Goal: Information Seeking & Learning: Learn about a topic

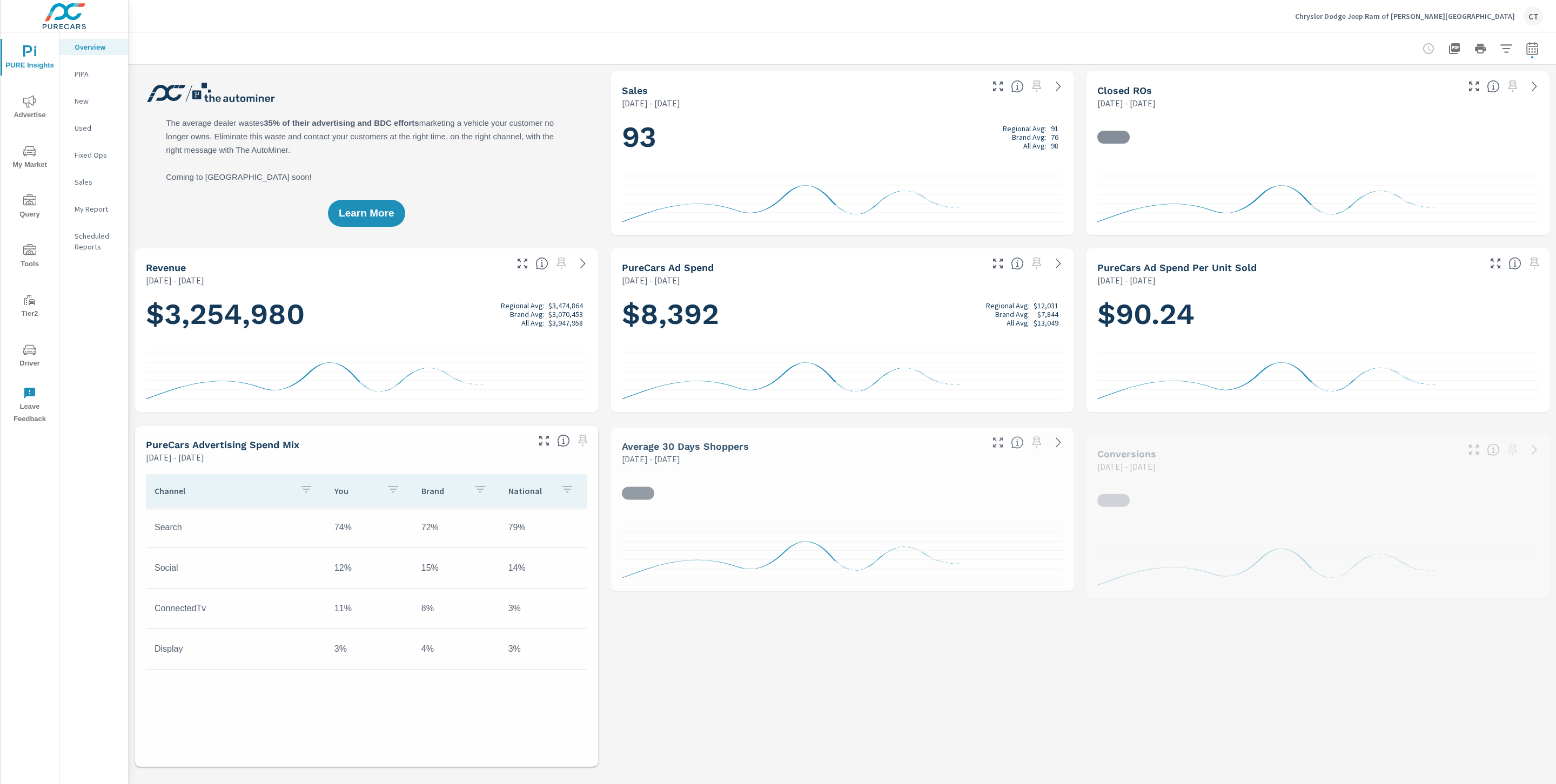
scroll to position [1, 0]
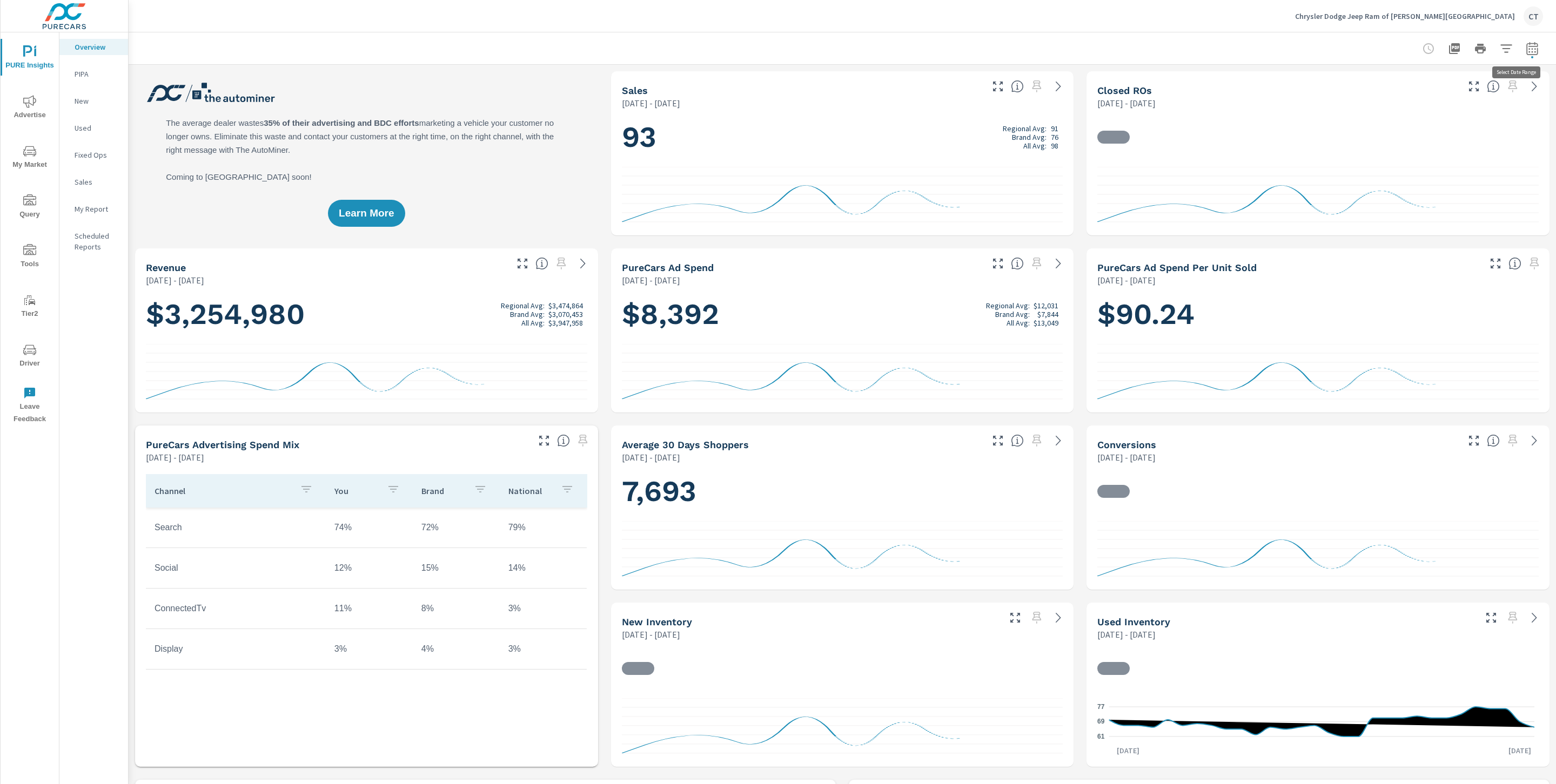
click at [1526, 49] on icon "button" at bounding box center [1532, 48] width 13 height 13
click at [1462, 92] on select "Custom Yesterday Last week Last 7 days Last 14 days Last 30 days Last 45 days L…" at bounding box center [1433, 94] width 117 height 21
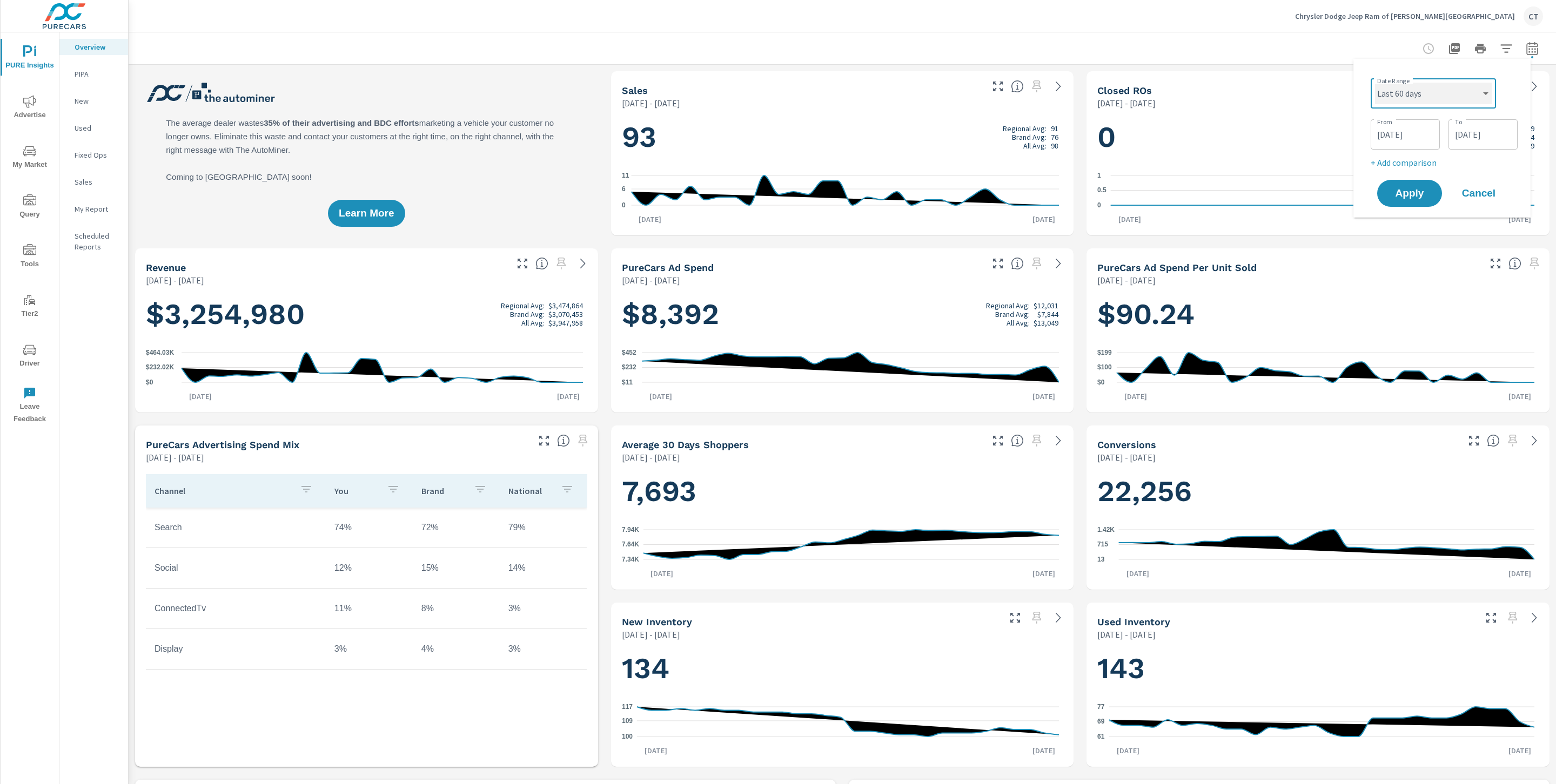
click at [1375, 83] on select "Custom Yesterday Last week Last 7 days Last 14 days Last 30 days Last 45 days L…" at bounding box center [1433, 94] width 117 height 21
select select "Last 60 days"
click at [1417, 118] on p "+ Add comparison" at bounding box center [1444, 121] width 138 height 13
select select "Previous period"
click at [1415, 184] on span "Apply" at bounding box center [1410, 182] width 44 height 10
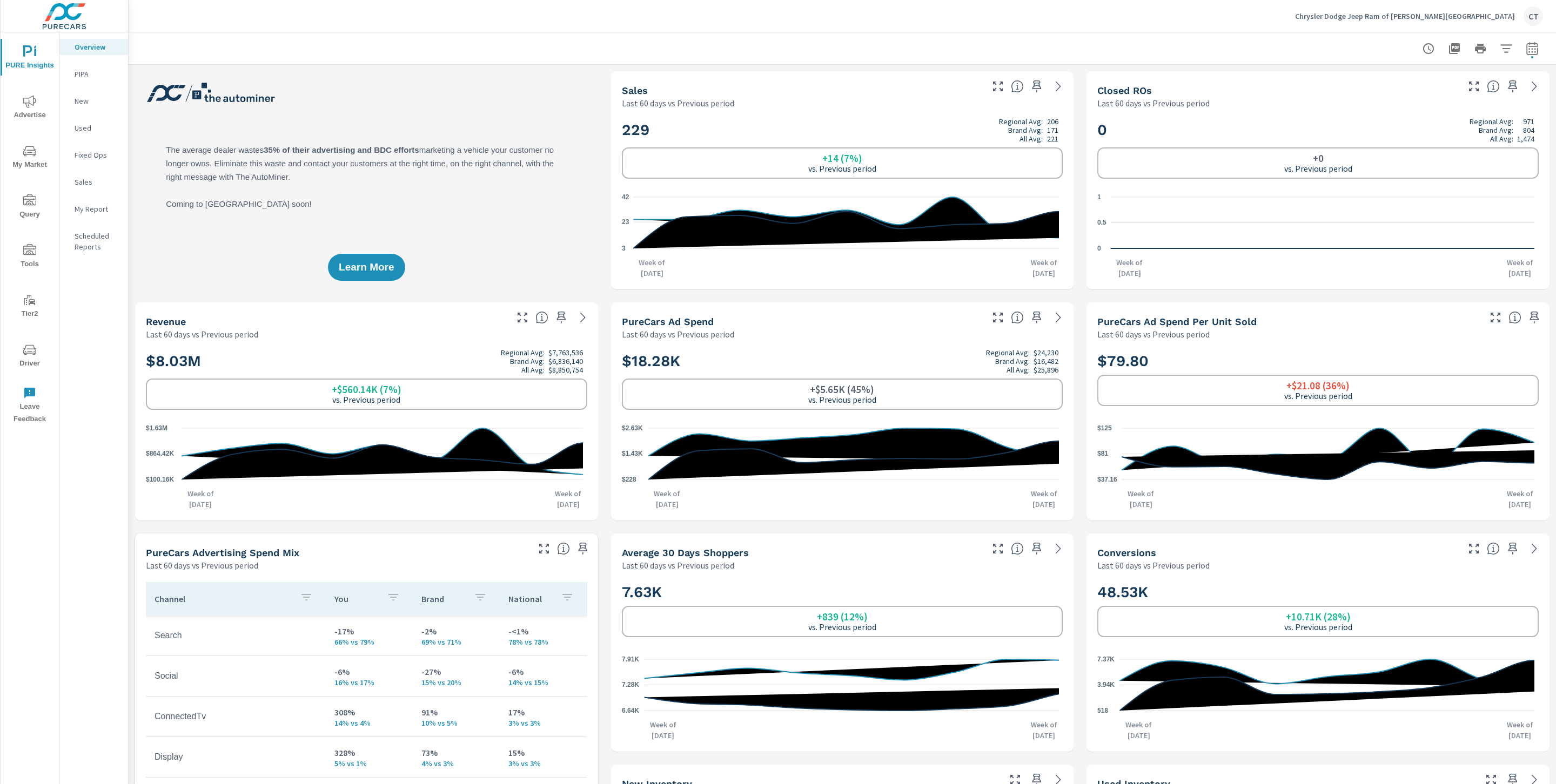
click at [33, 102] on icon "nav menu" at bounding box center [29, 101] width 13 height 13
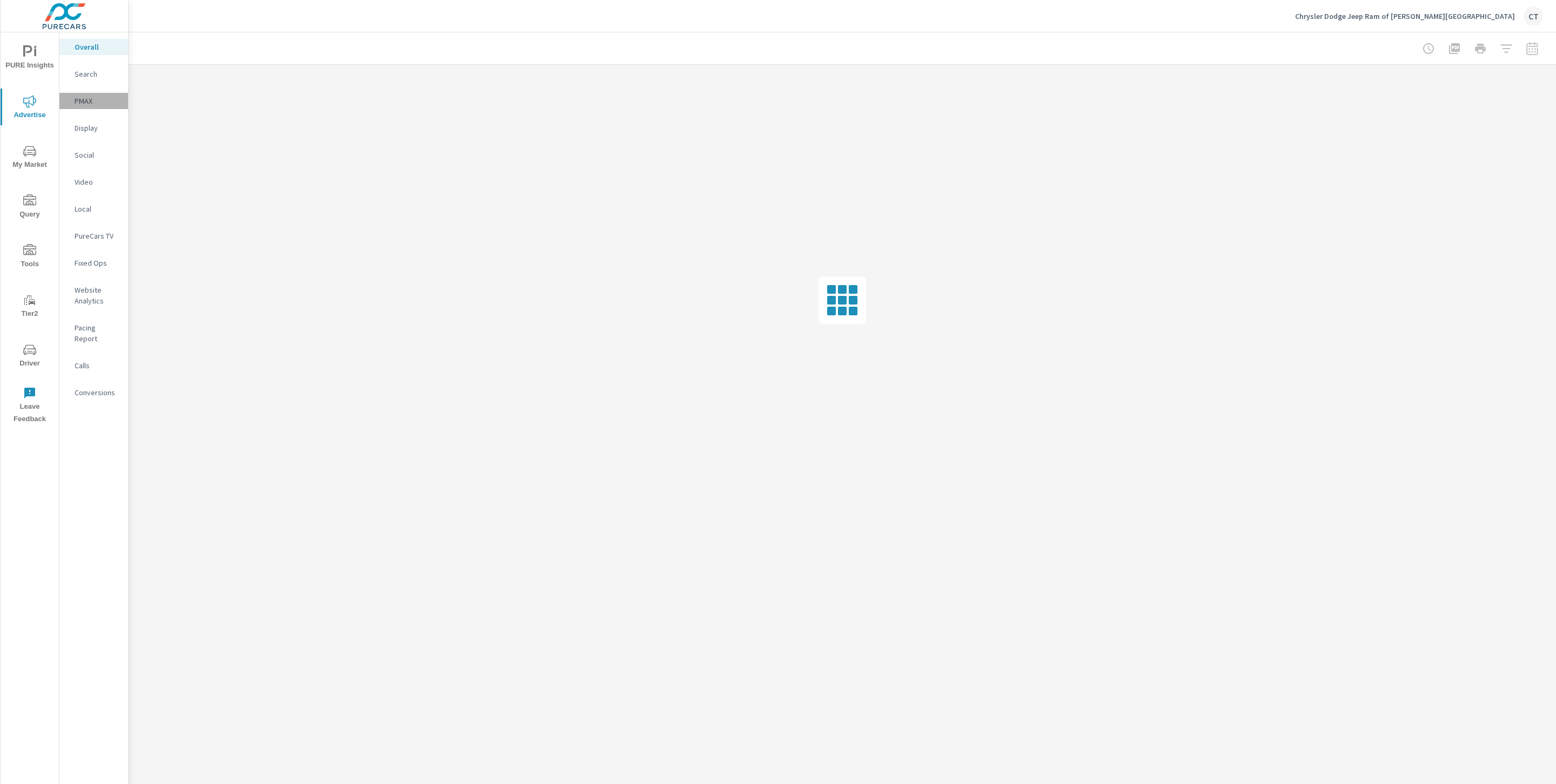
click at [86, 104] on p "PMAX" at bounding box center [96, 101] width 45 height 11
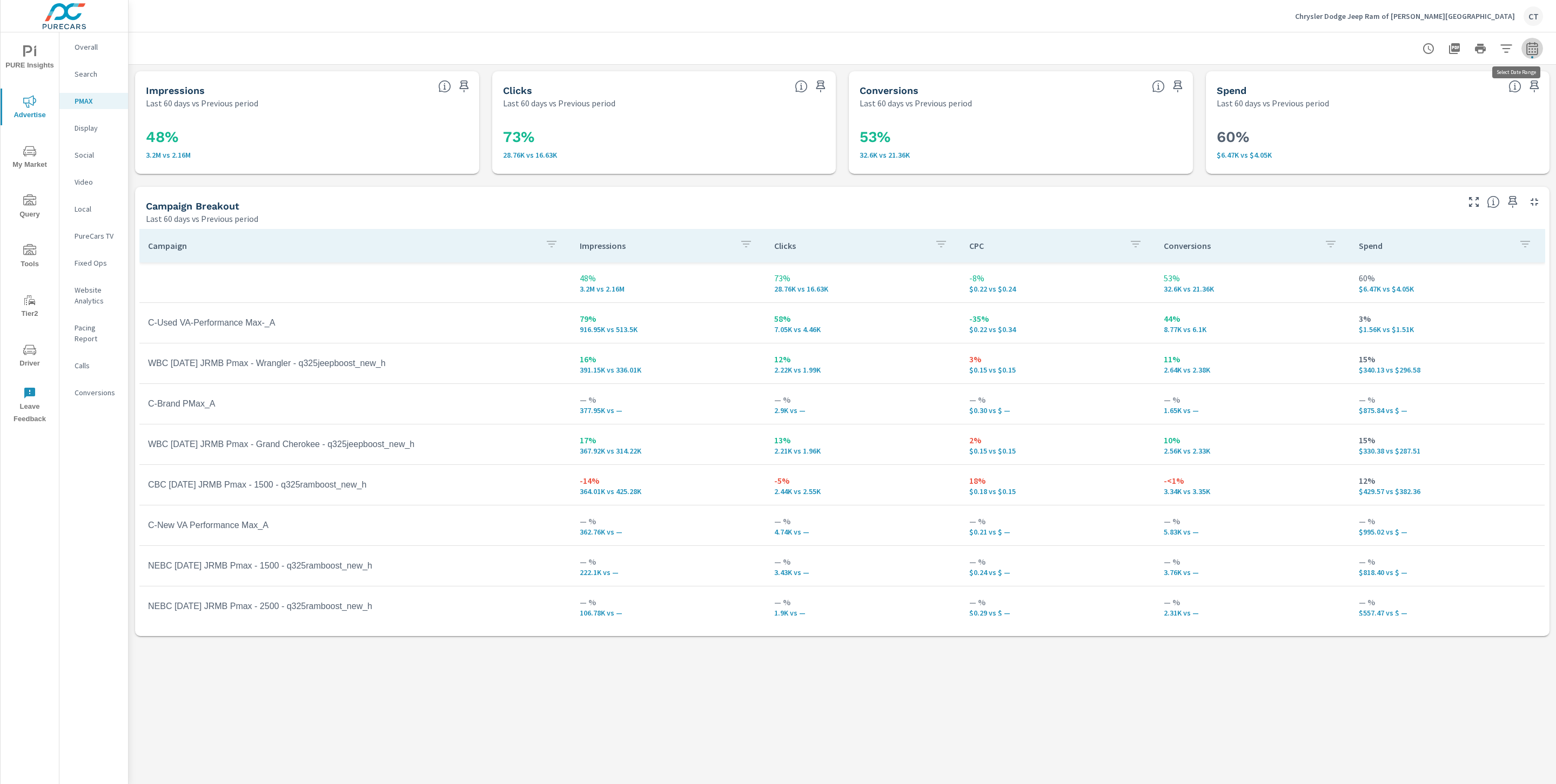
click at [1537, 46] on icon "button" at bounding box center [1532, 48] width 13 height 13
select select "Last 60 days"
select select "Previous period"
click at [1467, 89] on select "Custom Yesterday Last week Last 7 days Last 14 days Last 30 days Last 45 days L…" at bounding box center [1446, 94] width 108 height 21
click at [1392, 83] on select "Custom Yesterday Last week Last 7 days Last 14 days Last 30 days Last 45 days L…" at bounding box center [1446, 94] width 108 height 21
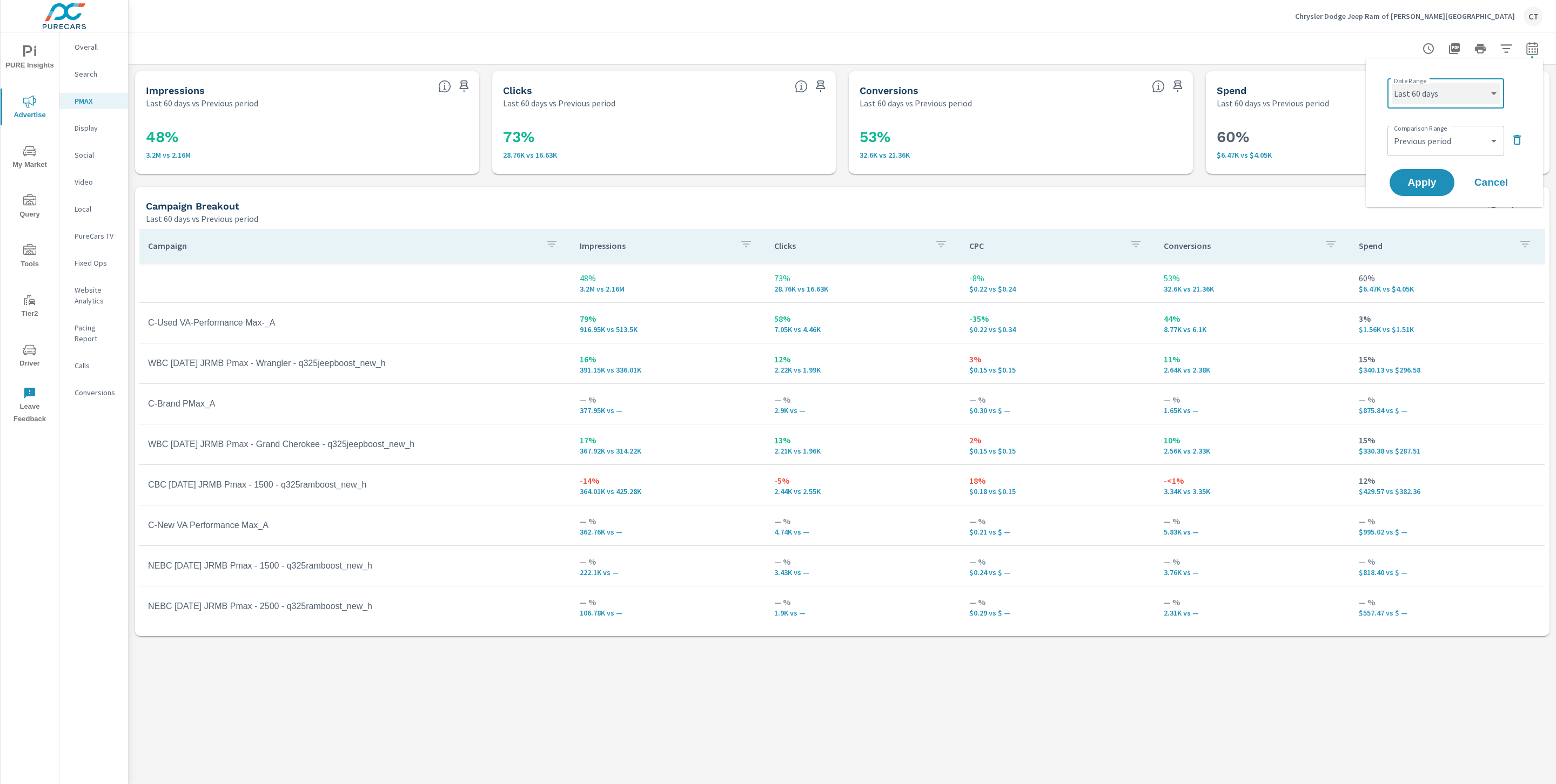
select select "Last 30 days"
click at [1428, 184] on span "Apply" at bounding box center [1422, 182] width 44 height 10
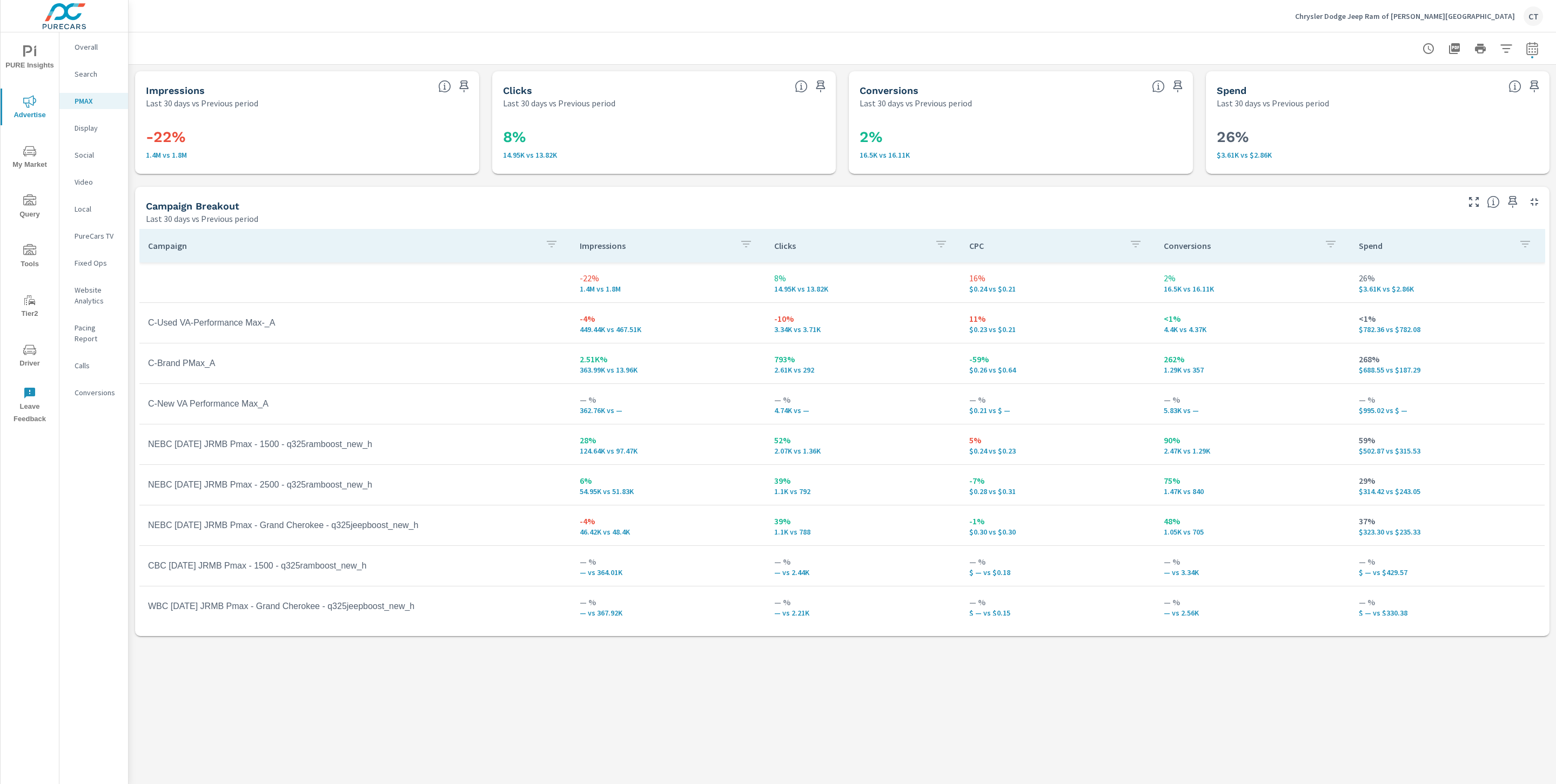
click at [1543, 57] on div at bounding box center [1480, 49] width 125 height 21
click at [1541, 57] on div at bounding box center [1480, 49] width 125 height 21
click at [1537, 53] on icon "button" at bounding box center [1532, 48] width 13 height 13
select select "Last 30 days"
select select "Previous period"
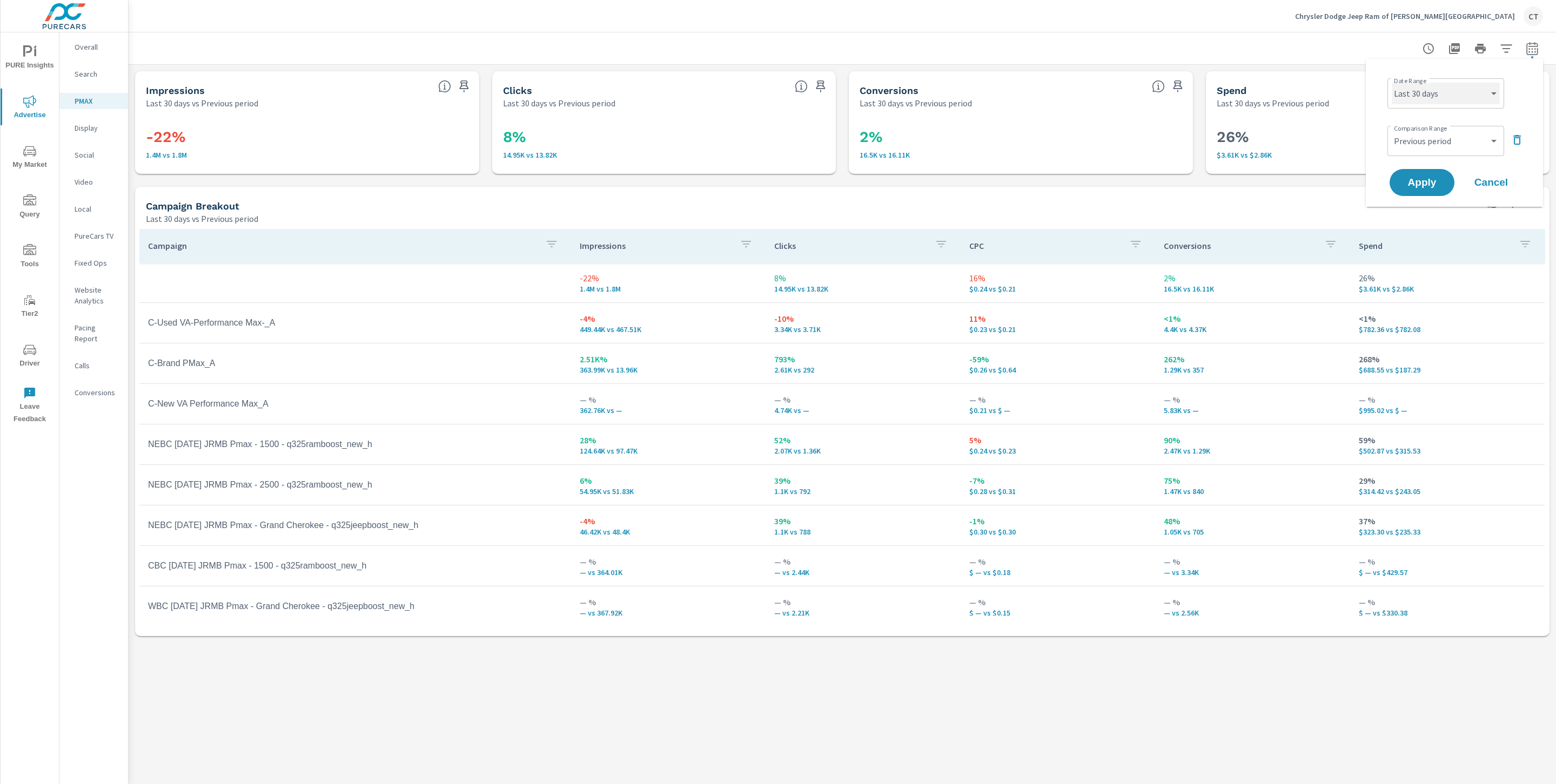
click at [1474, 94] on select "Custom Yesterday Last week Last 7 days Last 14 days Last 30 days Last 45 days L…" at bounding box center [1446, 94] width 108 height 21
click at [1392, 83] on select "Custom Yesterday Last week Last 7 days Last 14 days Last 30 days Last 45 days L…" at bounding box center [1446, 94] width 108 height 21
select select "Last month"
click at [1434, 170] on button "Apply" at bounding box center [1422, 182] width 67 height 28
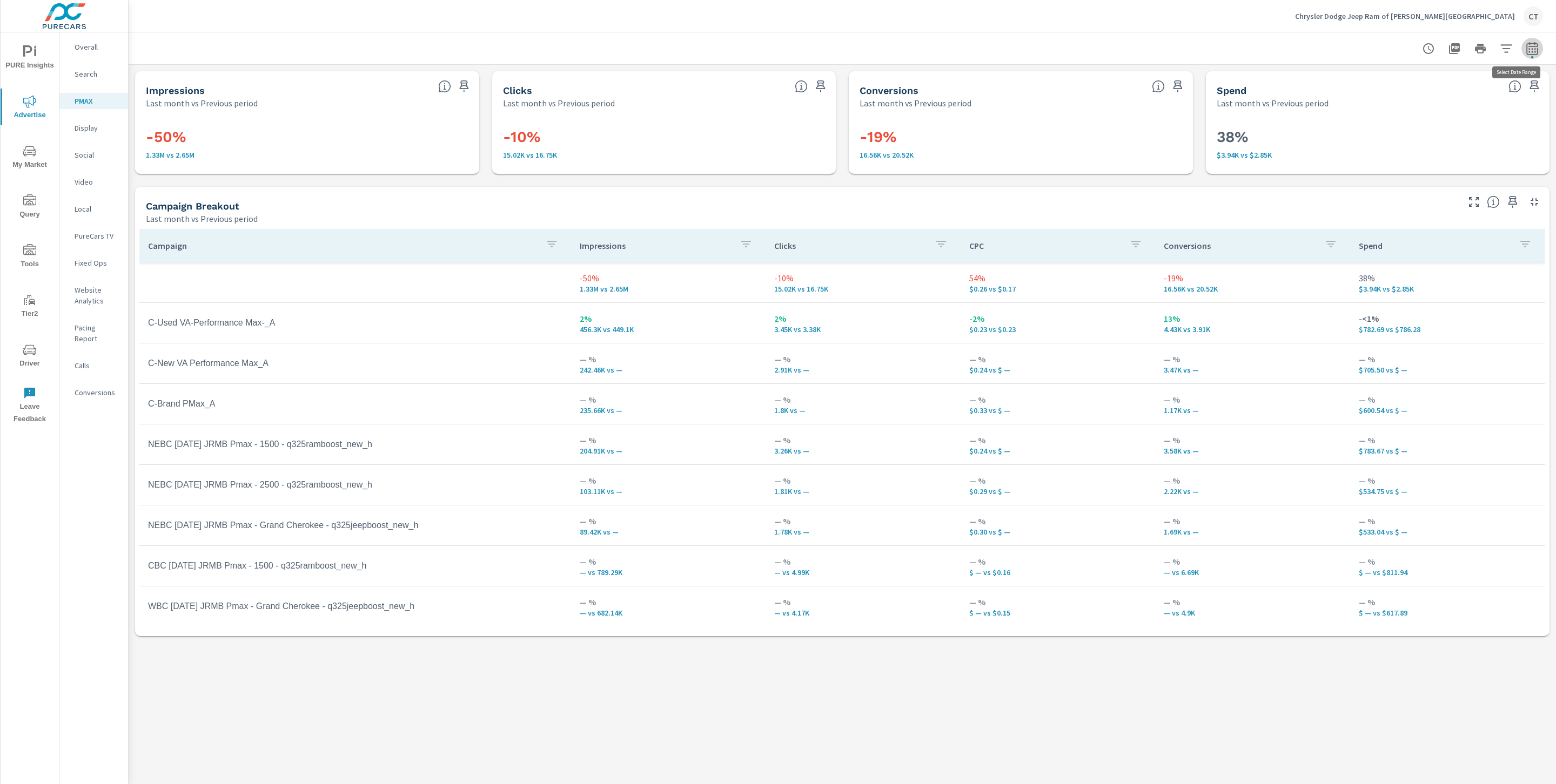
click at [1532, 42] on icon "button" at bounding box center [1532, 48] width 13 height 13
select select "Last month"
select select "Previous period"
click at [1496, 90] on select "Custom Yesterday Last week Last 7 days Last 14 days Last 30 days Last 45 days L…" at bounding box center [1446, 94] width 108 height 21
click at [1392, 83] on select "Custom Yesterday Last week Last 7 days Last 14 days Last 30 days Last 45 days L…" at bounding box center [1446, 94] width 108 height 21
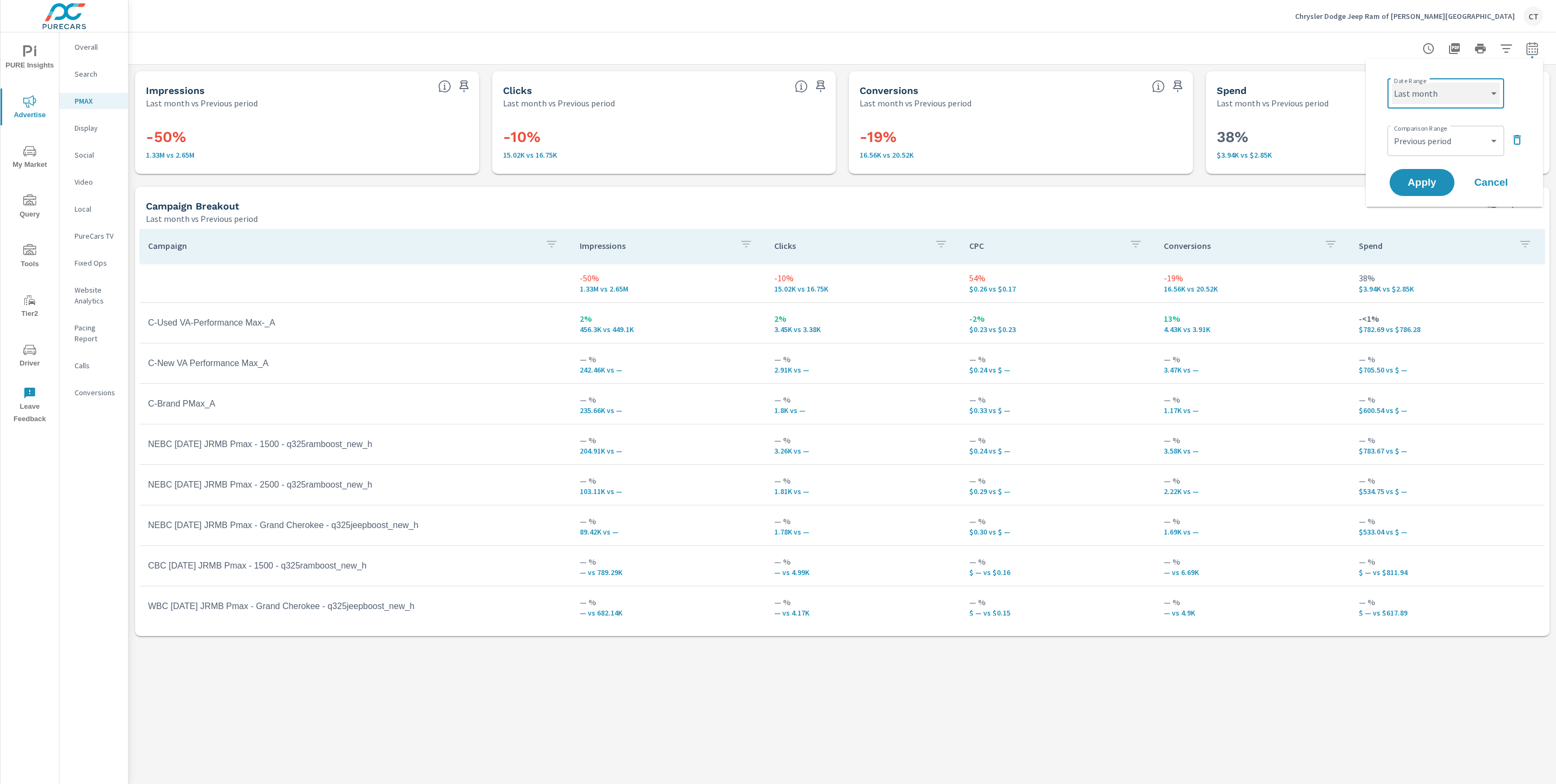
select select "Month to date"
click at [1490, 145] on select "Custom Previous period Previous month Previous year" at bounding box center [1446, 141] width 108 height 21
click at [1392, 130] on select "Custom Previous period Previous month Previous year" at bounding box center [1446, 141] width 108 height 21
select select "Previous month"
click at [1426, 188] on button "Apply" at bounding box center [1422, 182] width 67 height 28
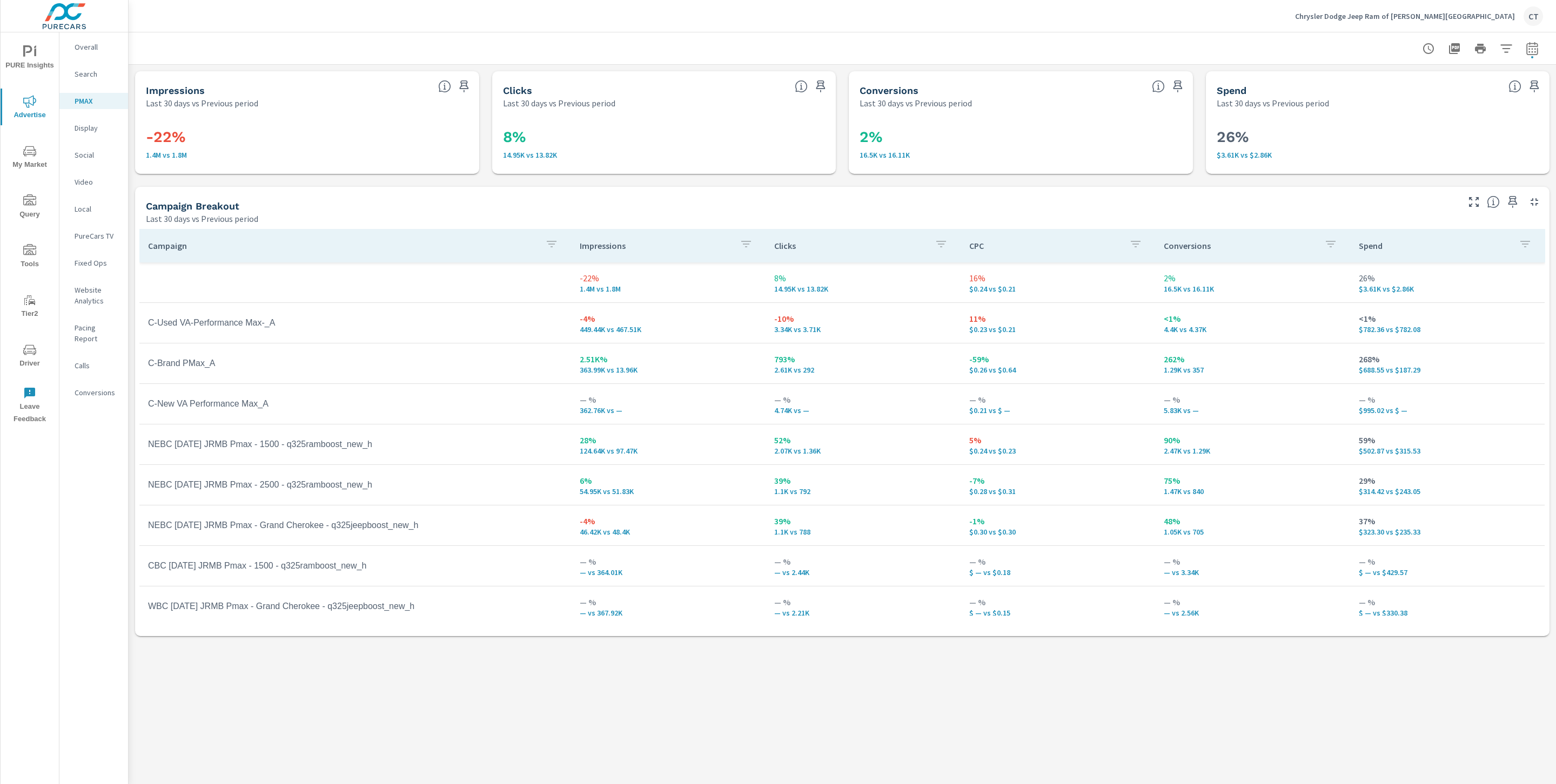
click at [27, 259] on span "Tools" at bounding box center [30, 257] width 52 height 27
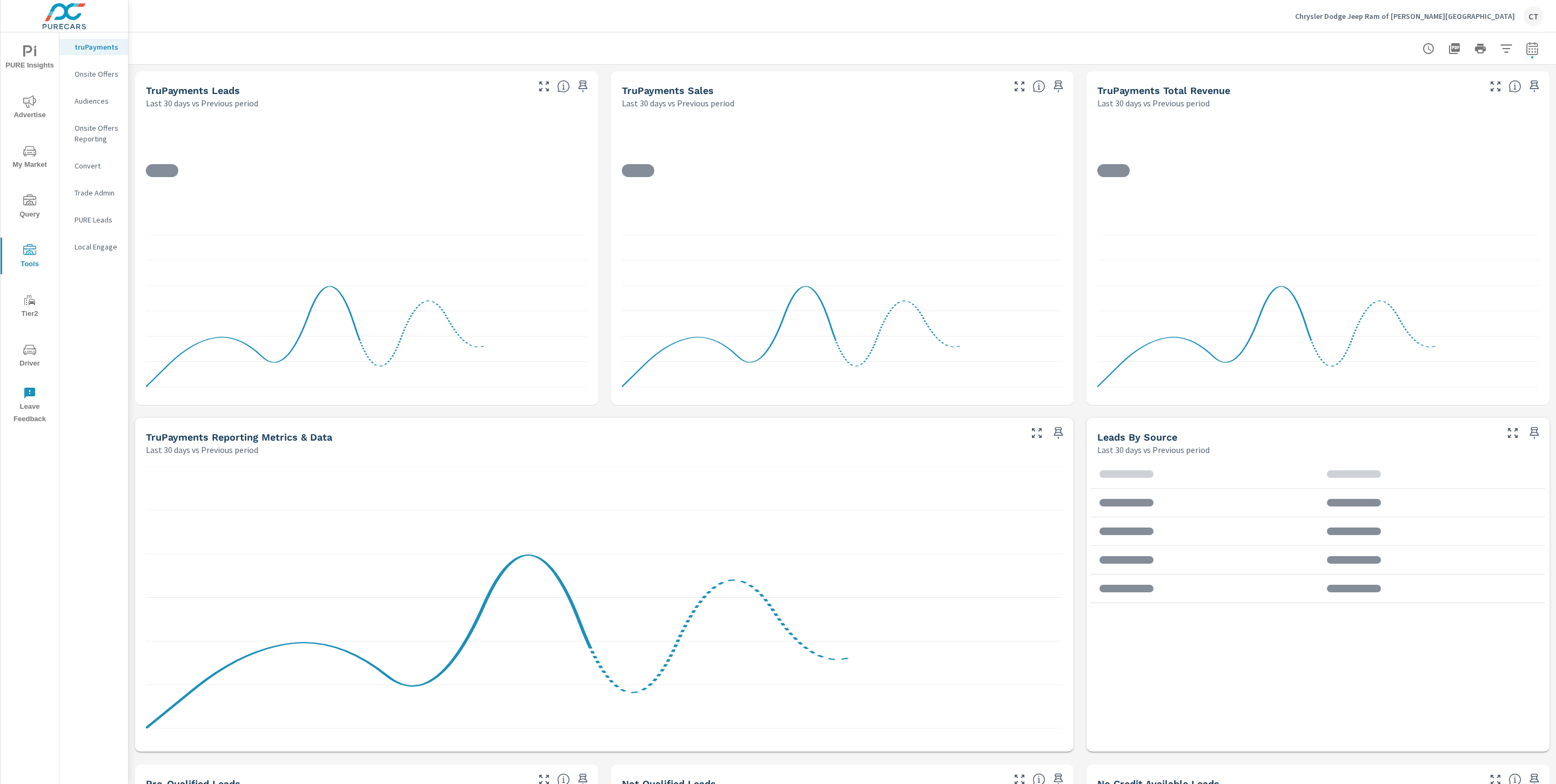
click at [43, 350] on span "Driver" at bounding box center [30, 357] width 52 height 27
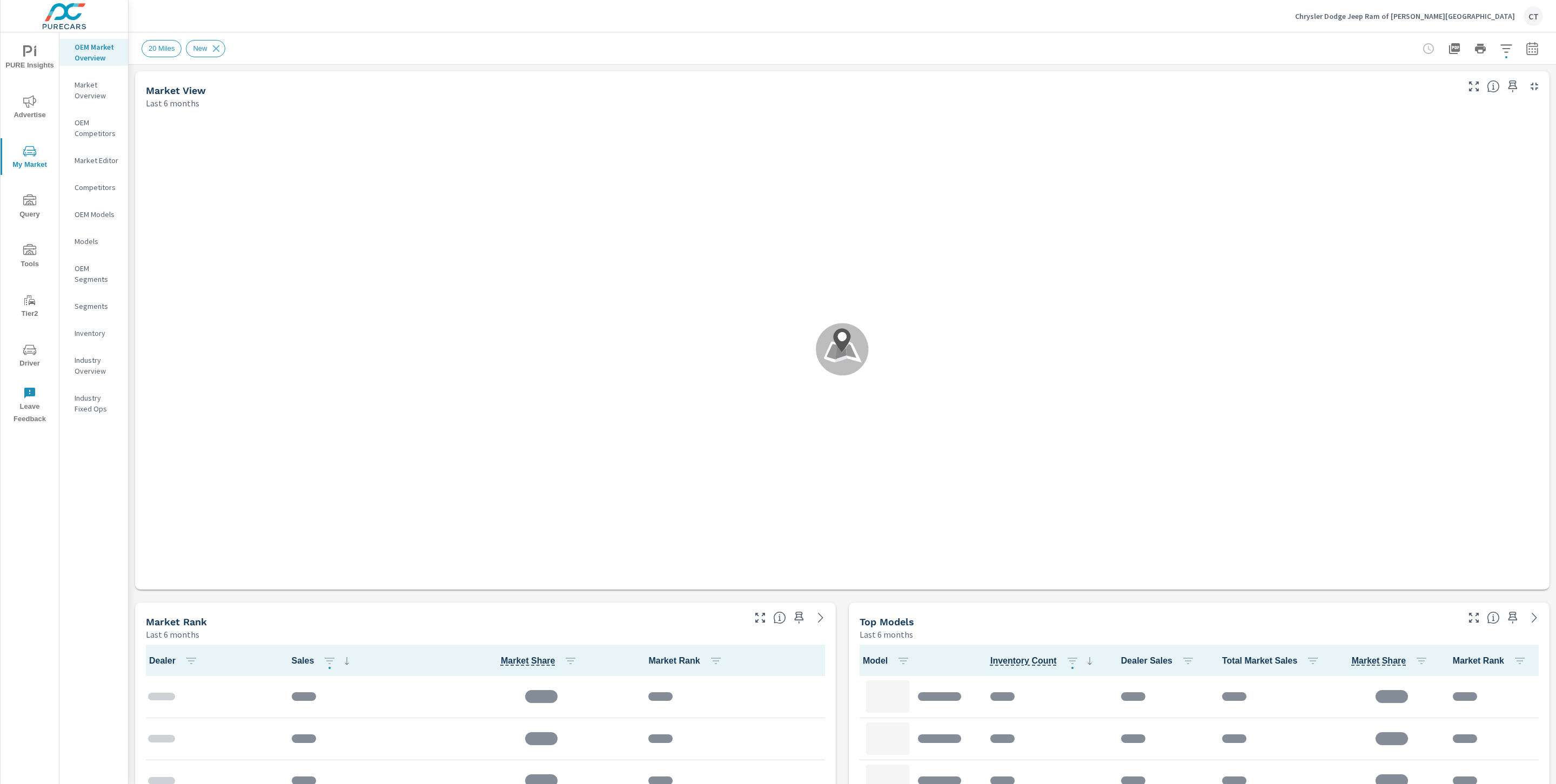
click at [78, 341] on nav "OEM Market Overview Market Overview OEM Competitors Market Editor Competitors O…" at bounding box center [94, 232] width 69 height 400
click at [82, 335] on p "Inventory" at bounding box center [96, 333] width 45 height 11
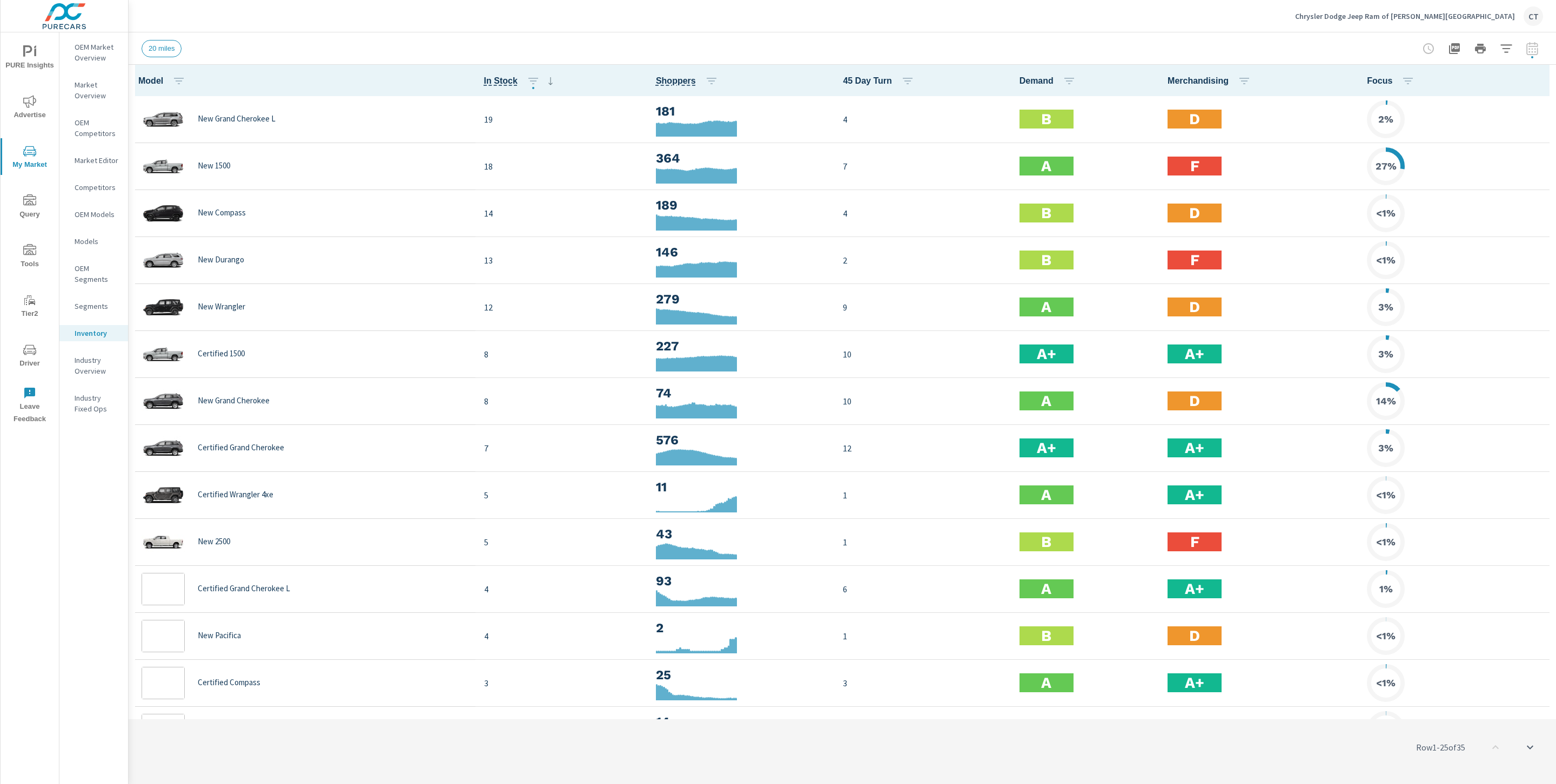
scroll to position [1, 0]
click at [1535, 81] on icon "button" at bounding box center [1541, 80] width 13 height 13
click at [1500, 141] on span "Audience" at bounding box center [1506, 144] width 68 height 11
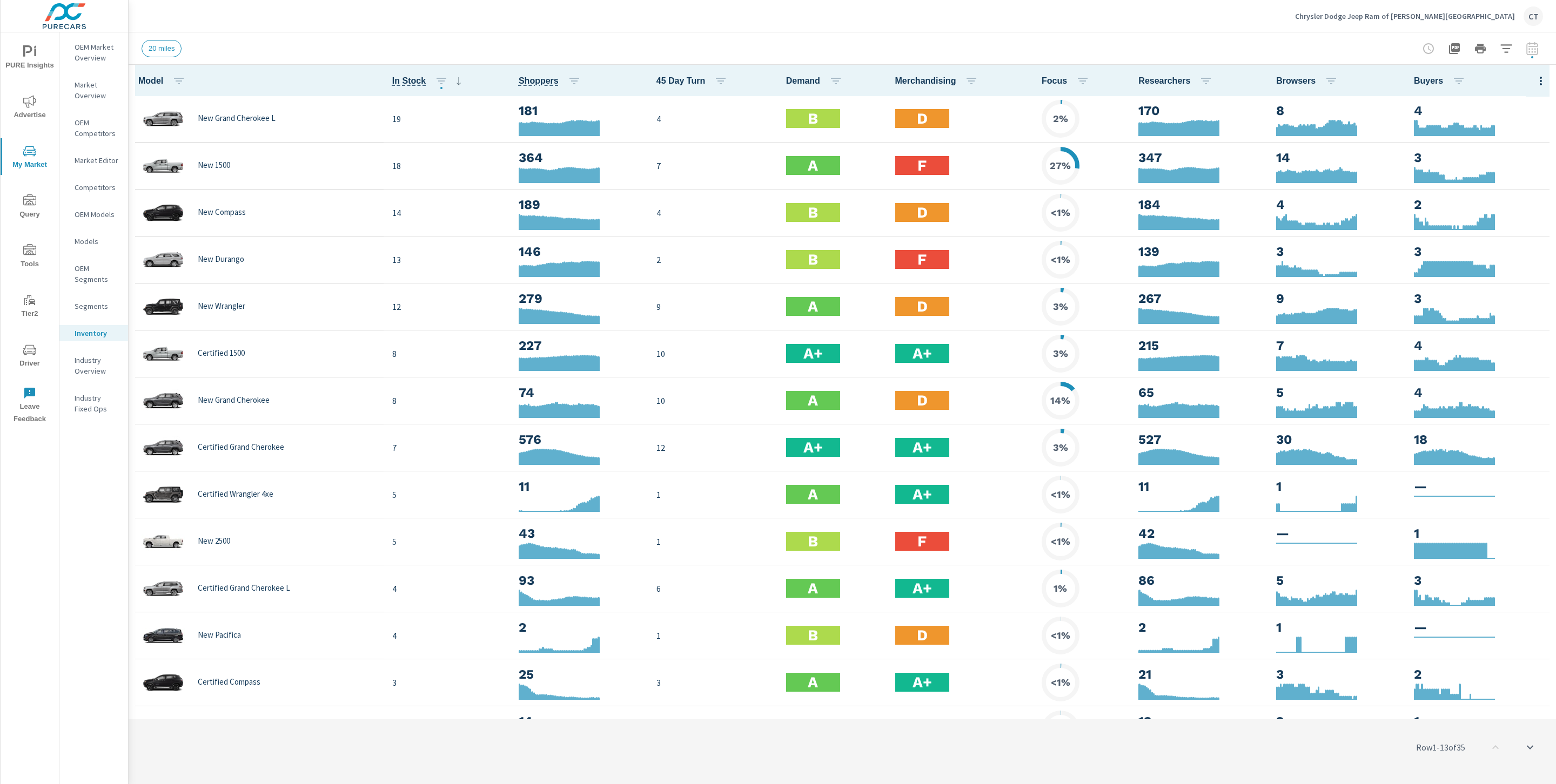
click at [101, 363] on p "Industry Overview" at bounding box center [96, 366] width 45 height 21
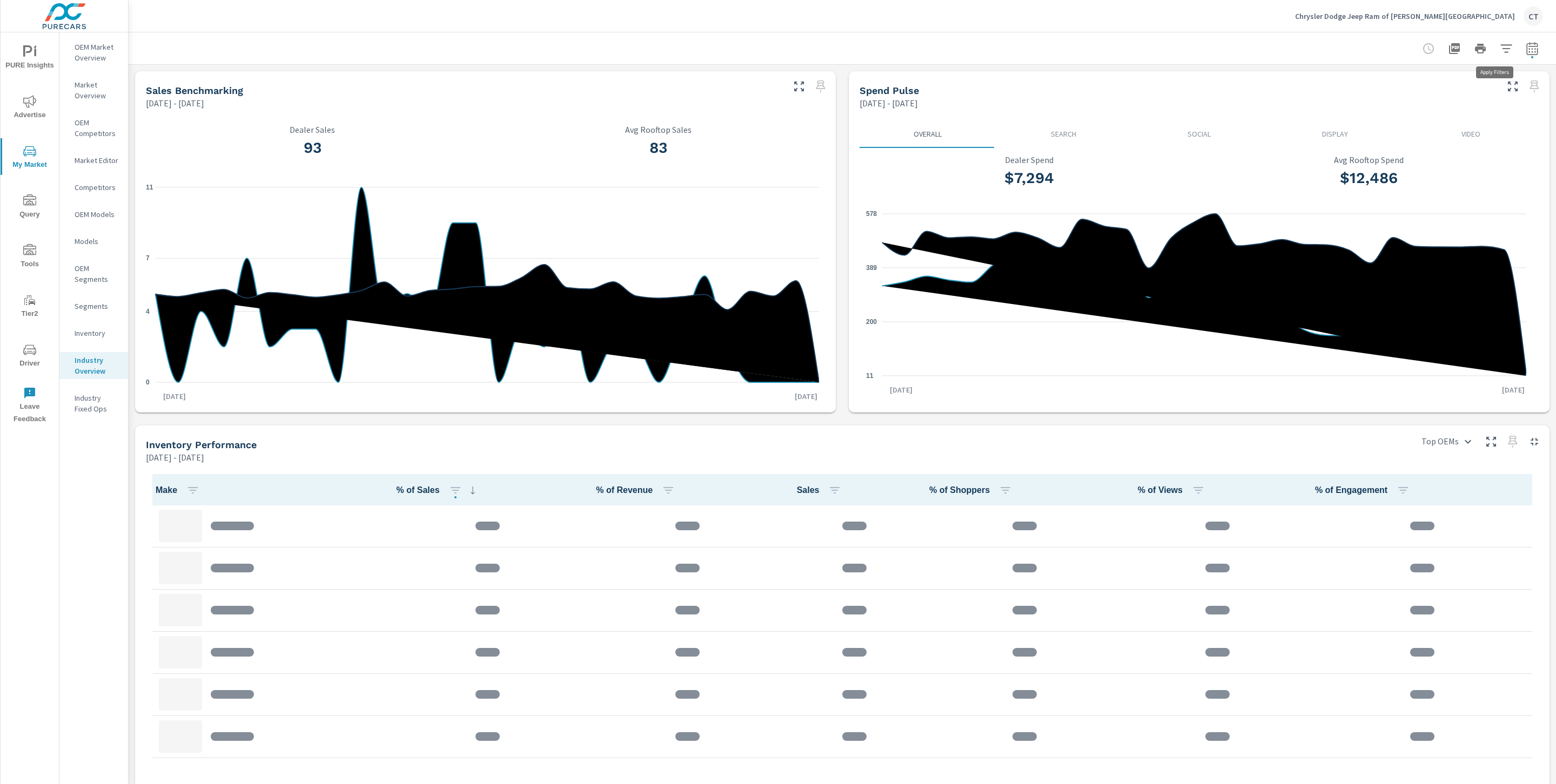
click at [1502, 48] on button "button" at bounding box center [1506, 49] width 21 height 21
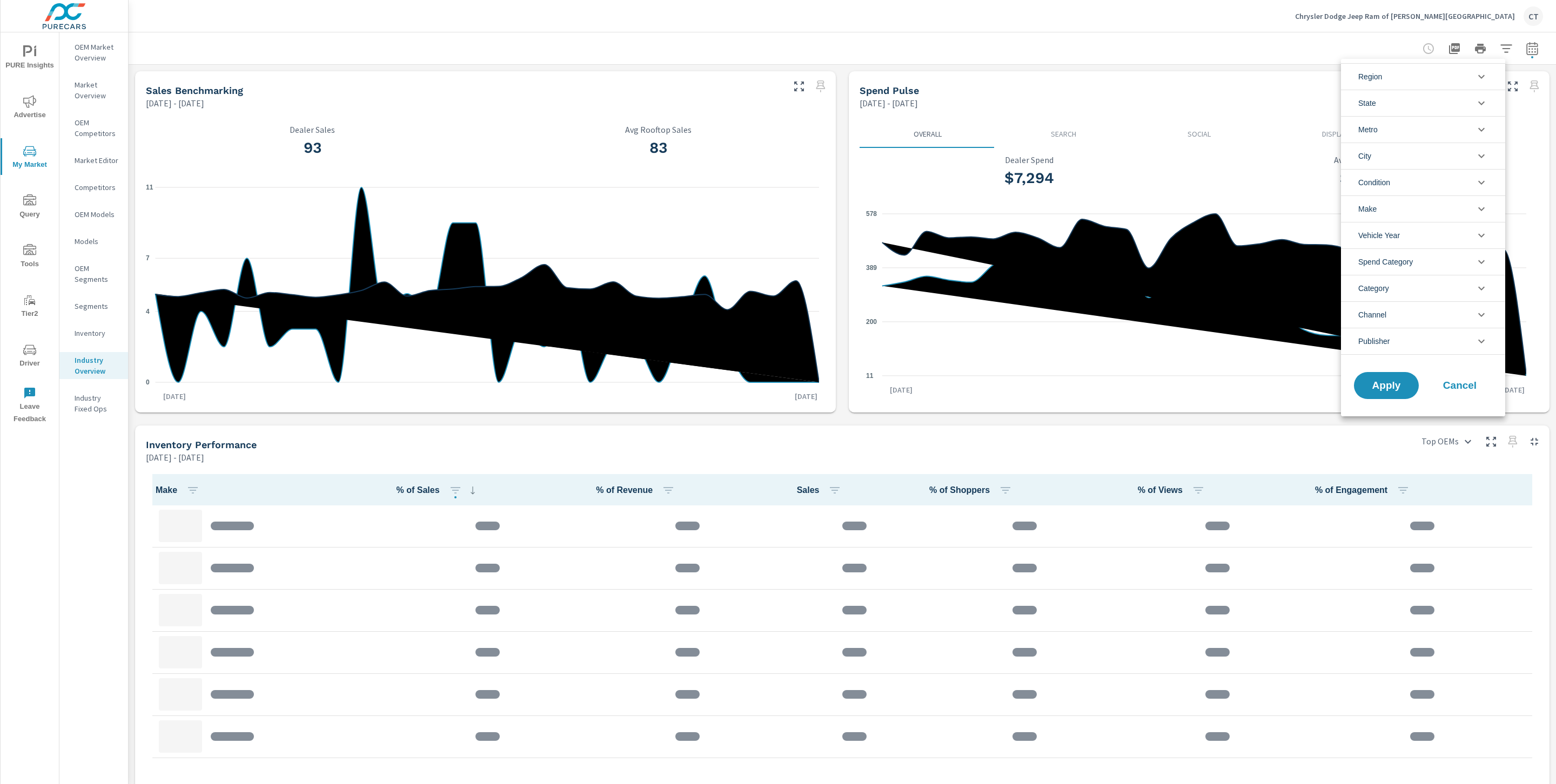
click at [1454, 97] on li "State" at bounding box center [1423, 103] width 164 height 27
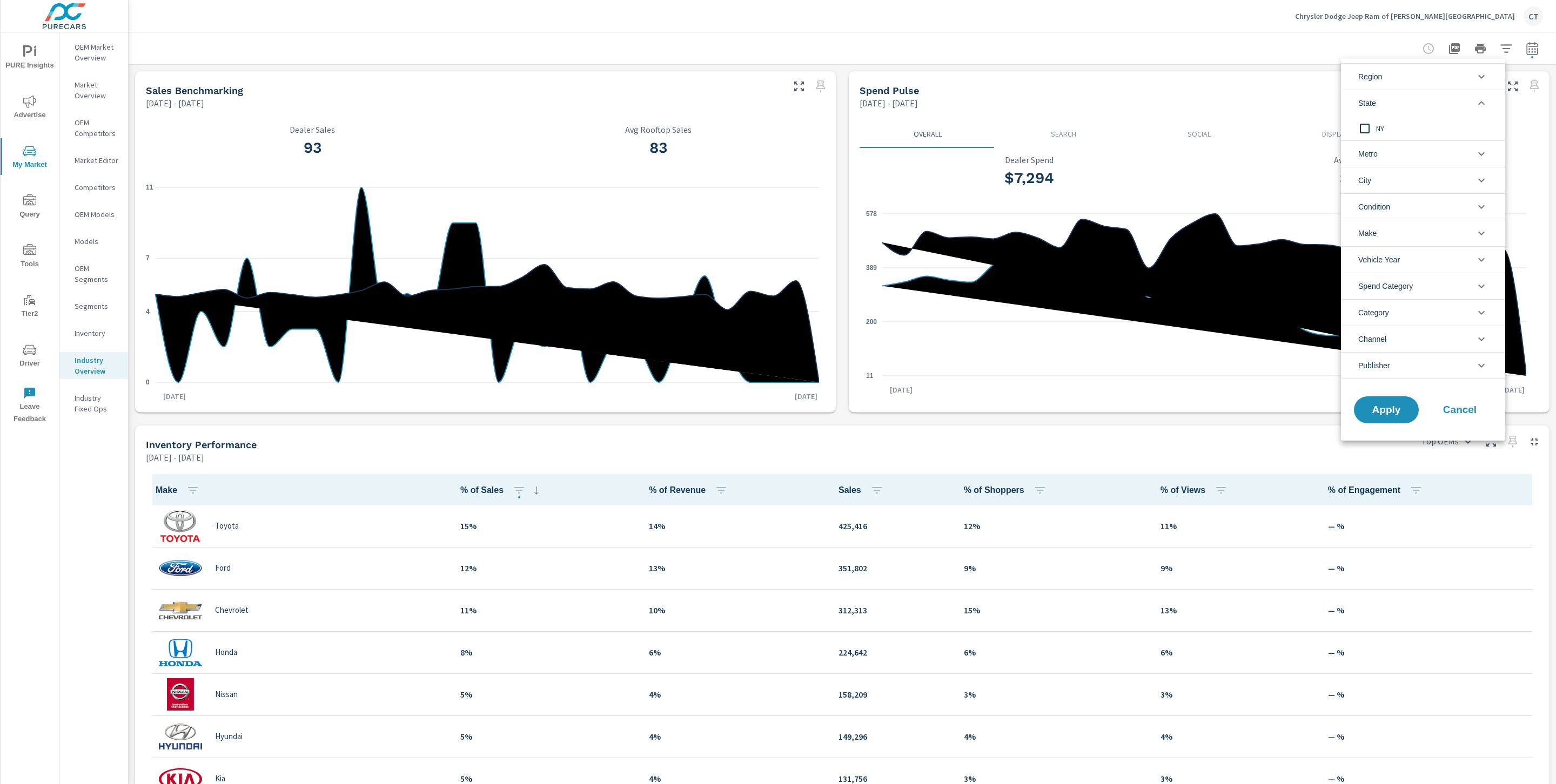
scroll to position [1, 0]
click at [1441, 102] on li "State" at bounding box center [1423, 103] width 164 height 27
click at [1431, 99] on li "State" at bounding box center [1423, 103] width 164 height 27
click at [1369, 127] on input "filter options" at bounding box center [1365, 128] width 23 height 23
click at [1379, 408] on span "Apply" at bounding box center [1386, 410] width 44 height 10
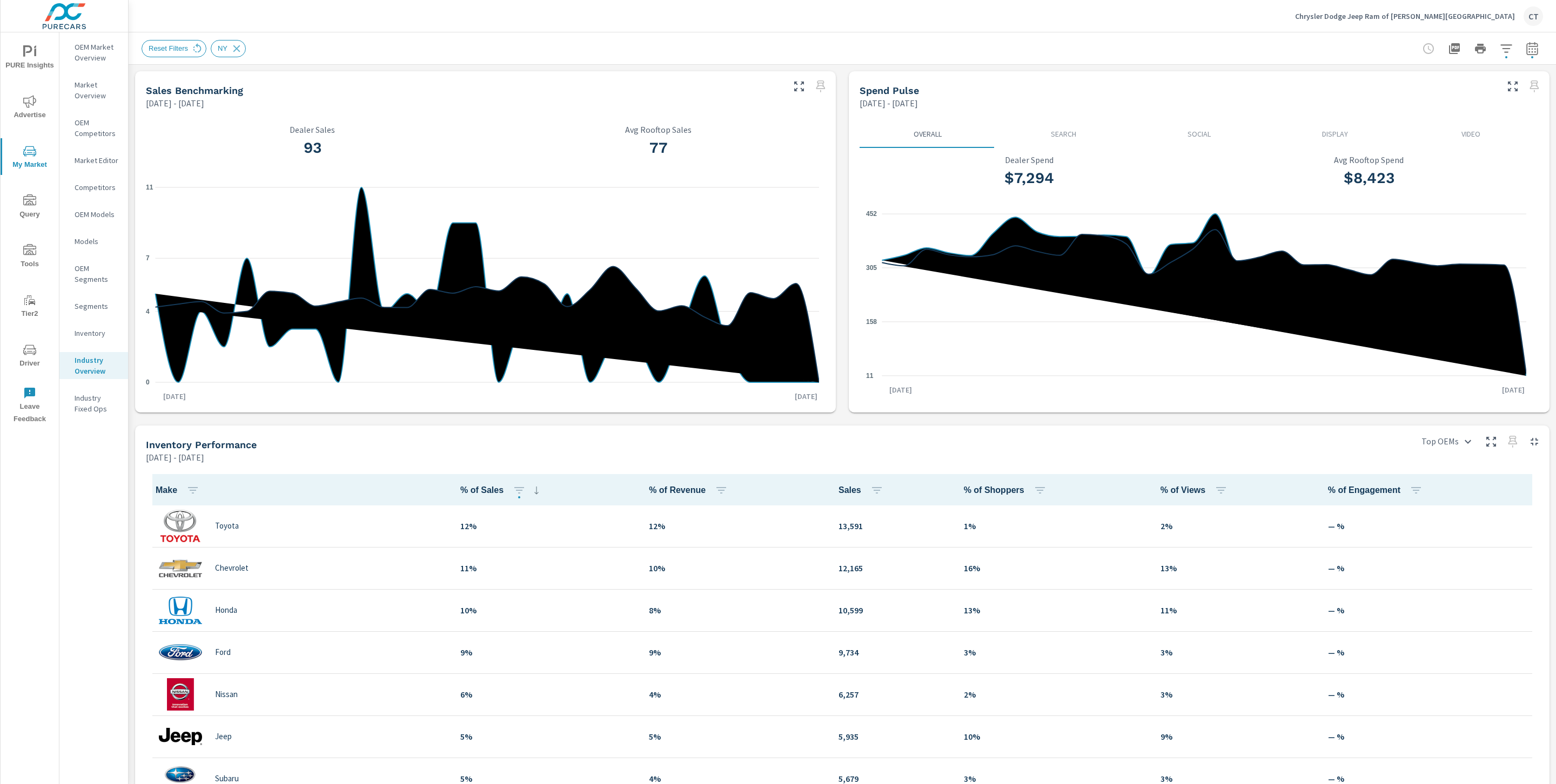
scroll to position [1, 0]
click at [1526, 54] on icon "button" at bounding box center [1531, 47] width 11 height 13
click at [1416, 94] on select "Custom [DATE] Last week Last 7 days Last 14 days Last 30 days Last 45 days Last…" at bounding box center [1433, 94] width 117 height 21
click at [1427, 132] on input "[DATE]" at bounding box center [1405, 134] width 60 height 21
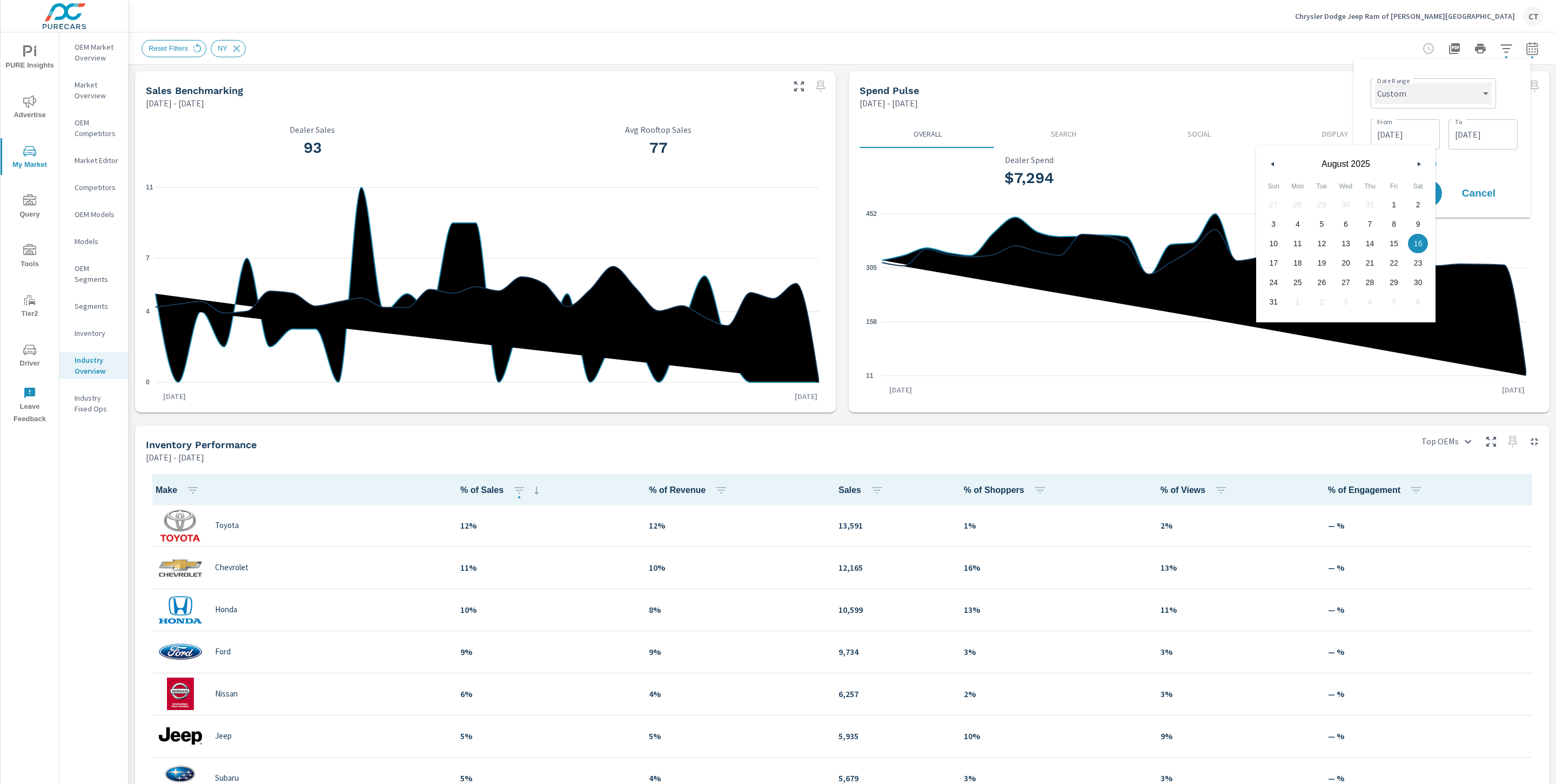
click at [1479, 92] on select "Custom [DATE] Last week Last 7 days Last 14 days Last 30 days Last 45 days Last…" at bounding box center [1433, 94] width 117 height 21
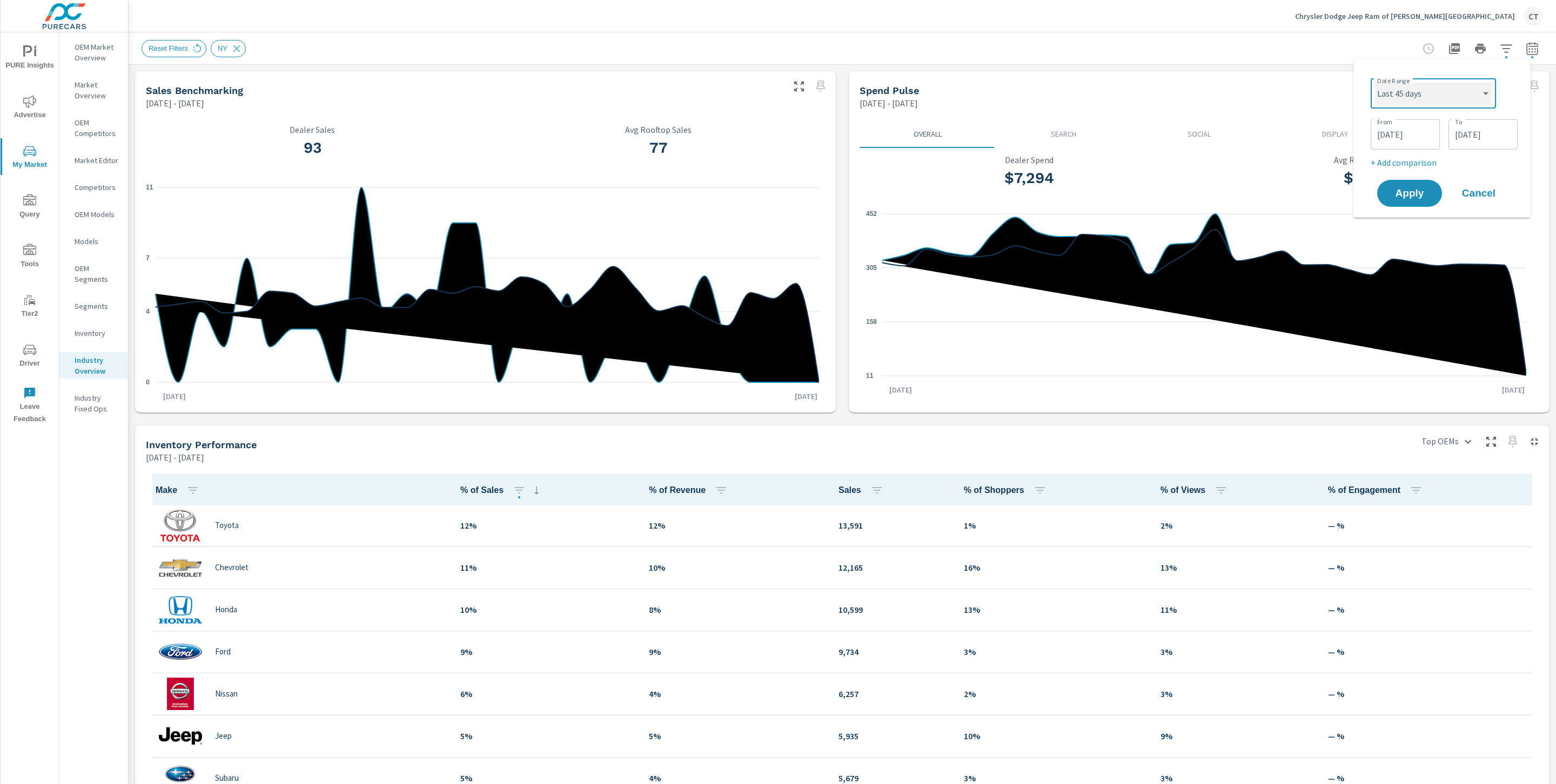
click at [1375, 83] on select "Custom [DATE] Last week Last 7 days Last 14 days Last 30 days Last 45 days Last…" at bounding box center [1433, 94] width 117 height 21
select select "Last 45 days"
click at [1420, 119] on p "+ Add comparison" at bounding box center [1444, 121] width 138 height 13
select select "Previous period"
click at [1428, 167] on div "Apply Cancel" at bounding box center [1444, 182] width 138 height 31
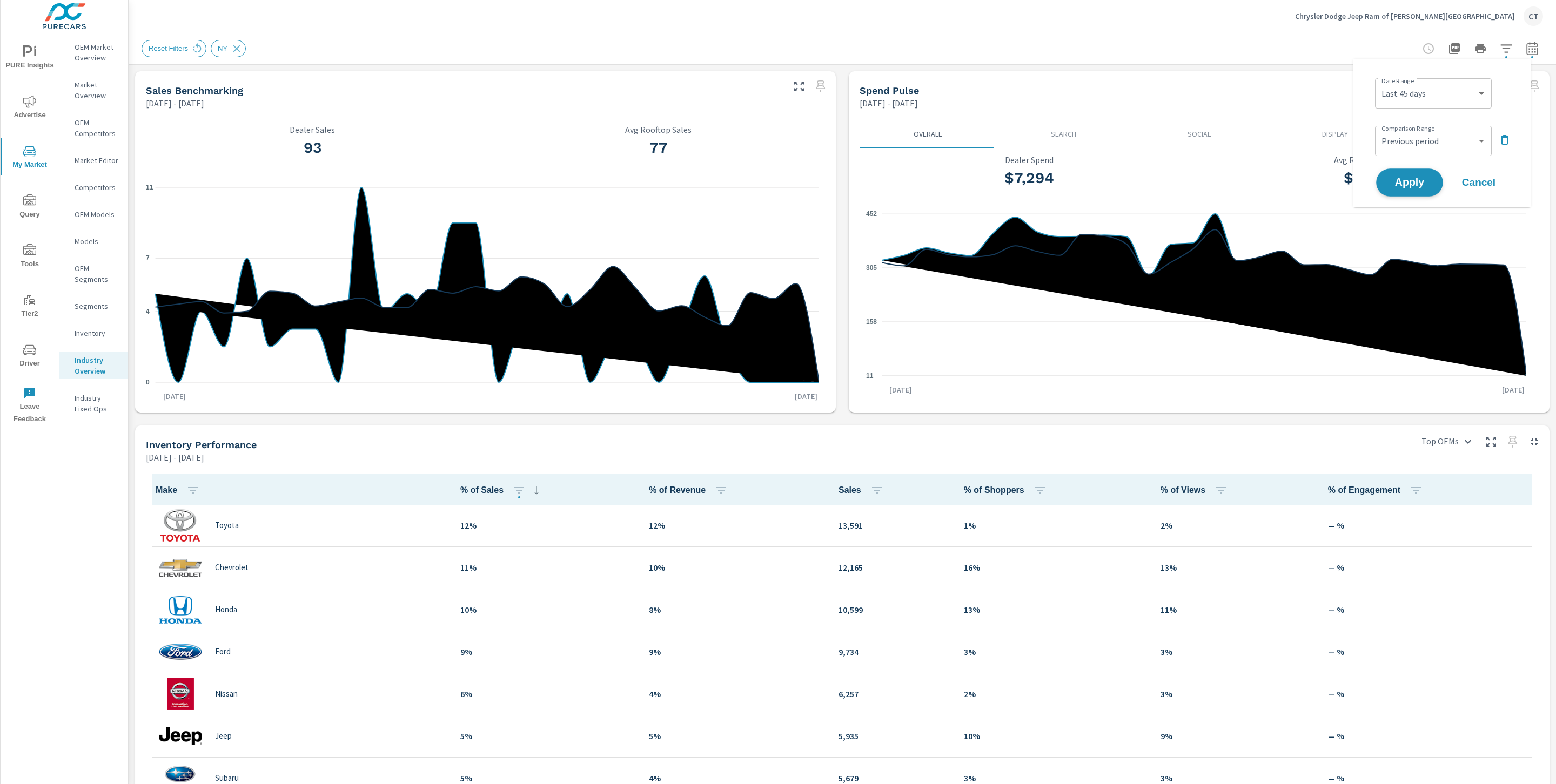
click at [1425, 176] on button "Apply" at bounding box center [1410, 182] width 67 height 28
click at [1264, 31] on header "Chrysler Dodge Jeep Ram of Clifton Park CT" at bounding box center [842, 16] width 1428 height 32
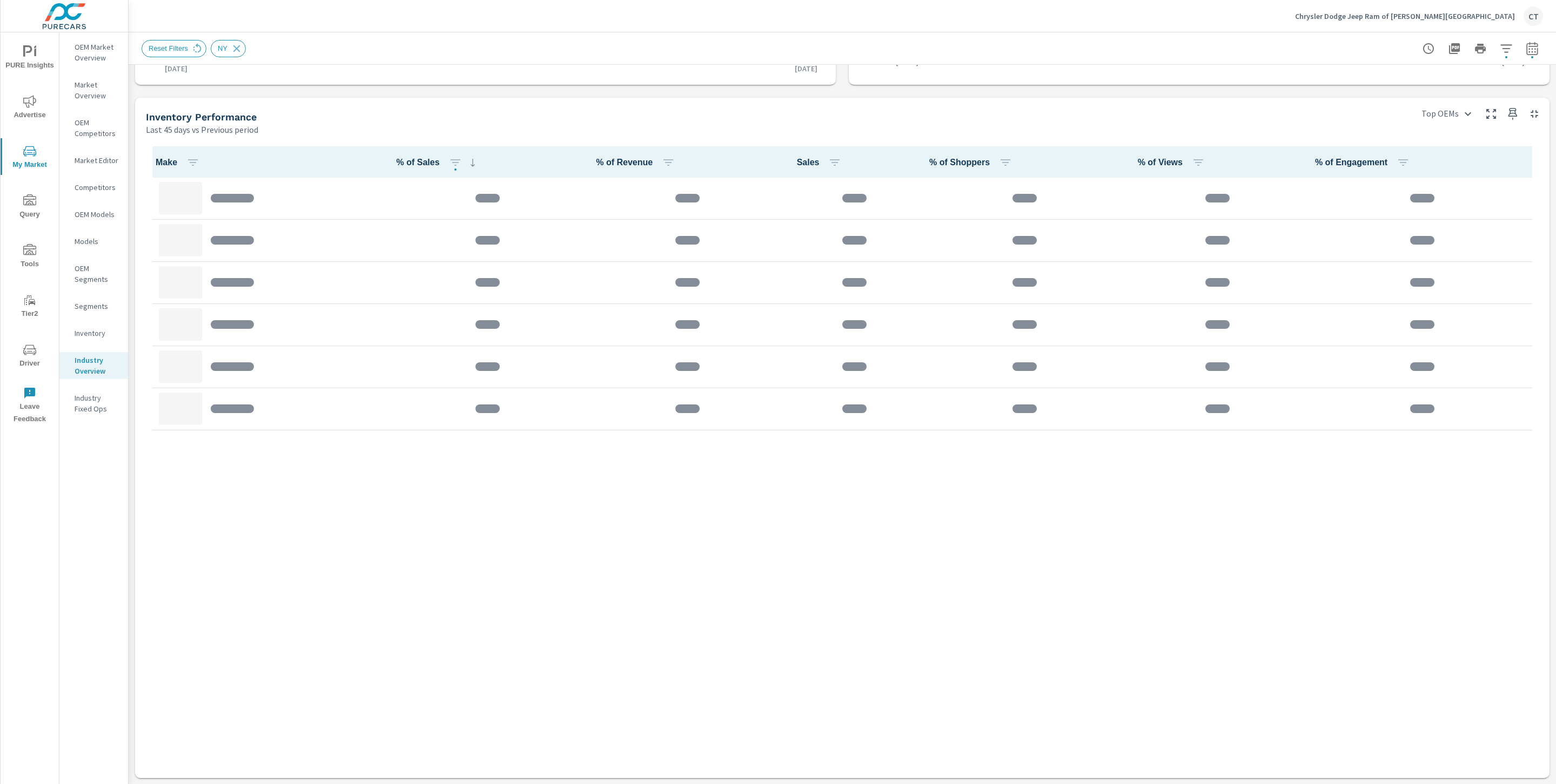
scroll to position [436, 0]
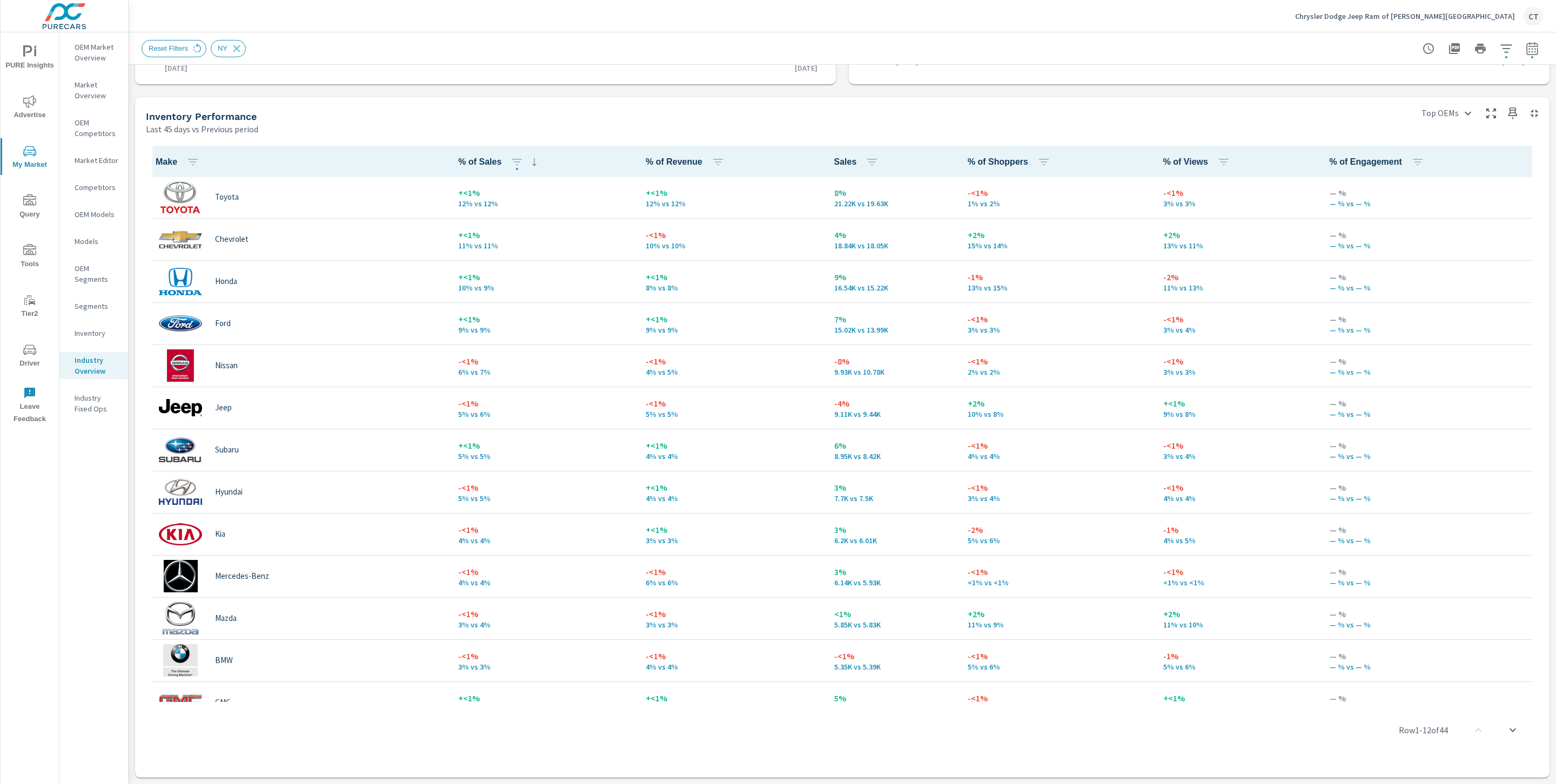
click at [1006, 409] on p "+2%" at bounding box center [1057, 403] width 179 height 13
click at [18, 100] on span "Advertise" at bounding box center [30, 108] width 52 height 27
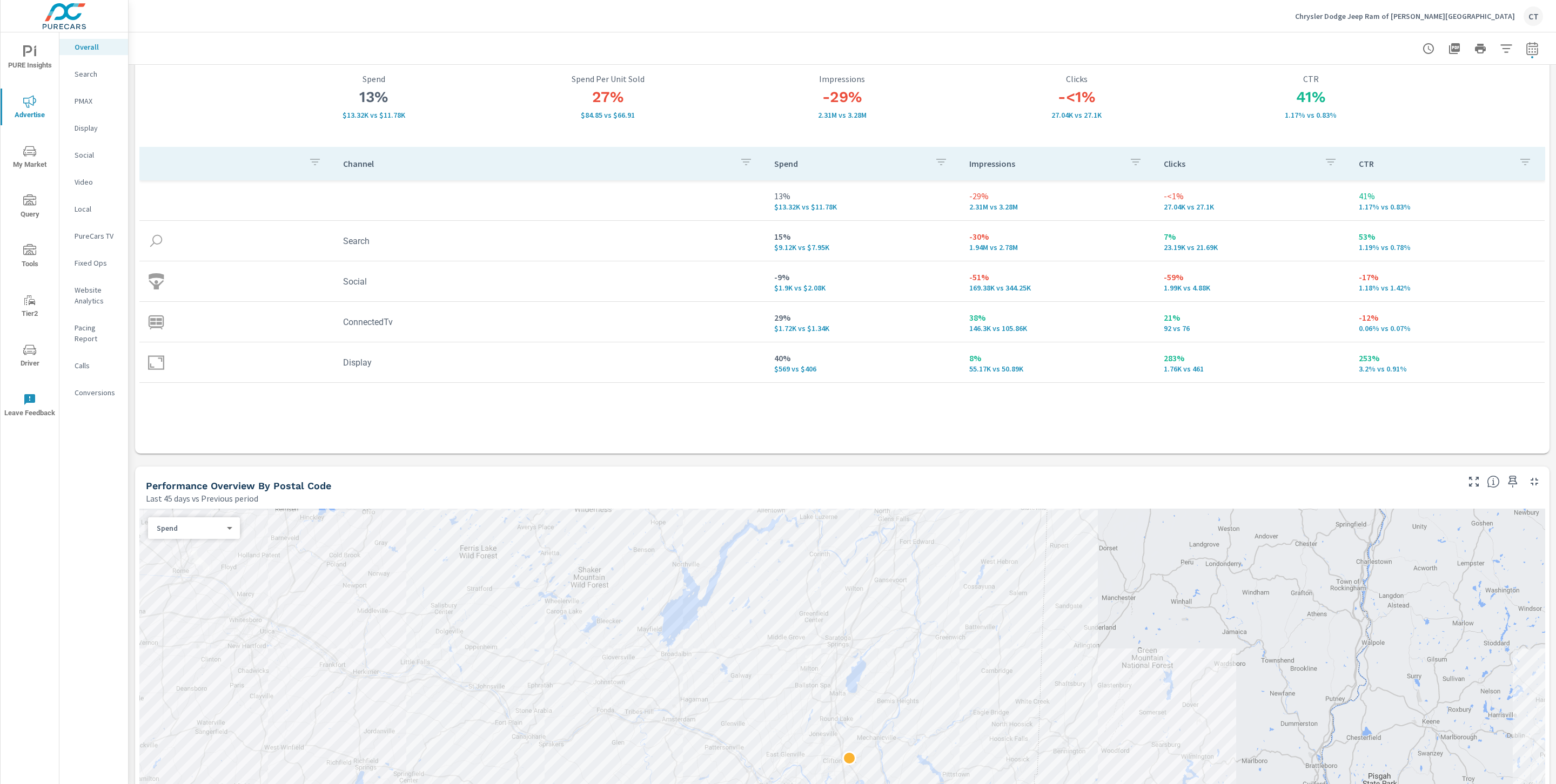
scroll to position [66, 0]
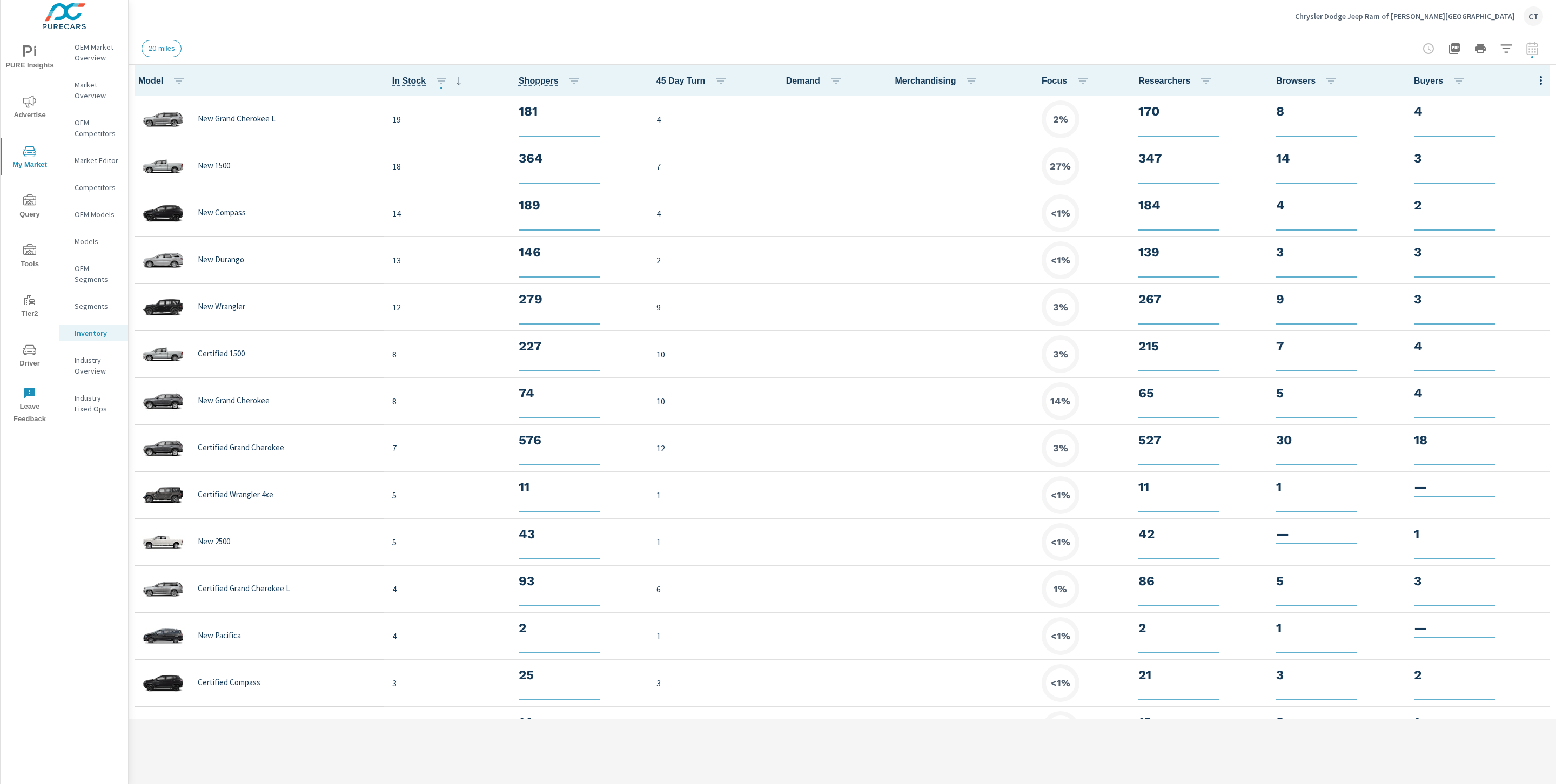
click at [1540, 80] on icon "button" at bounding box center [1541, 80] width 2 height 9
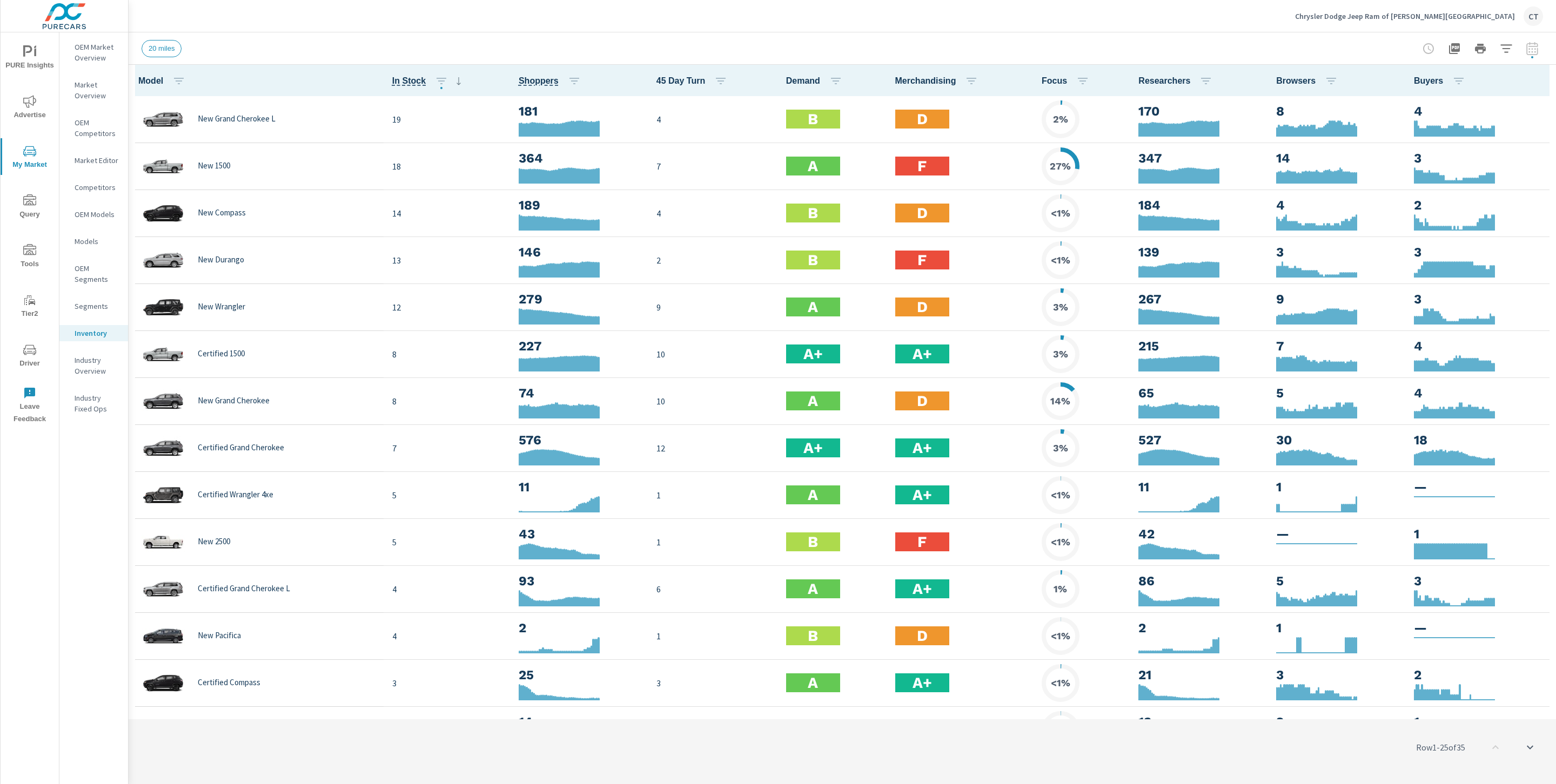
scroll to position [1, 0]
click at [1535, 86] on icon "button" at bounding box center [1541, 80] width 13 height 13
click at [1315, 37] on div at bounding box center [778, 392] width 1556 height 784
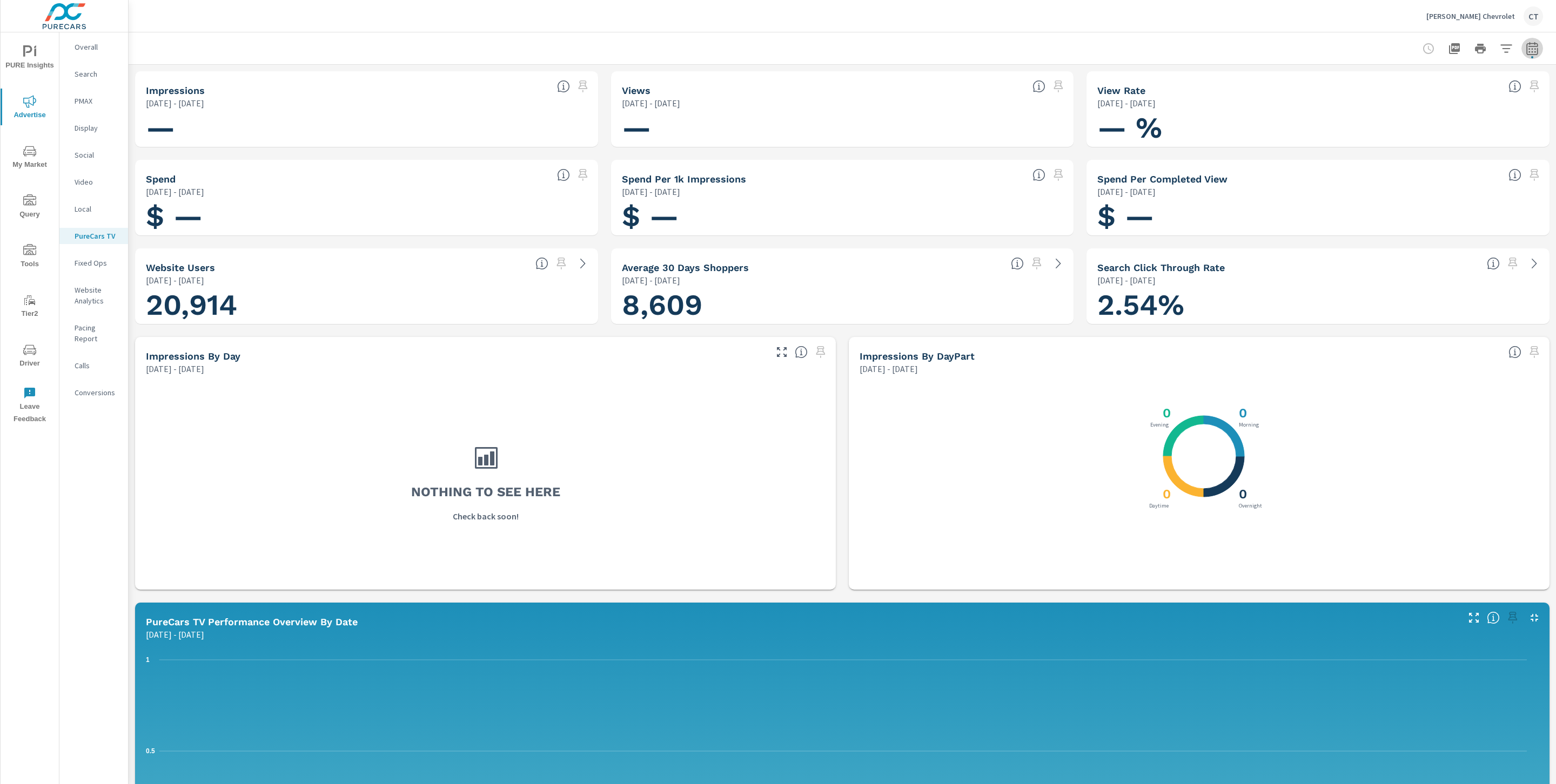
click at [1526, 47] on icon "button" at bounding box center [1532, 48] width 13 height 13
click at [1432, 89] on select "Custom [DATE] Last week Last 7 days Last 14 days Last 30 days Last 45 days Last…" at bounding box center [1433, 94] width 117 height 21
click at [1375, 83] on select "Custom [DATE] Last week Last 7 days Last 14 days Last 30 days Last 45 days Last…" at bounding box center [1433, 94] width 117 height 21
select select "Last month"
click at [1428, 120] on p "+ Add comparison" at bounding box center [1444, 121] width 138 height 13
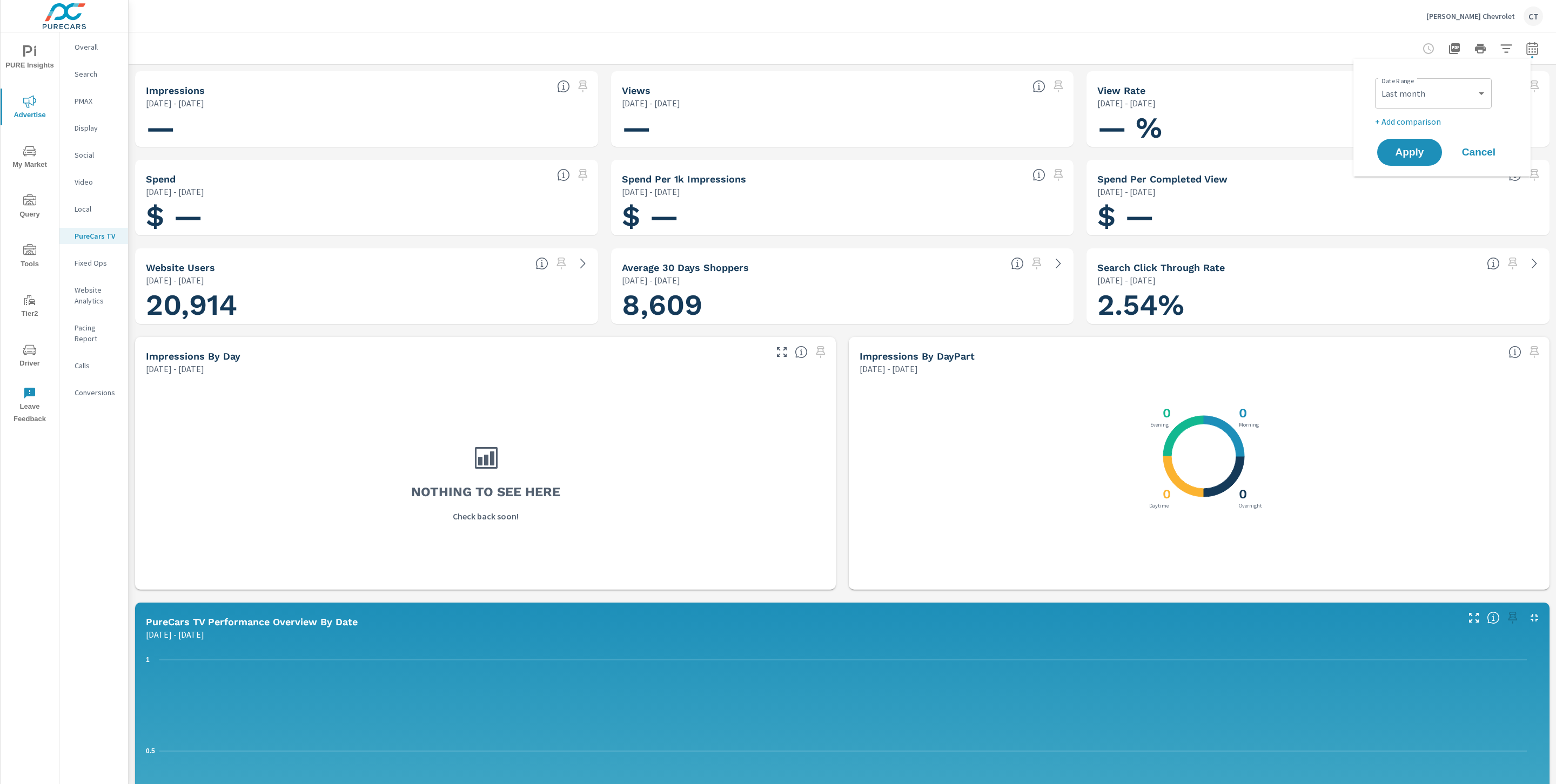
select select "Previous period"
click at [1402, 186] on span "Apply" at bounding box center [1410, 182] width 44 height 10
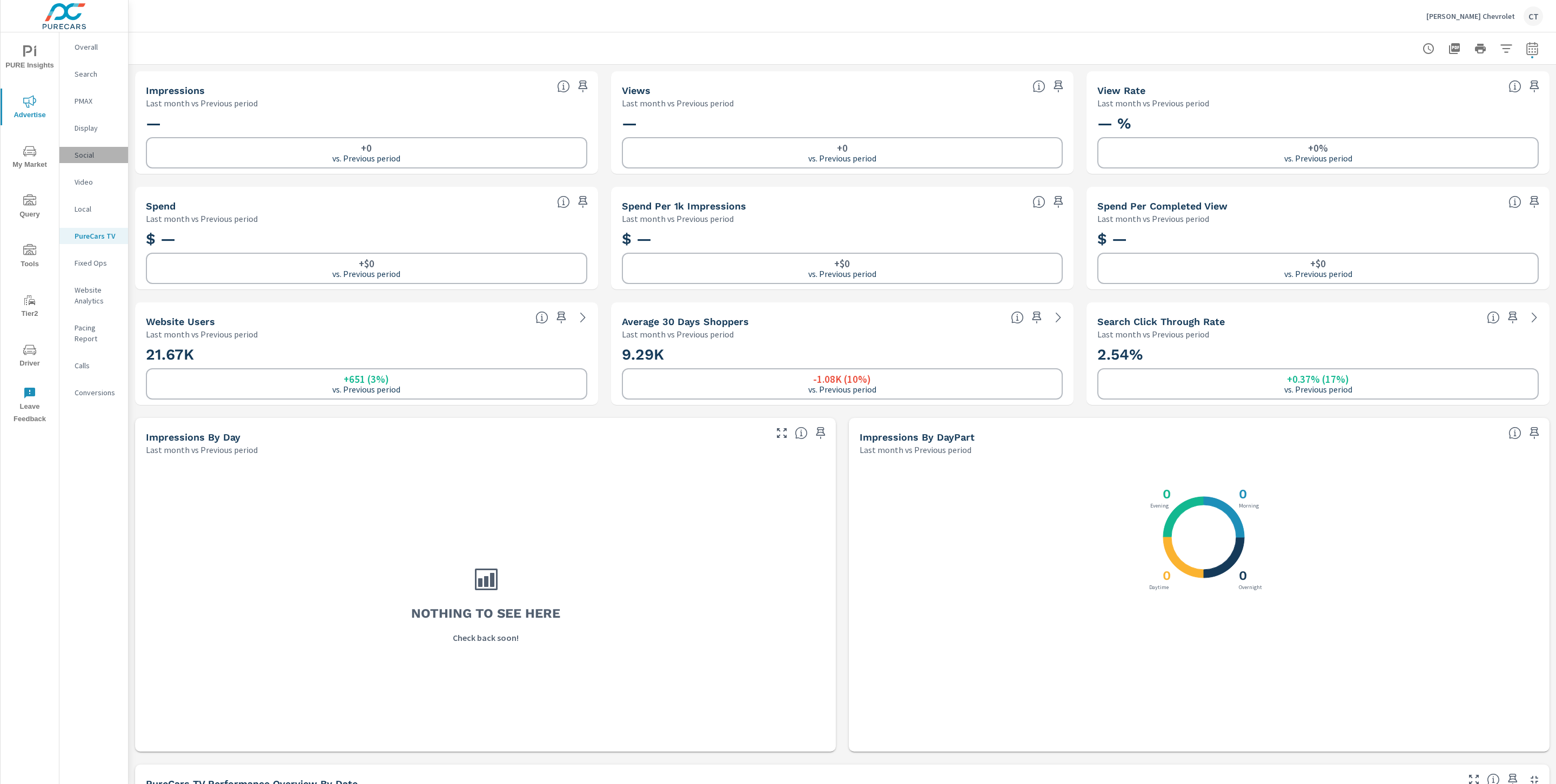
click at [86, 150] on p "Social" at bounding box center [96, 155] width 45 height 11
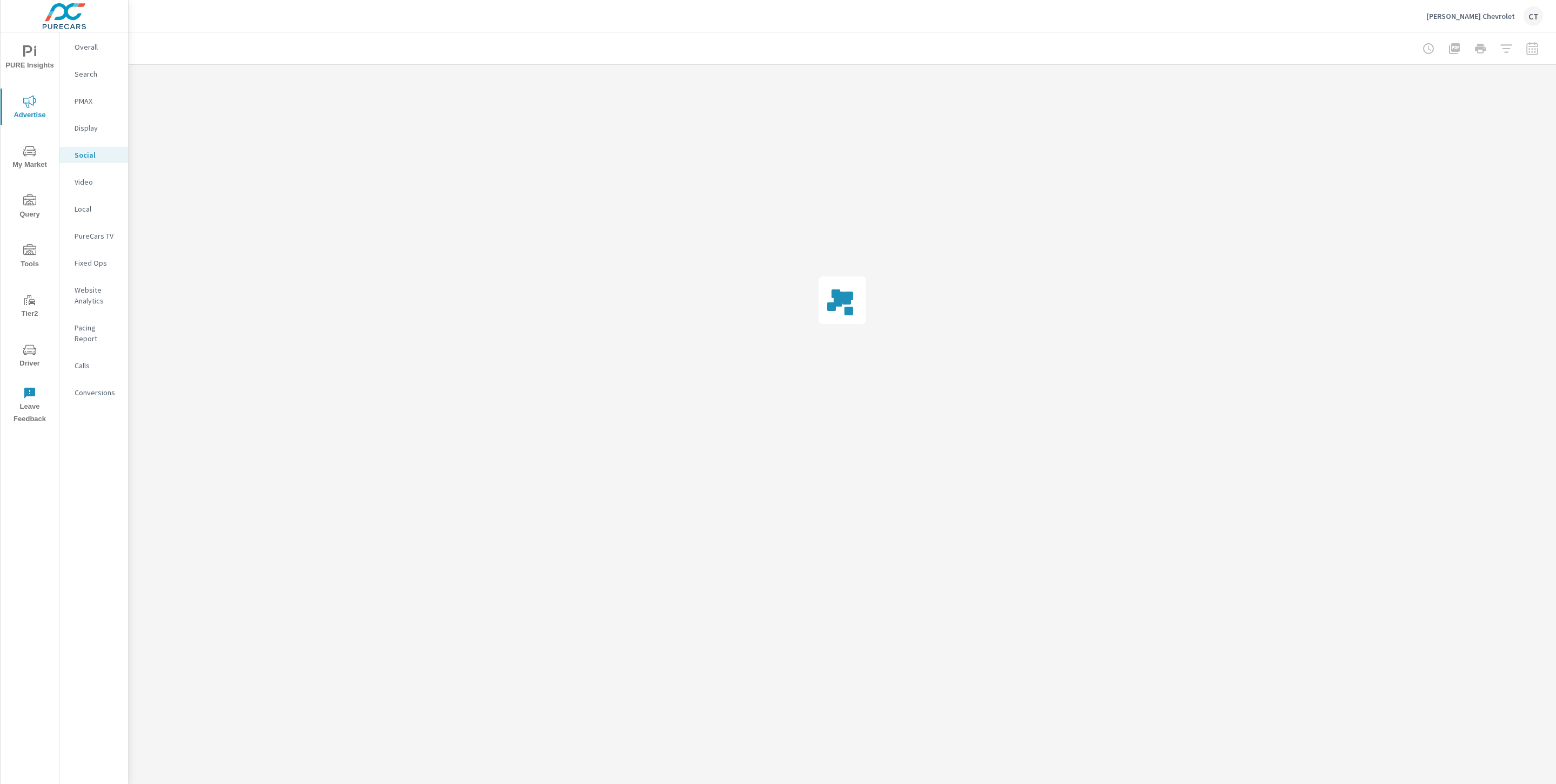
click at [102, 387] on div "Conversions" at bounding box center [94, 392] width 69 height 16
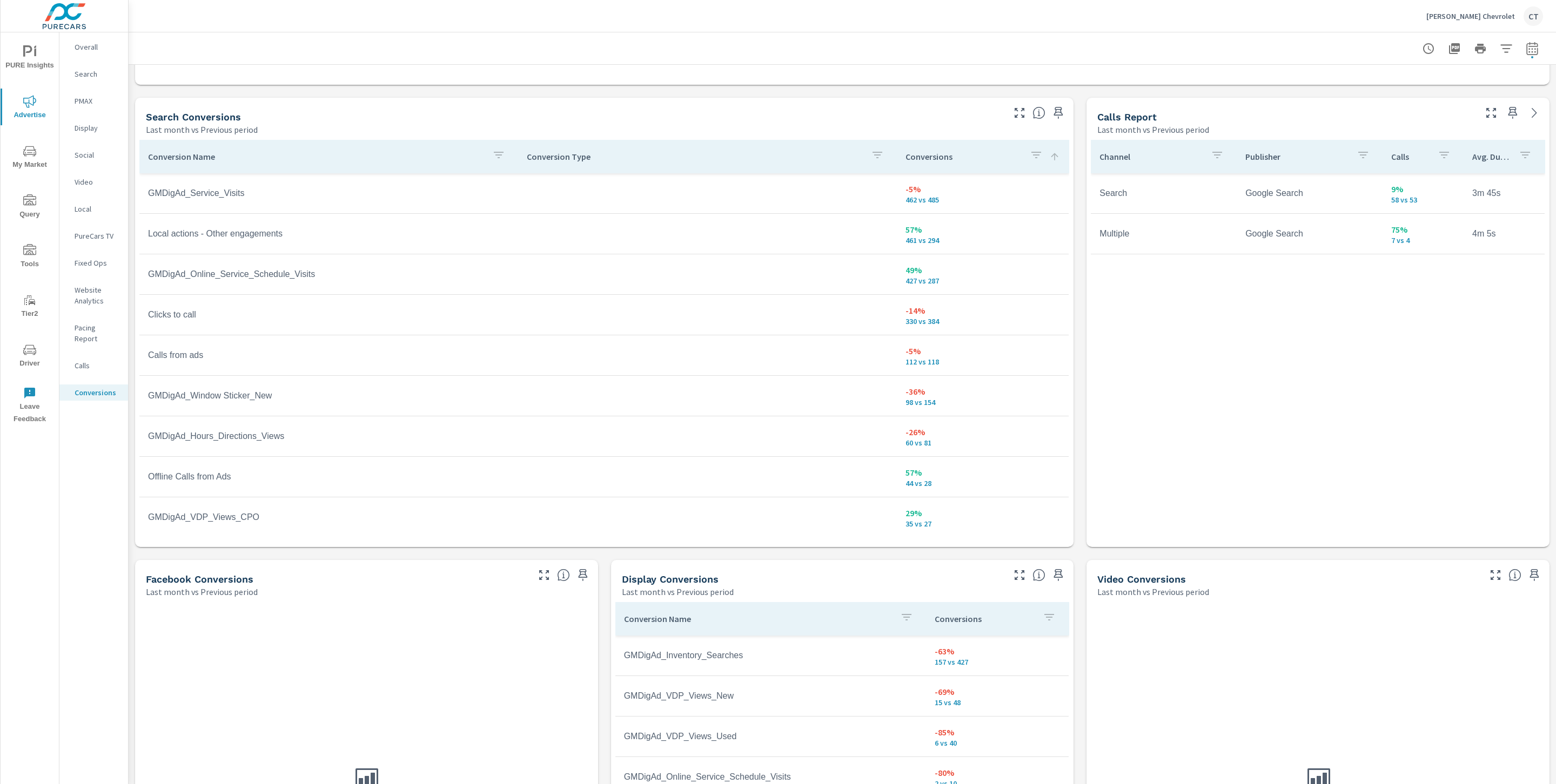
scroll to position [554, 0]
click at [1013, 106] on icon "button" at bounding box center [1019, 110] width 13 height 13
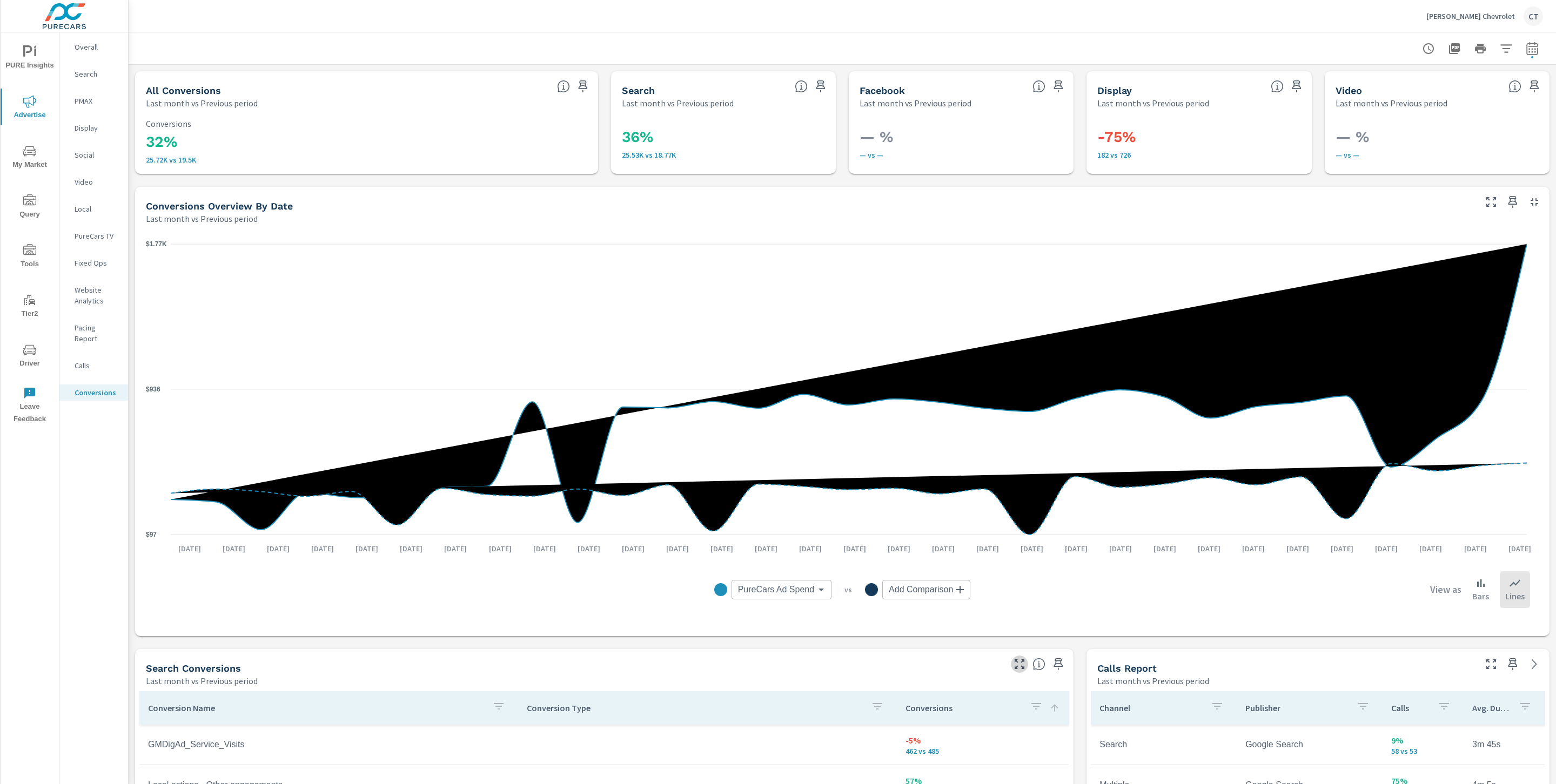
scroll to position [319, 0]
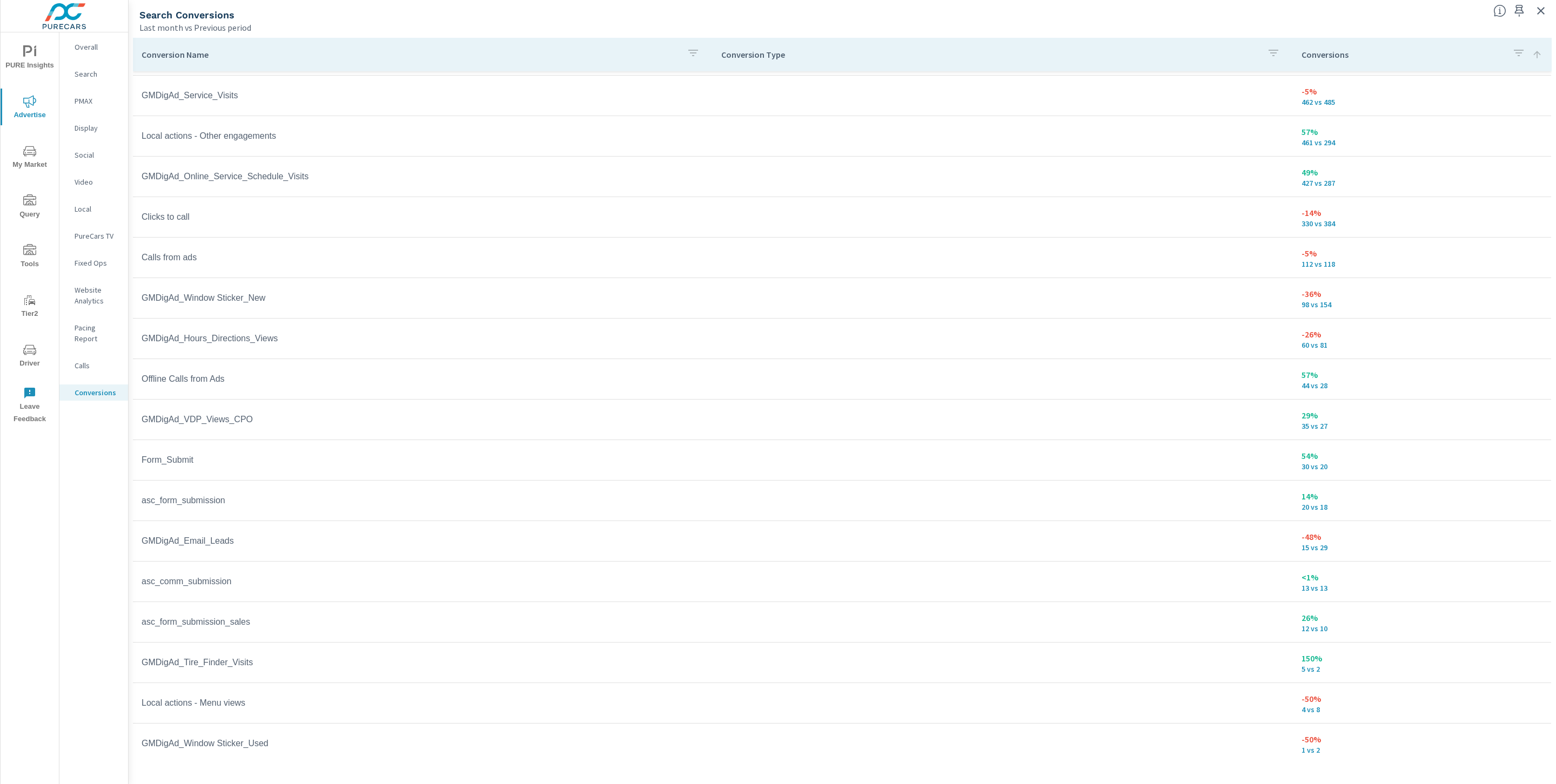
click at [220, 47] on div "Conversion Name" at bounding box center [423, 54] width 562 height 25
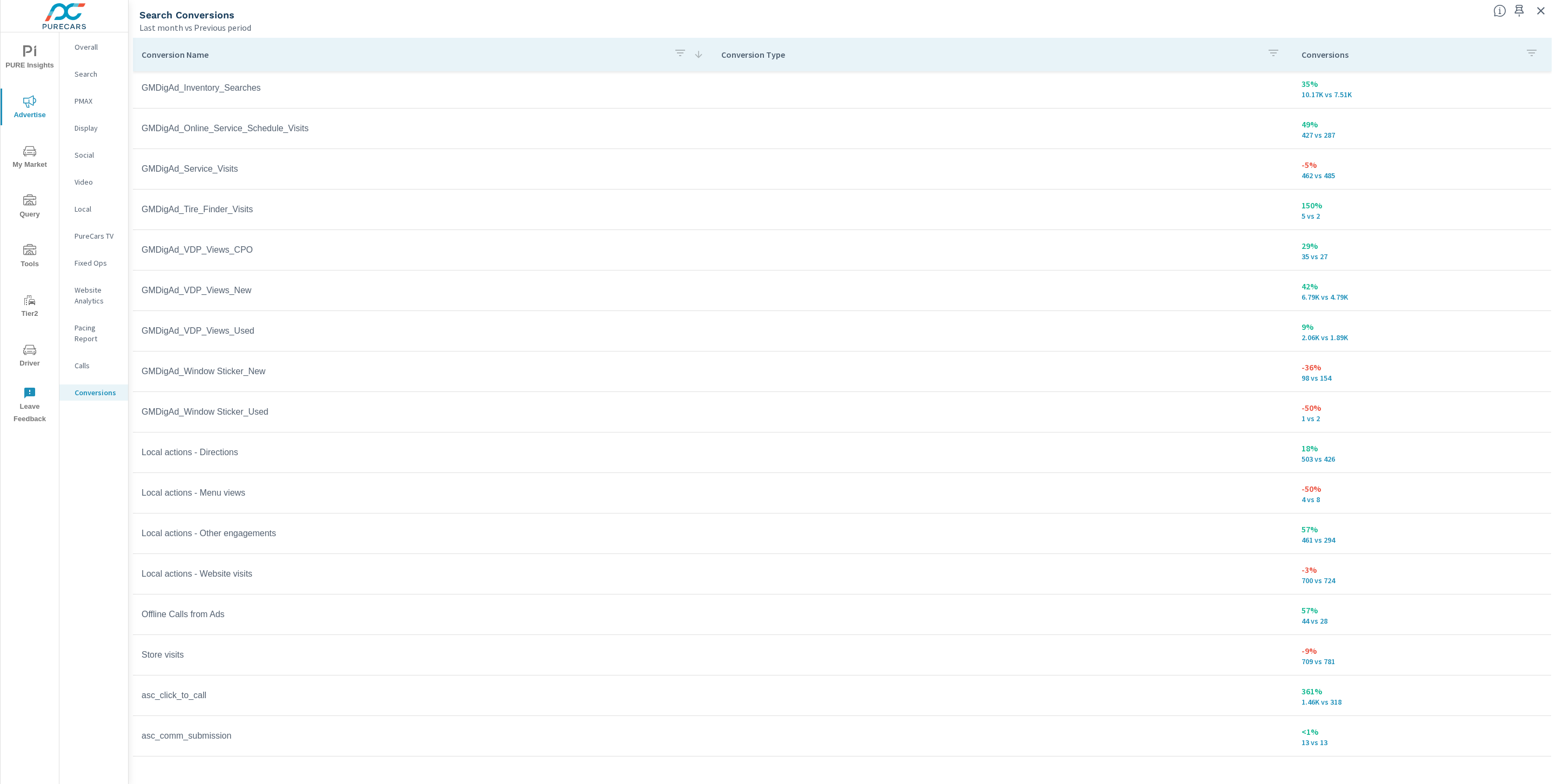
scroll to position [319, 0]
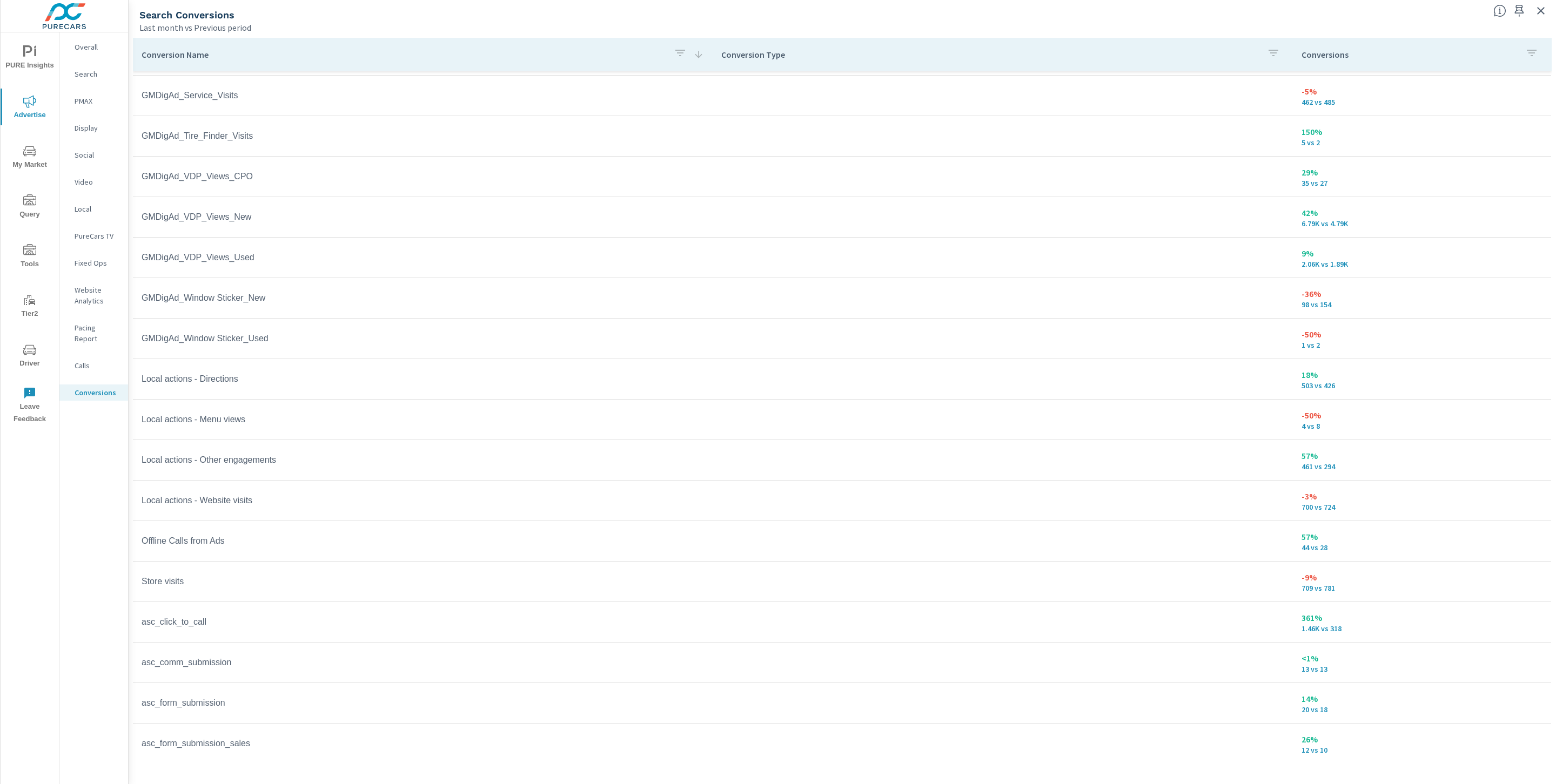
click at [726, 556] on tr "Offline Calls from Ads 57% 44 vs 28" at bounding box center [842, 541] width 1418 height 41
click at [92, 289] on p "Website Analytics" at bounding box center [96, 295] width 45 height 21
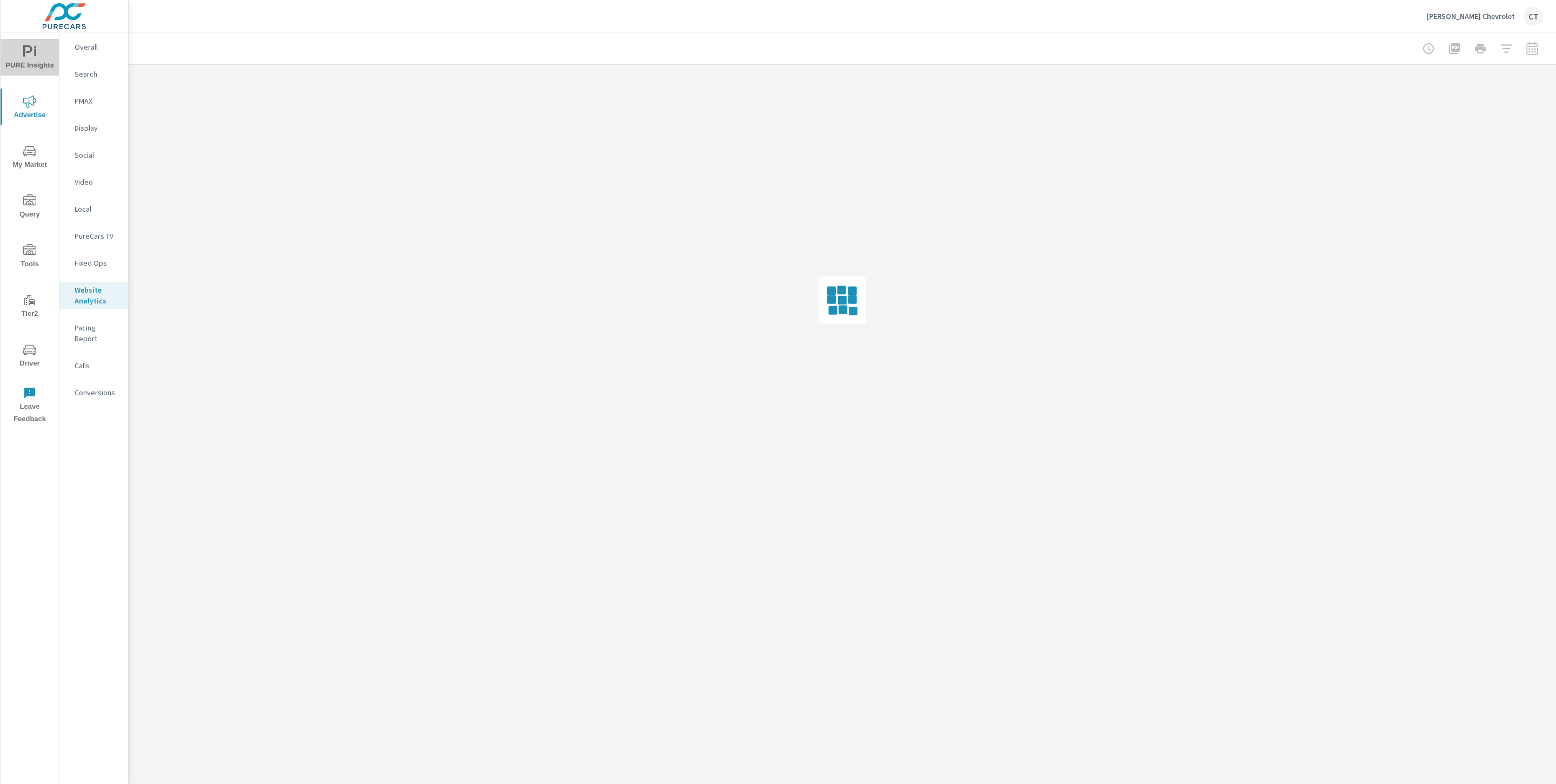
click at [31, 60] on span "PURE Insights" at bounding box center [30, 59] width 52 height 27
click at [100, 216] on nav "Overview PIPA New Used Fixed Ops Sales My Report Scheduled Reports" at bounding box center [94, 150] width 69 height 237
click at [101, 215] on div "My Report" at bounding box center [94, 209] width 69 height 16
click at [38, 103] on span "Advertise" at bounding box center [30, 108] width 52 height 27
click at [101, 387] on p "Conversions" at bounding box center [96, 392] width 45 height 11
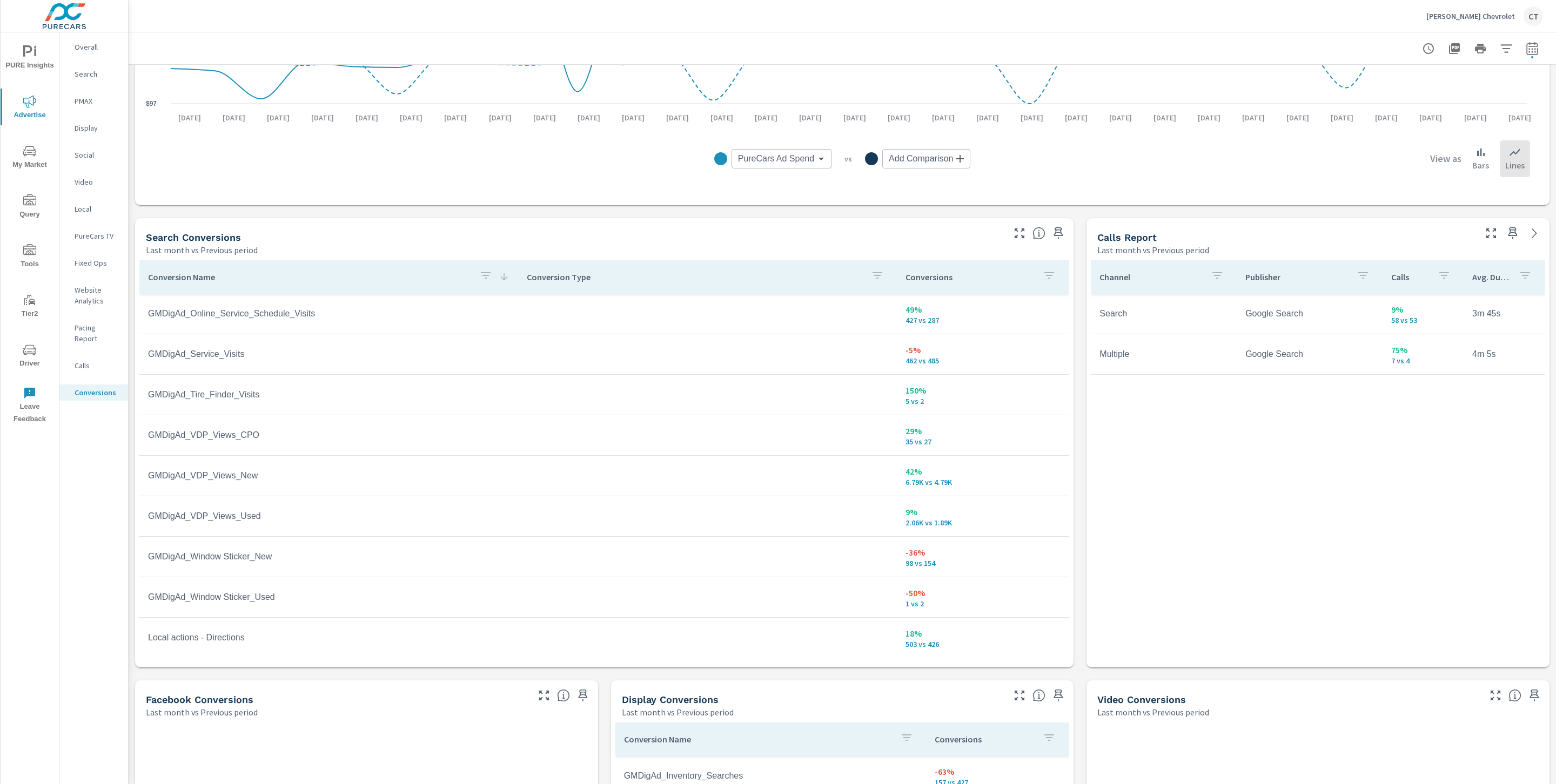
scroll to position [432, 0]
click at [1052, 233] on icon "button" at bounding box center [1058, 233] width 13 height 13
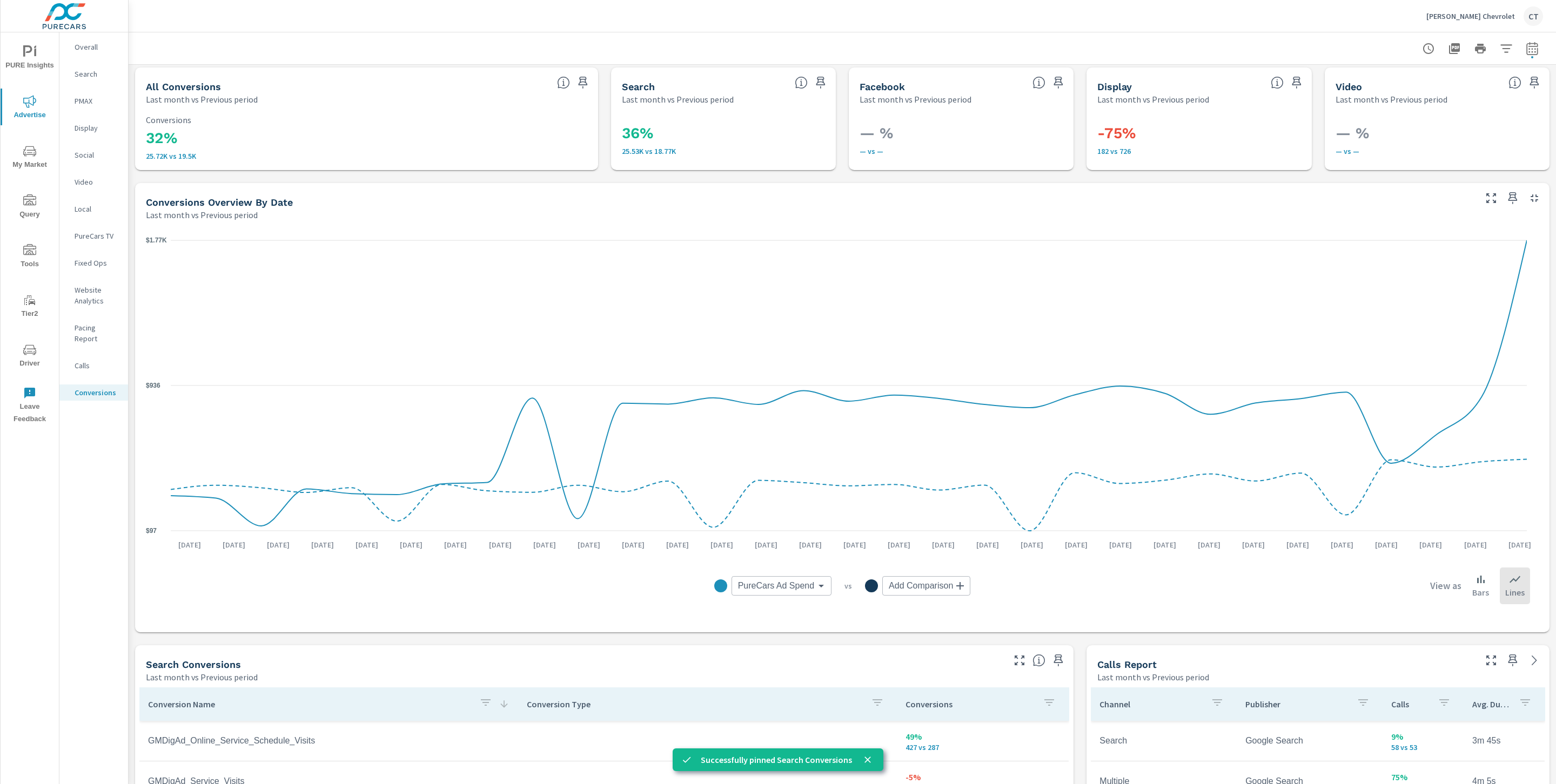
scroll to position [0, 0]
click at [29, 50] on icon "nav menu" at bounding box center [29, 51] width 13 height 13
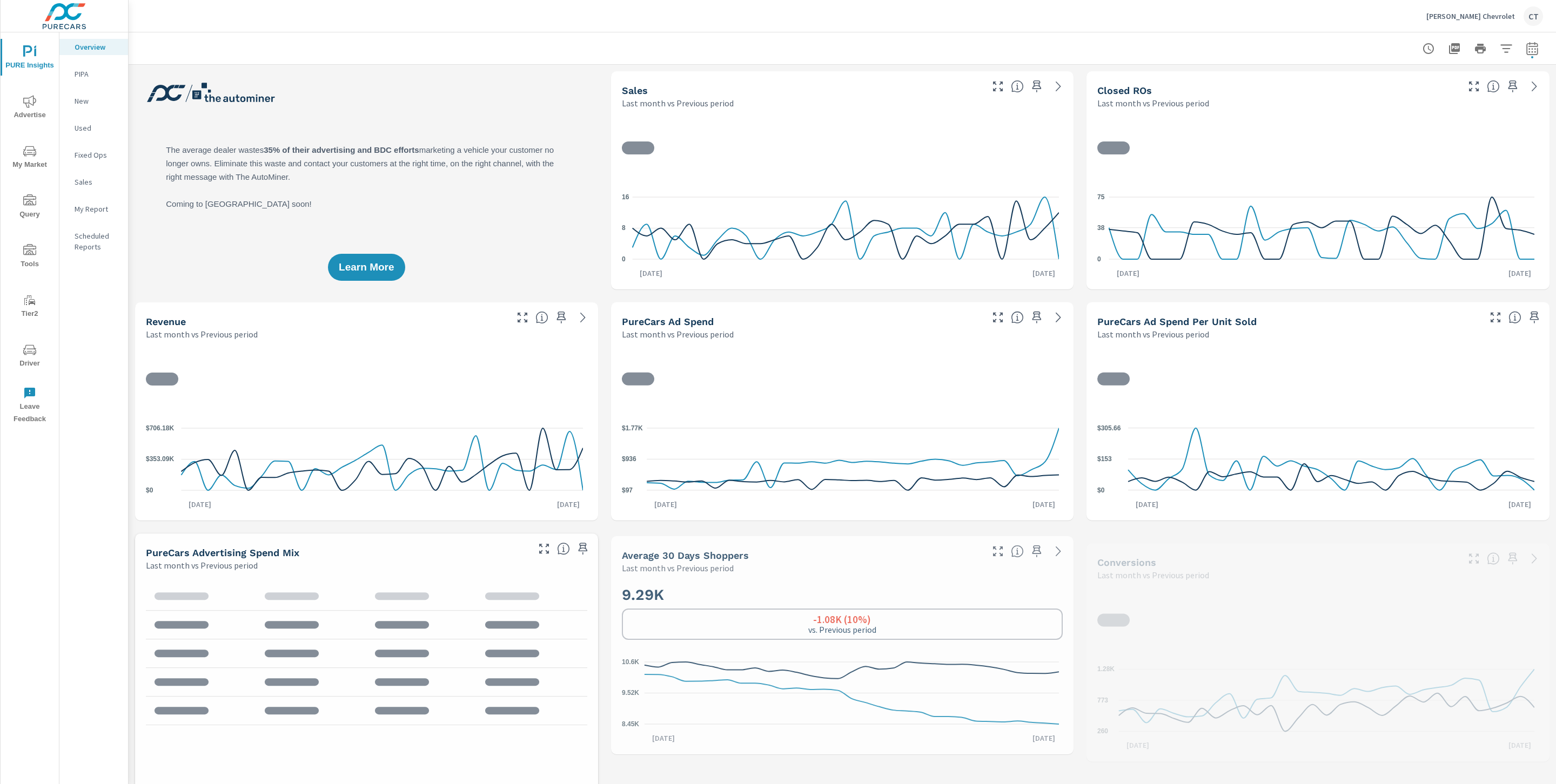
click at [100, 204] on p "My Report" at bounding box center [96, 209] width 45 height 11
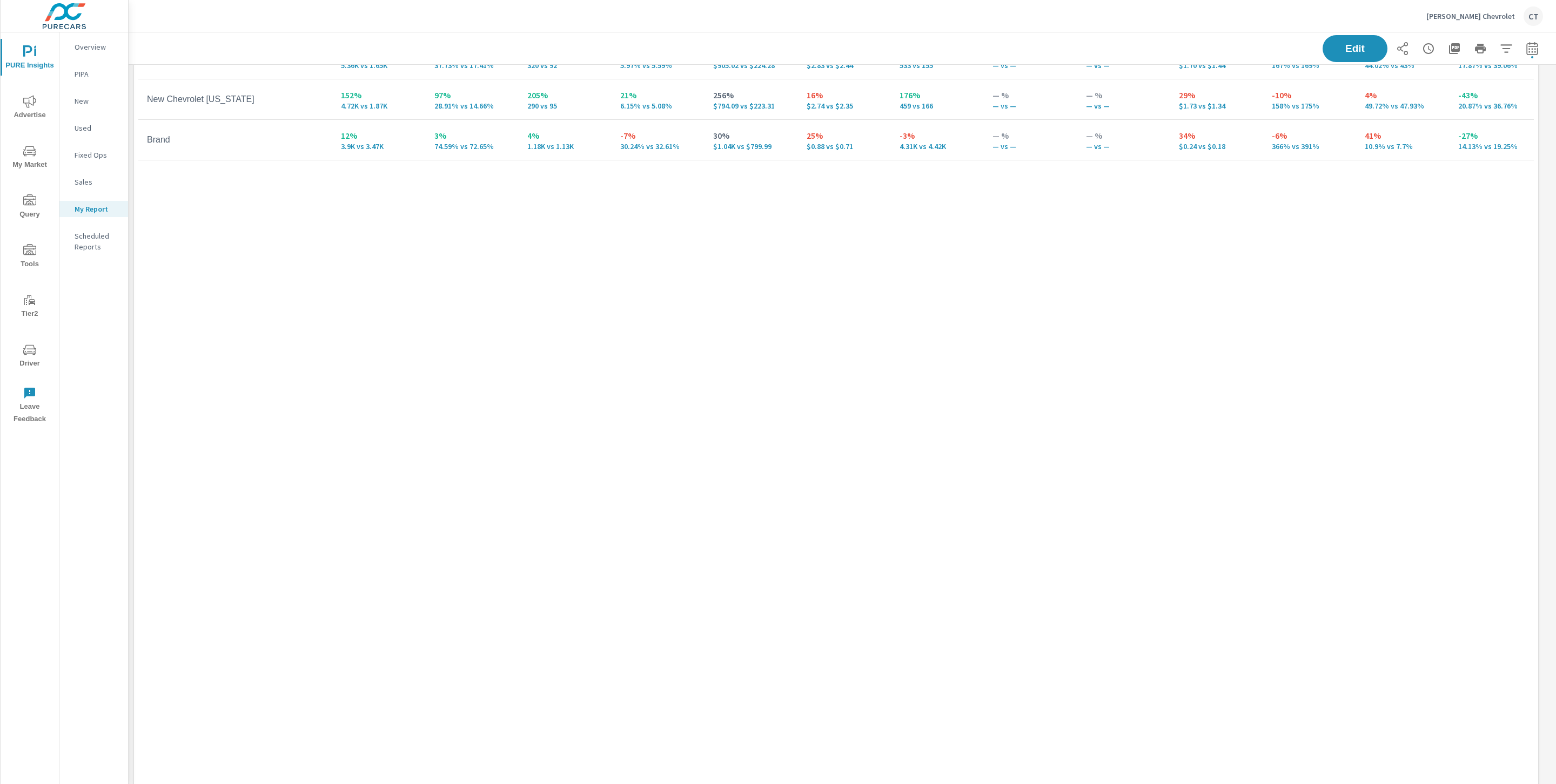
scroll to position [642, 0]
click at [1335, 55] on button "Edit" at bounding box center [1355, 49] width 67 height 28
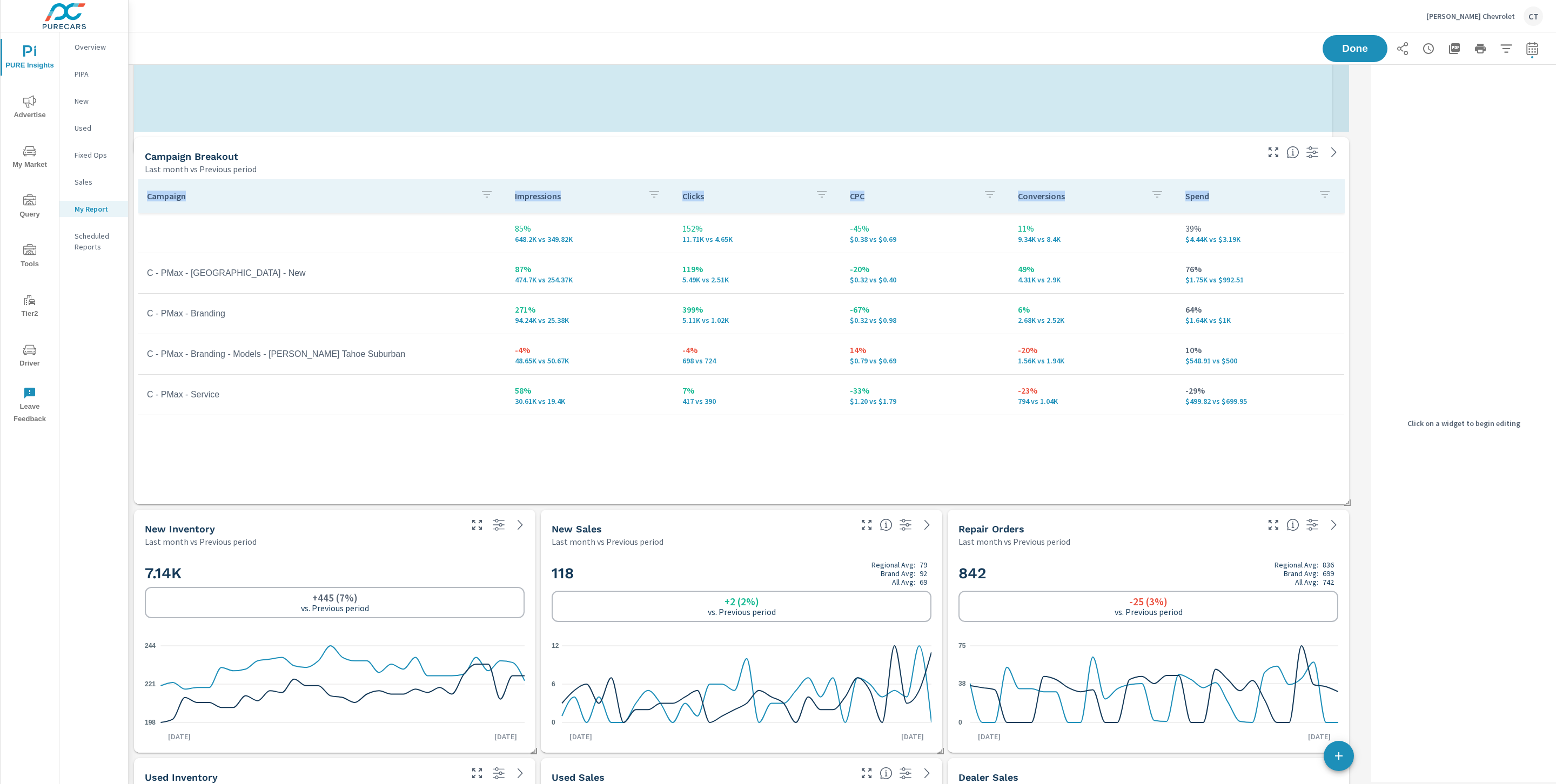
scroll to position [5, 5]
drag, startPoint x: 1341, startPoint y: 624, endPoint x: 1333, endPoint y: 243, distance: 381.1
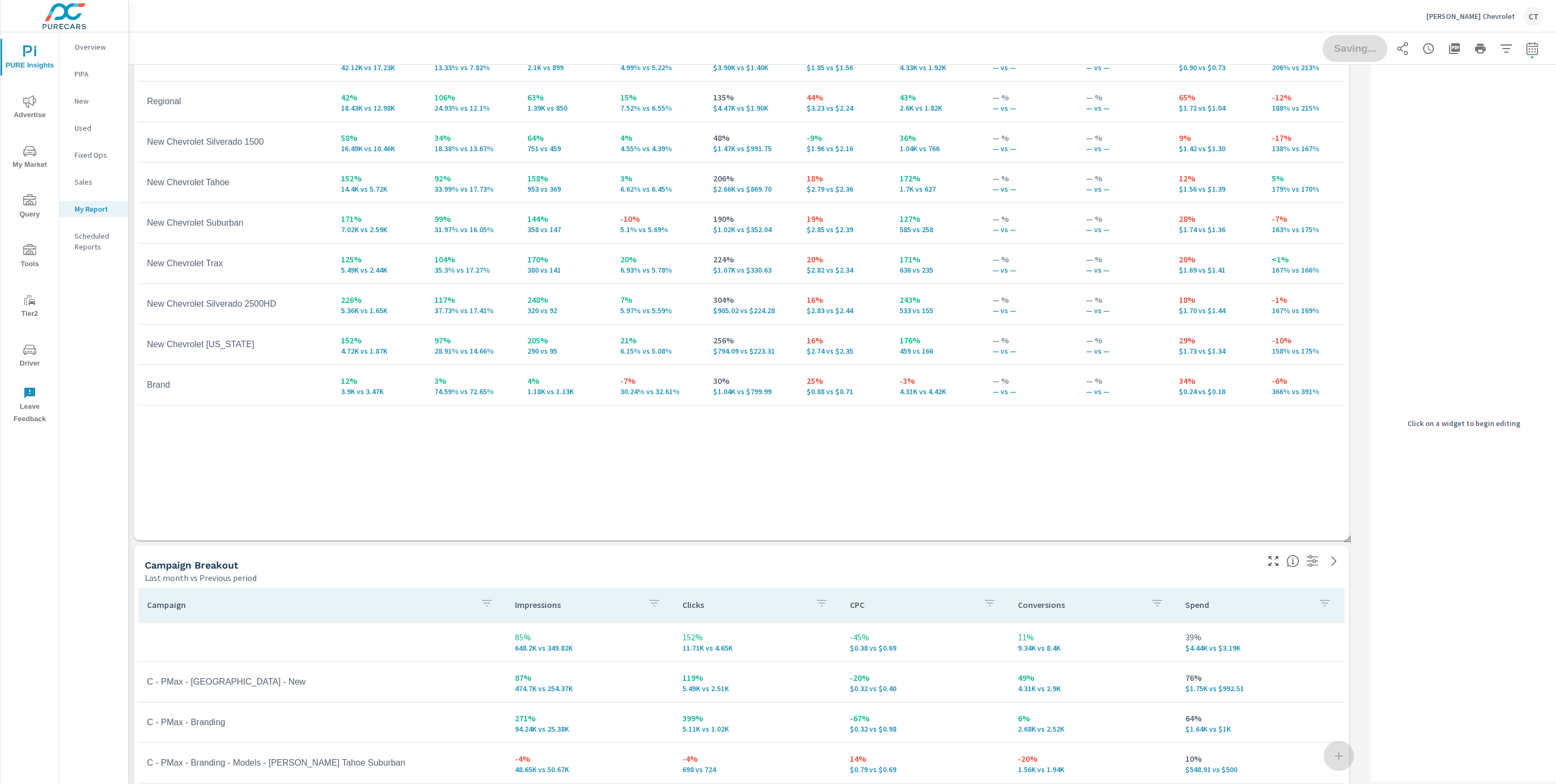
scroll to position [0, 1]
click at [1346, 55] on button "Done" at bounding box center [1355, 49] width 67 height 28
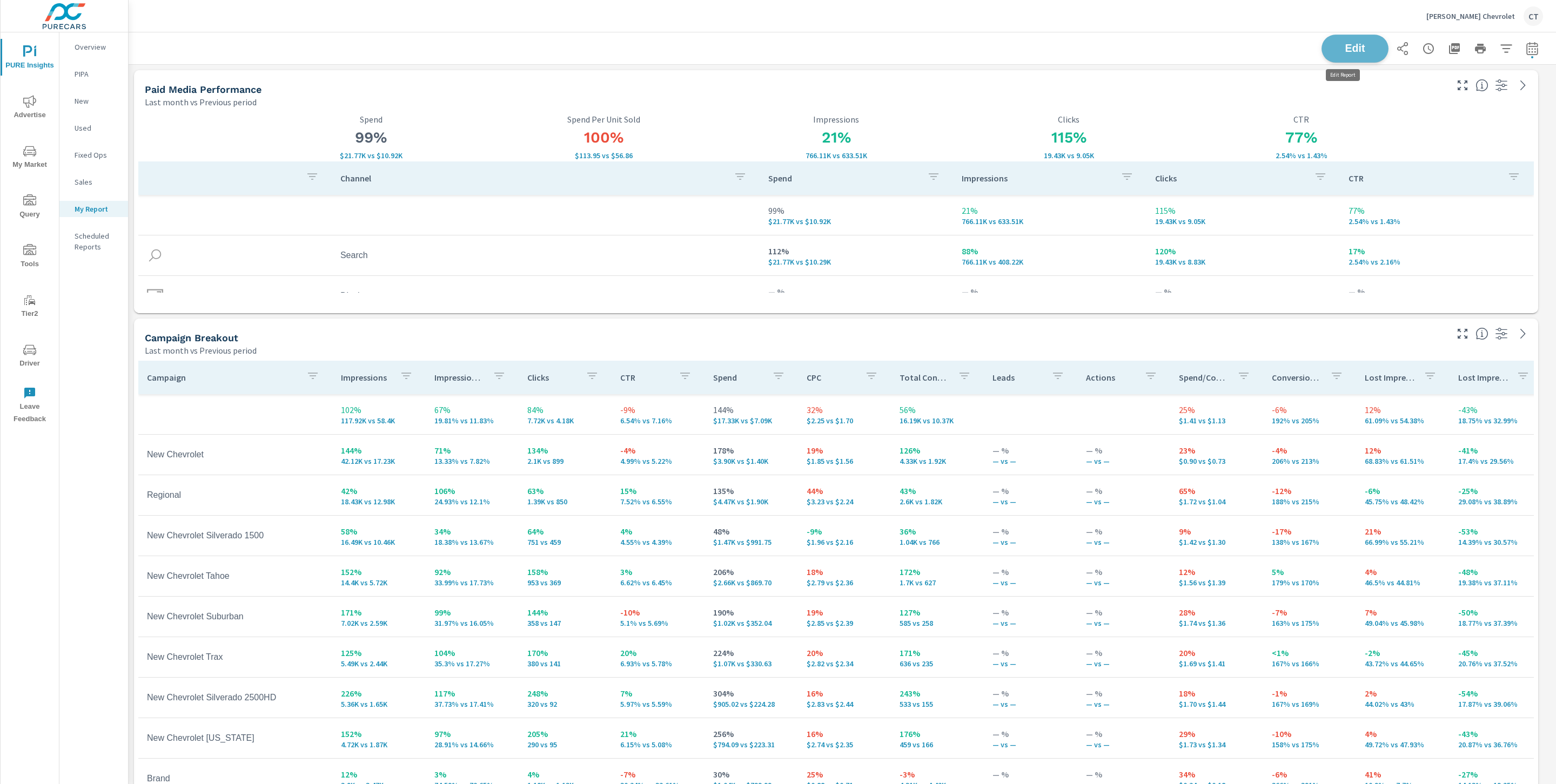
click at [1359, 43] on span "Edit" at bounding box center [1355, 48] width 44 height 10
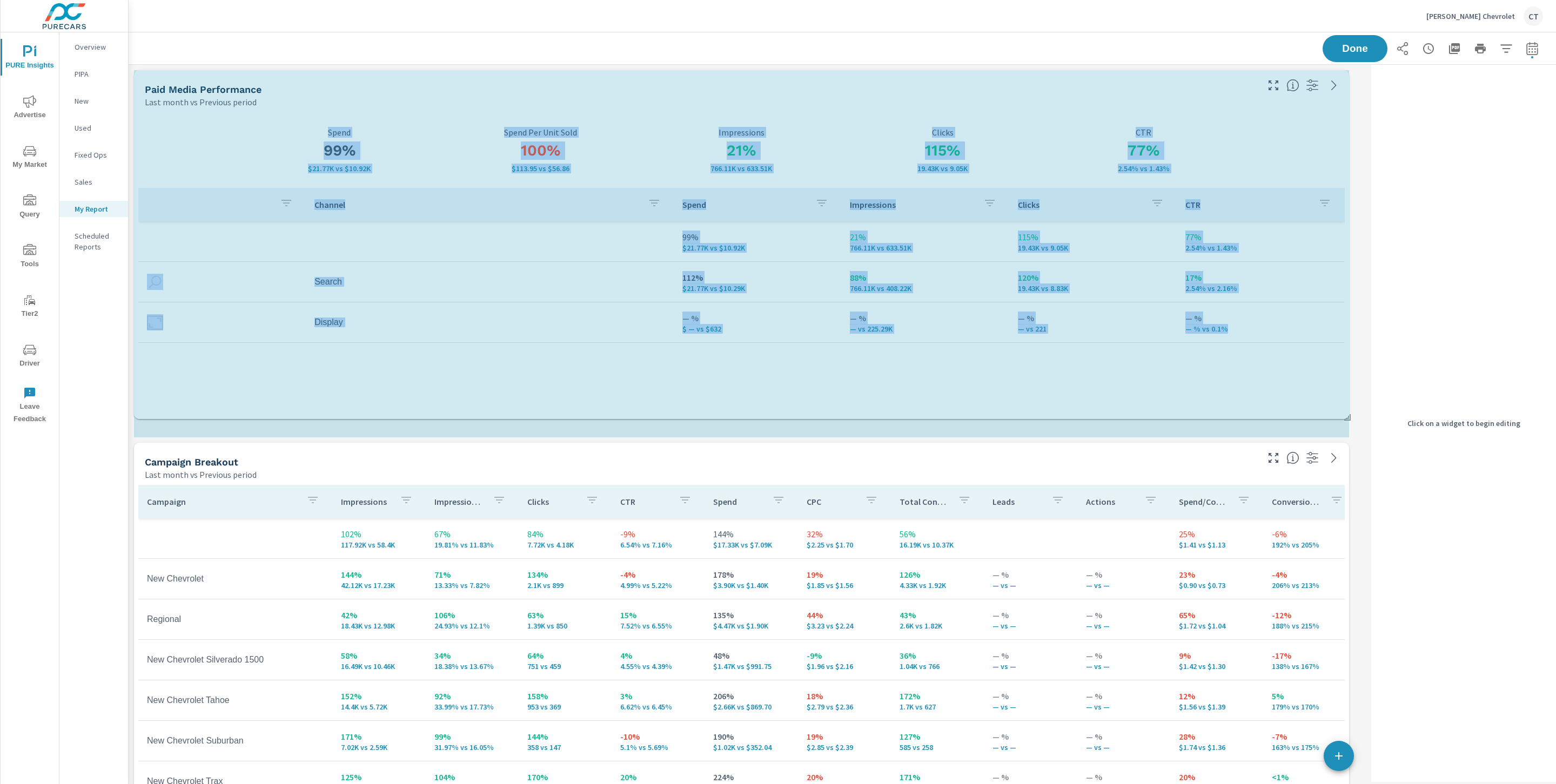
drag, startPoint x: 1349, startPoint y: 311, endPoint x: 1347, endPoint y: 418, distance: 107.0
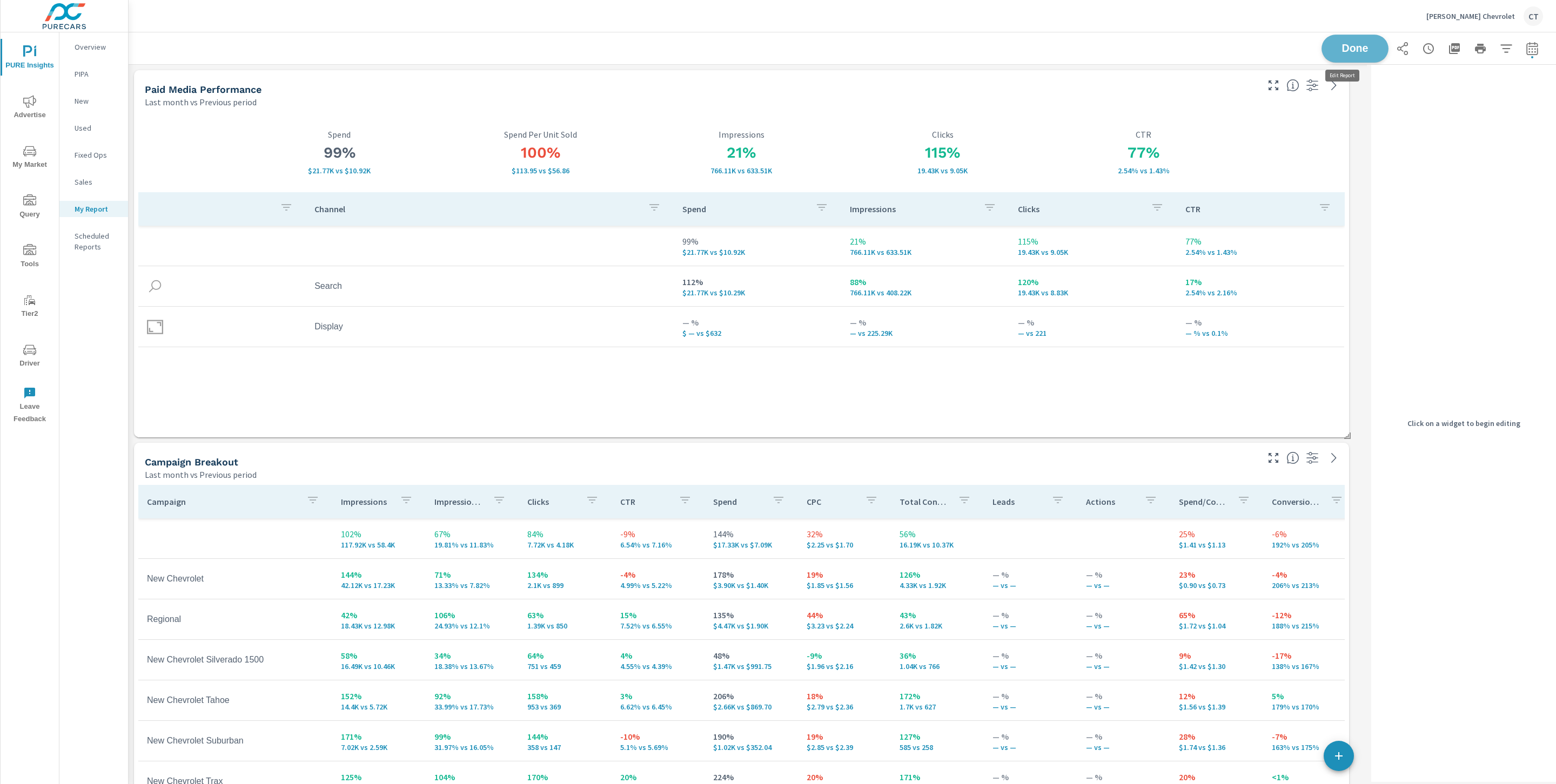
click at [1341, 47] on span "Done" at bounding box center [1355, 48] width 44 height 10
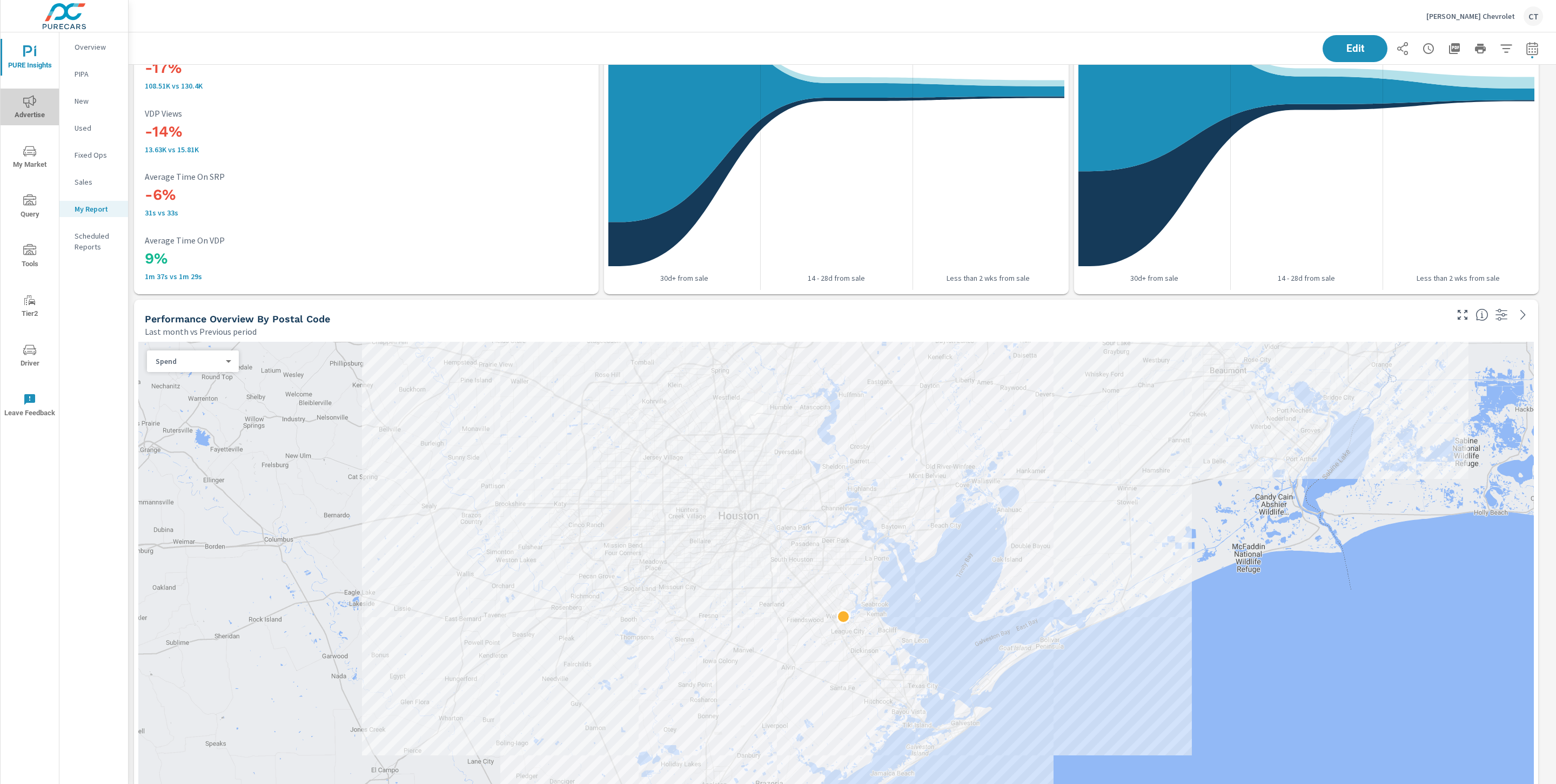
click at [23, 95] on span "Advertise" at bounding box center [30, 108] width 52 height 27
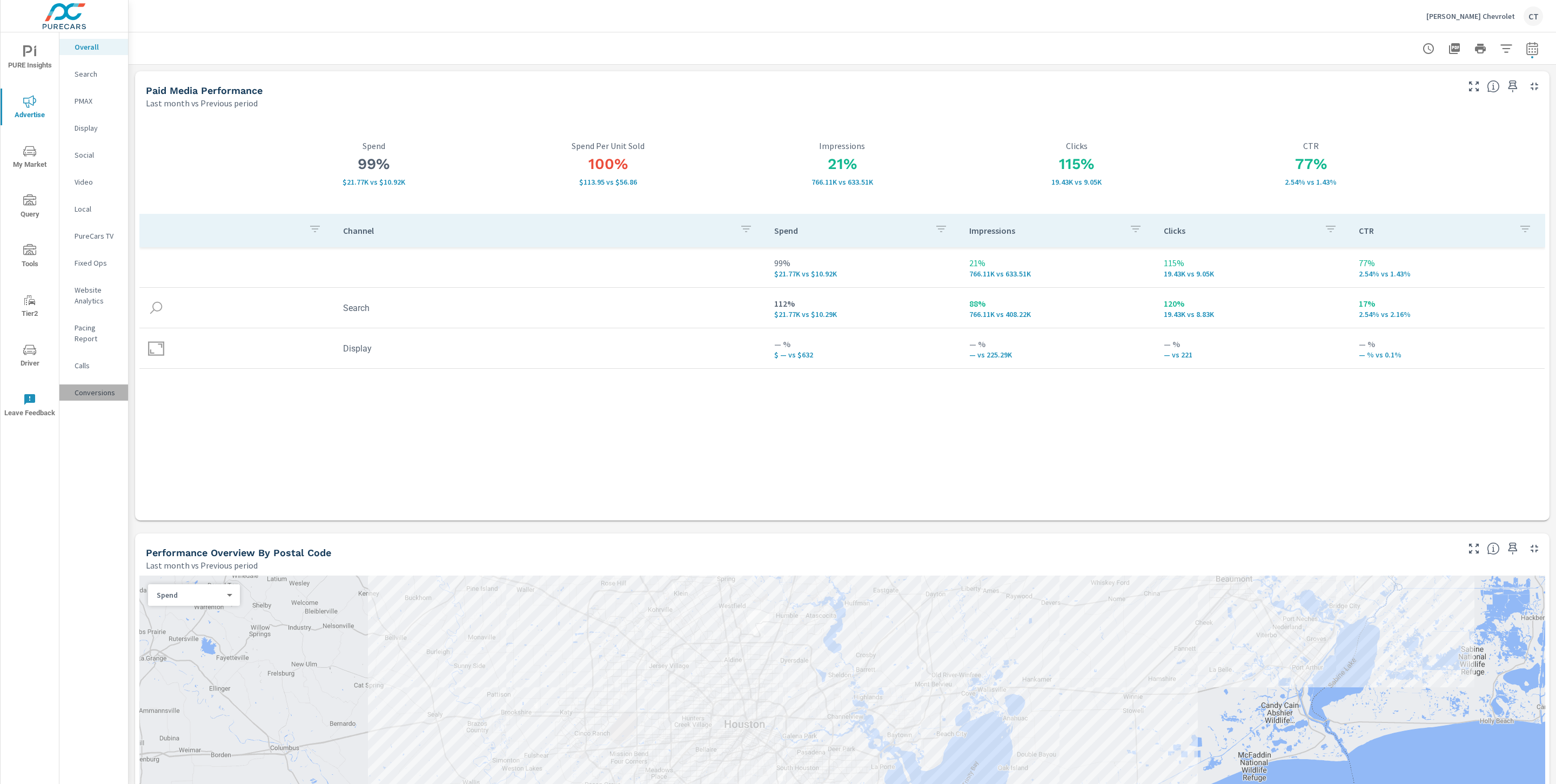
click at [96, 387] on p "Conversions" at bounding box center [96, 392] width 45 height 11
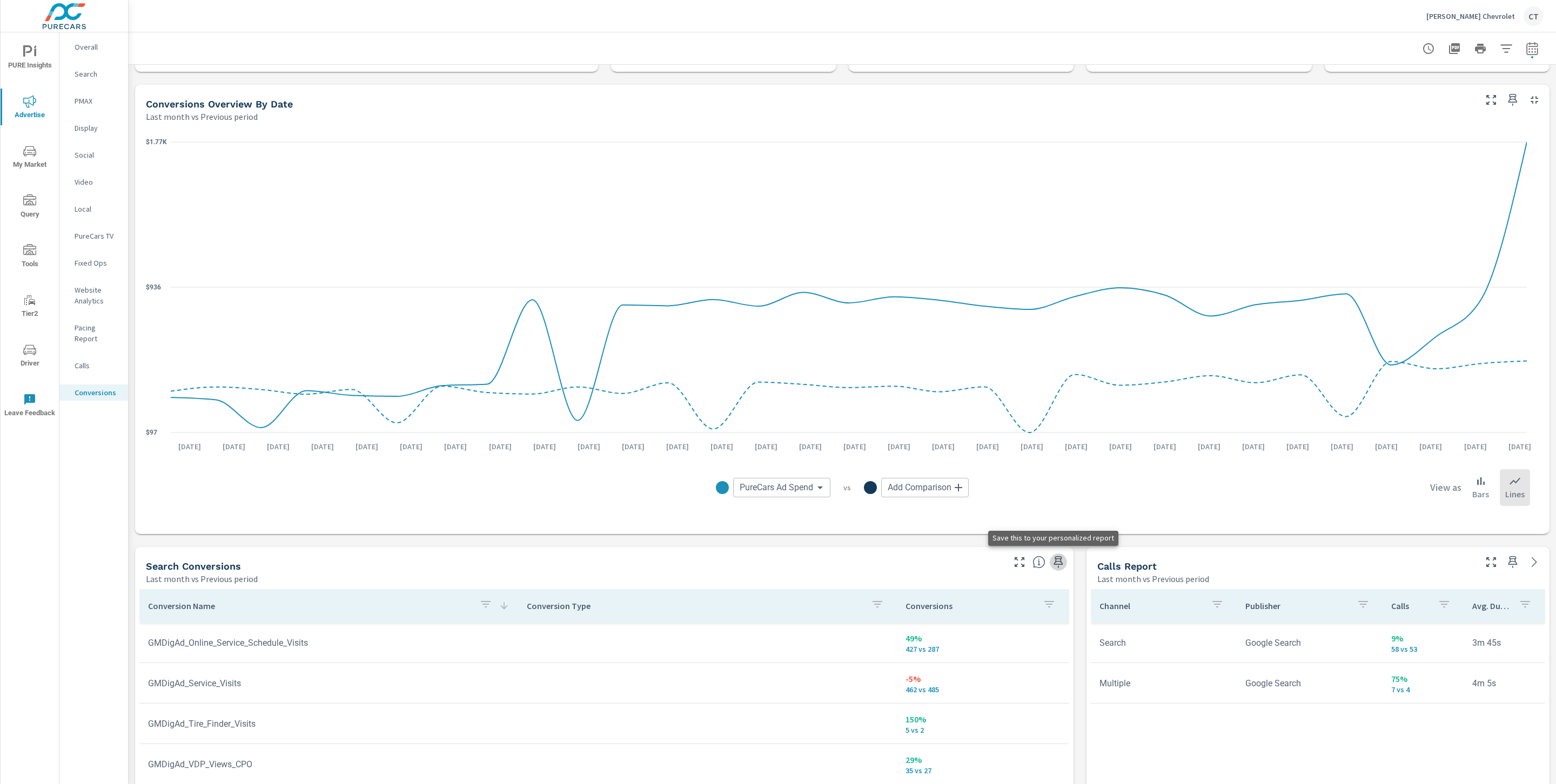
click at [1052, 561] on icon "button" at bounding box center [1058, 561] width 13 height 13
click at [27, 61] on span "PURE Insights" at bounding box center [30, 59] width 52 height 27
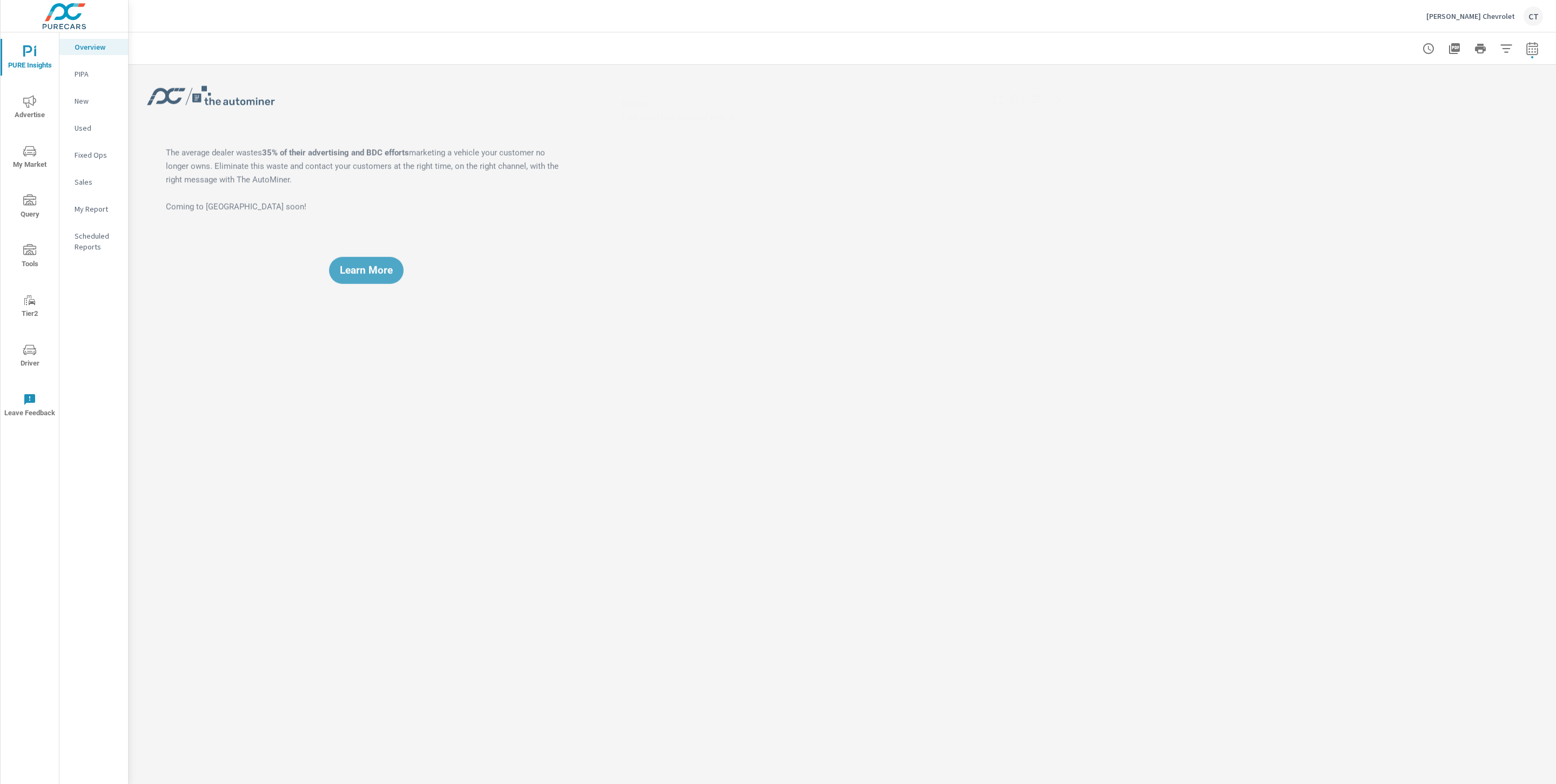
click at [114, 199] on nav "Overview PIPA New Used Fixed Ops Sales My Report Scheduled Reports" at bounding box center [94, 150] width 69 height 237
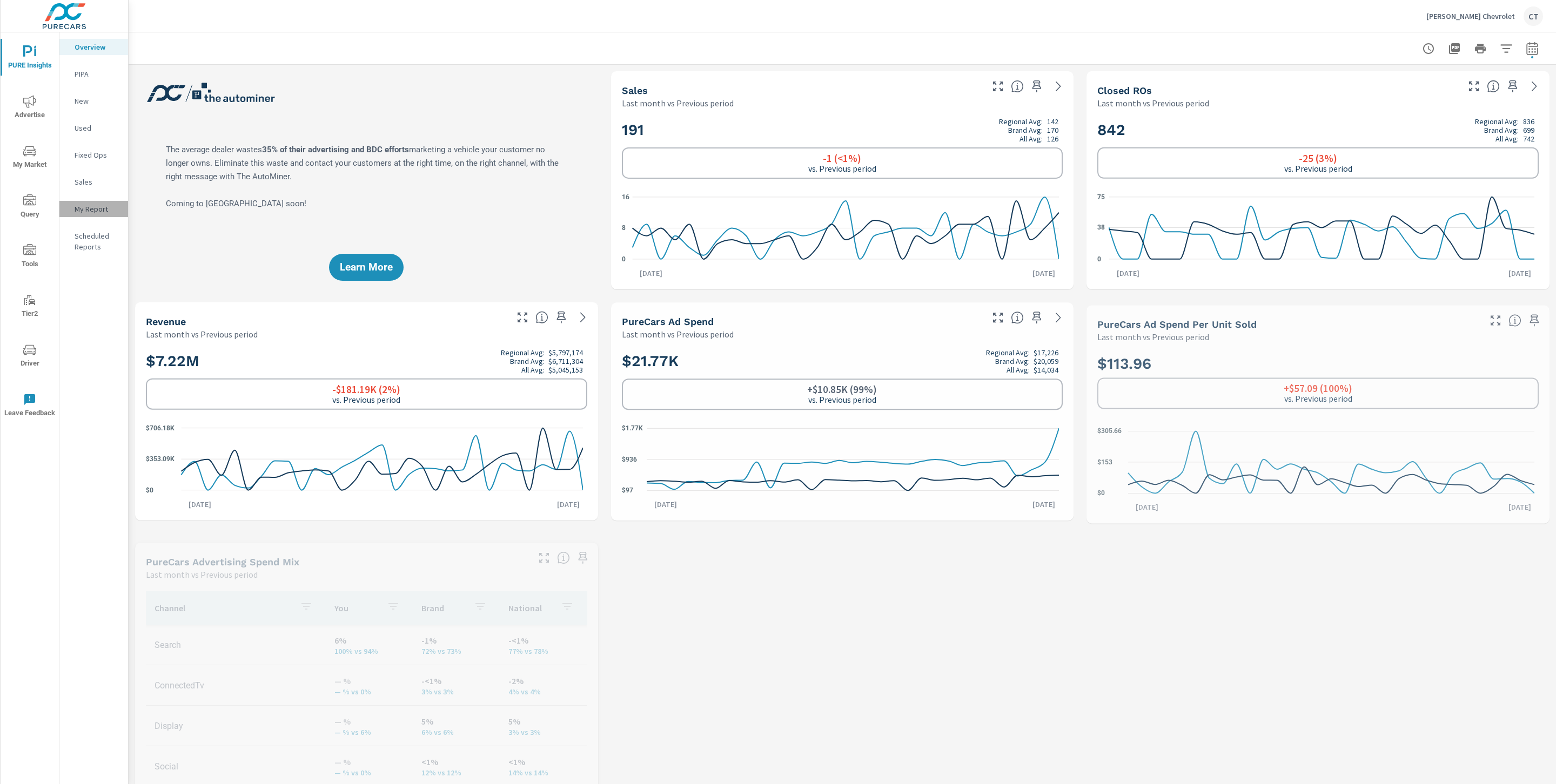
click at [100, 209] on p "My Report" at bounding box center [96, 209] width 45 height 11
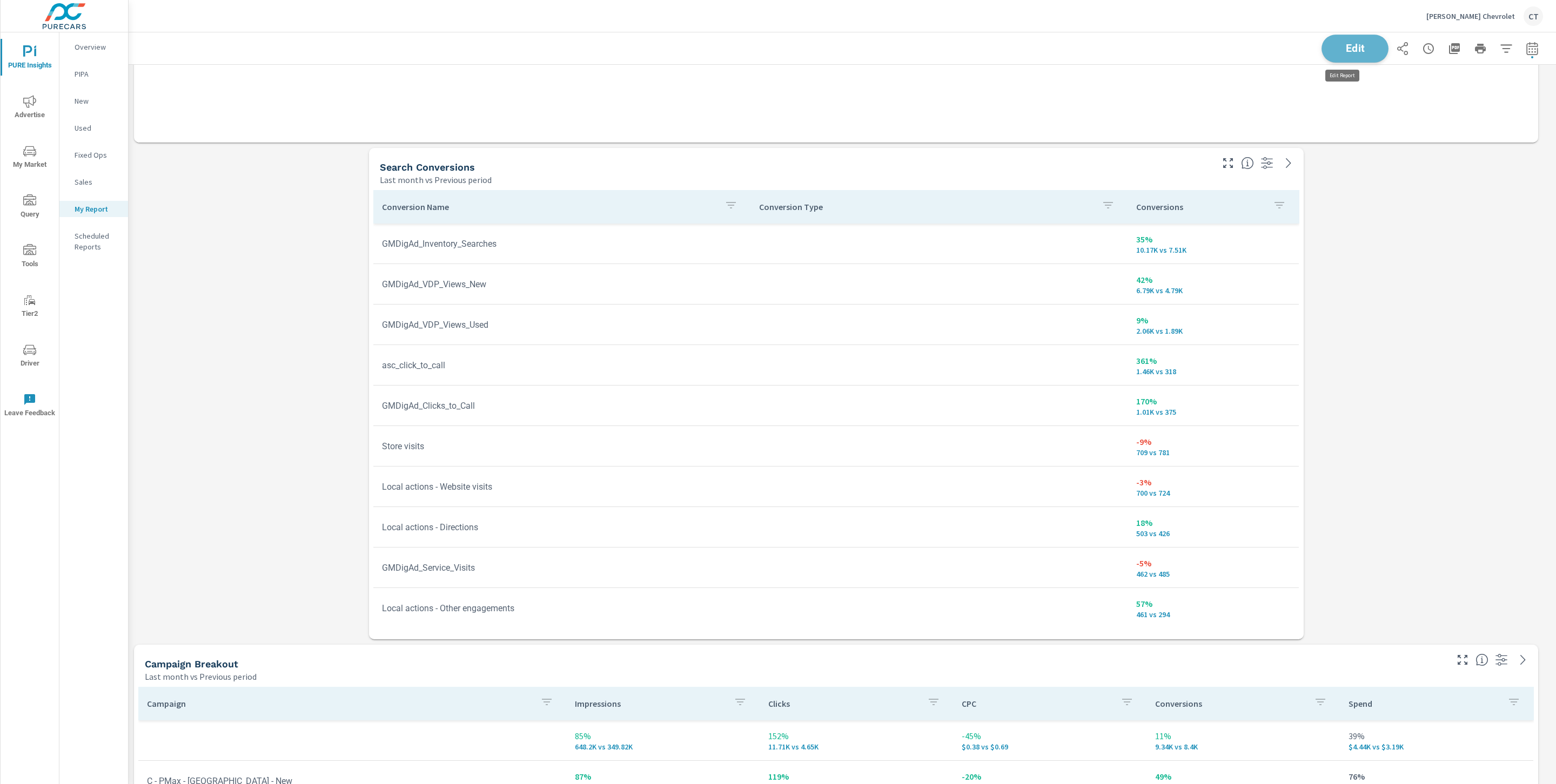
click at [1360, 49] on span "Edit" at bounding box center [1355, 48] width 44 height 10
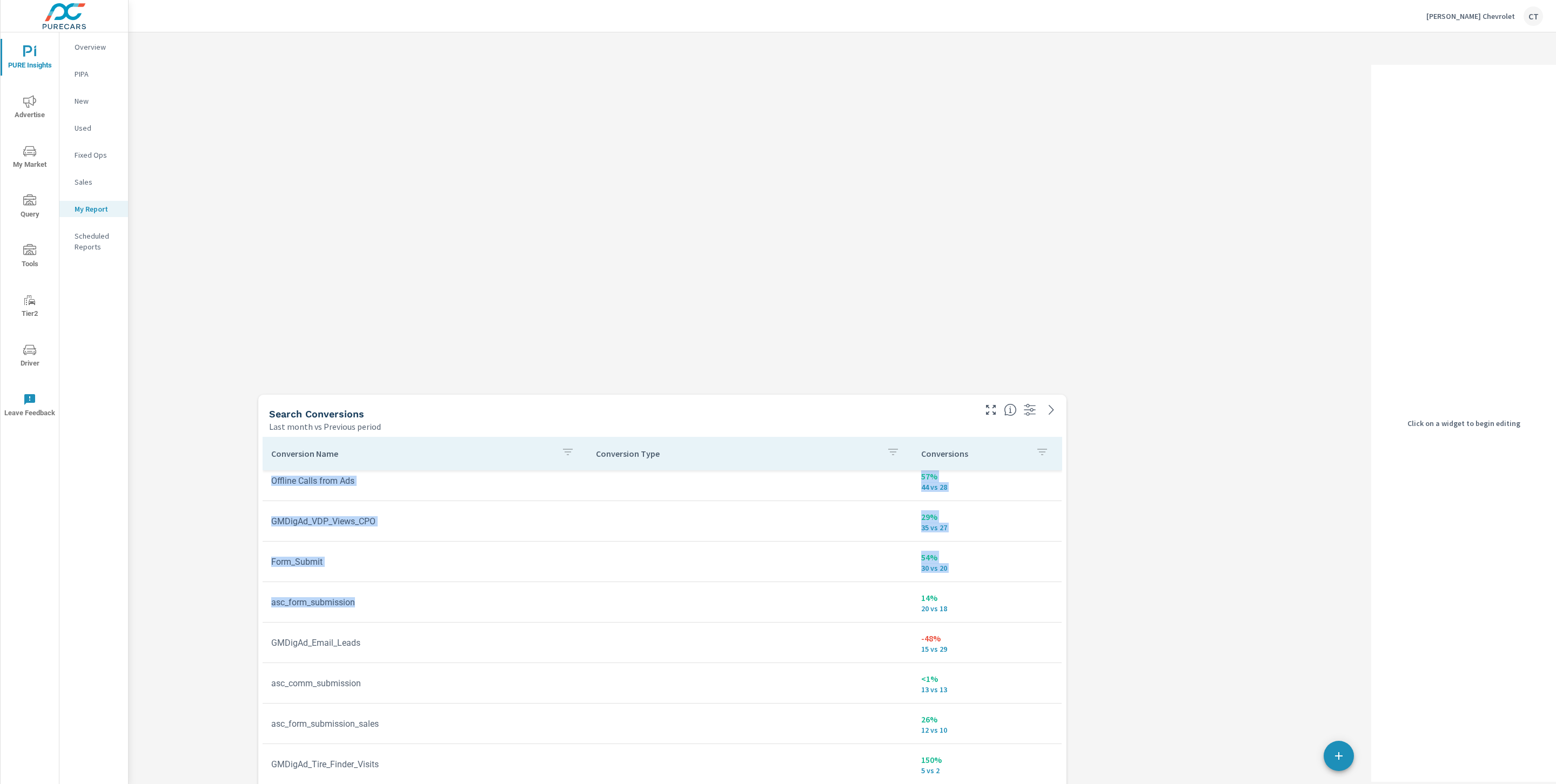
drag, startPoint x: 907, startPoint y: 347, endPoint x: 814, endPoint y: 563, distance: 235.2
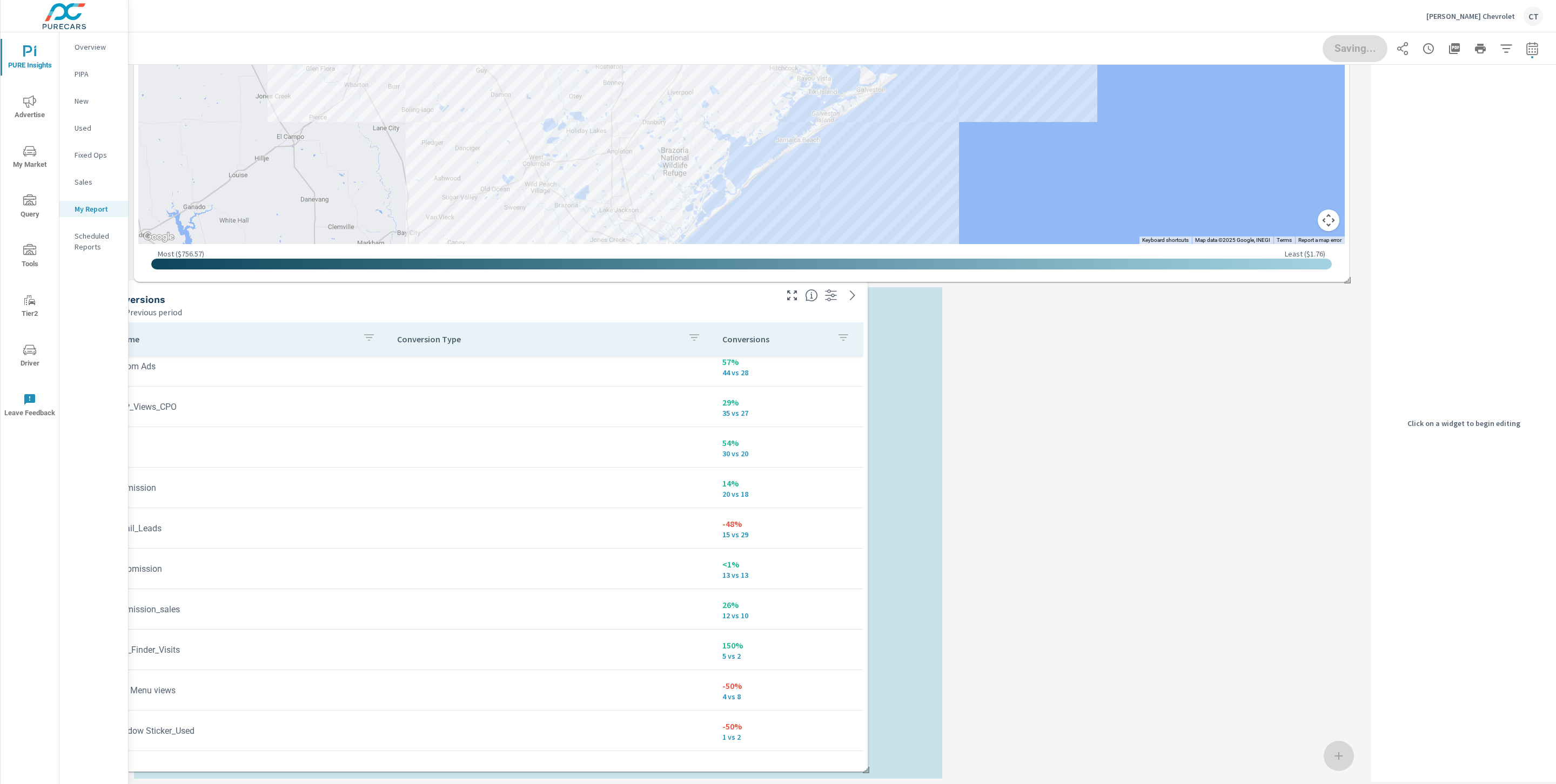
drag, startPoint x: 911, startPoint y: 463, endPoint x: 772, endPoint y: 461, distance: 139.0
click at [772, 461] on td "54% 30 vs 20" at bounding box center [788, 447] width 149 height 39
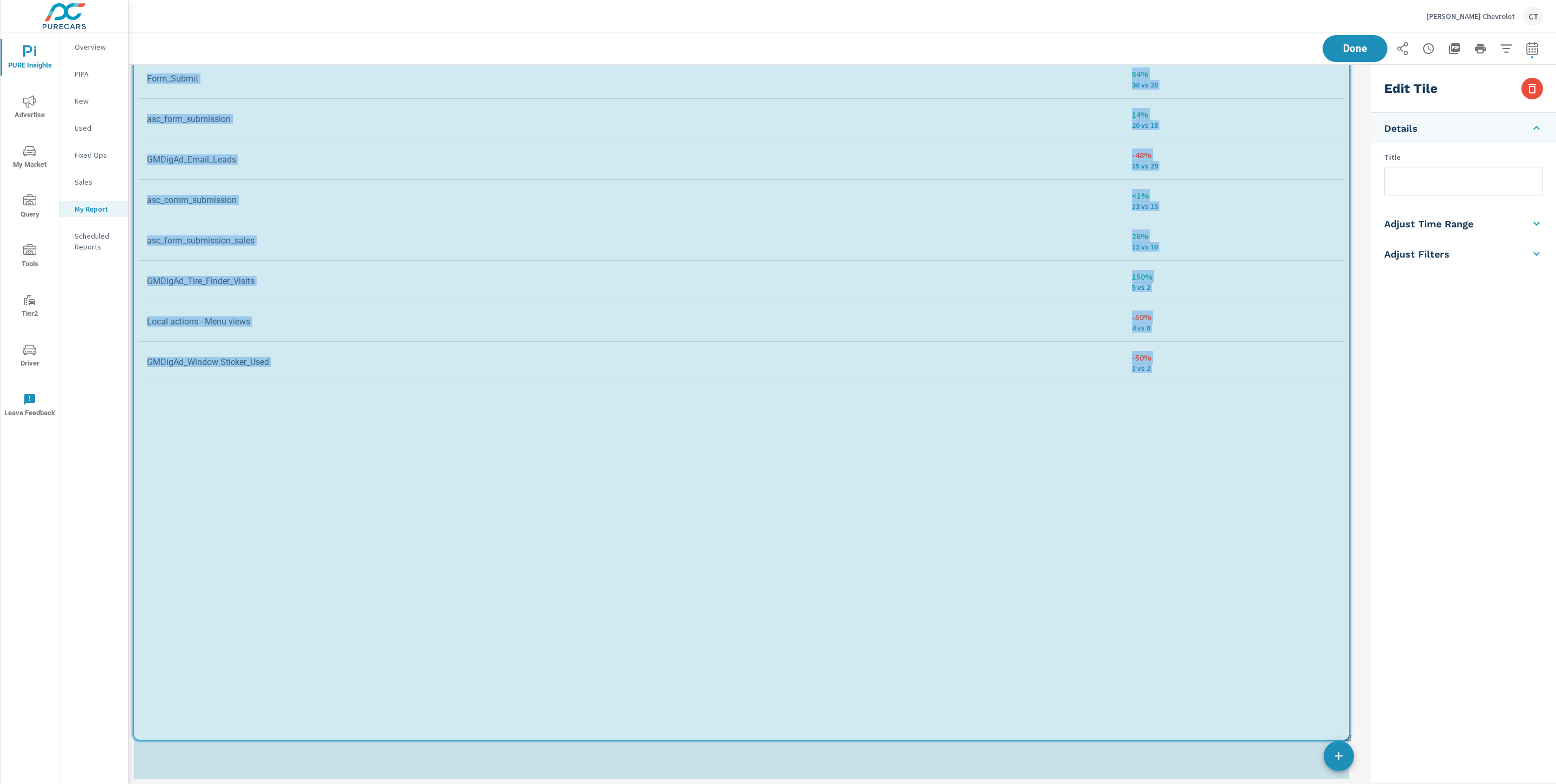
drag, startPoint x: 938, startPoint y: 771, endPoint x: 1357, endPoint y: 716, distance: 422.6
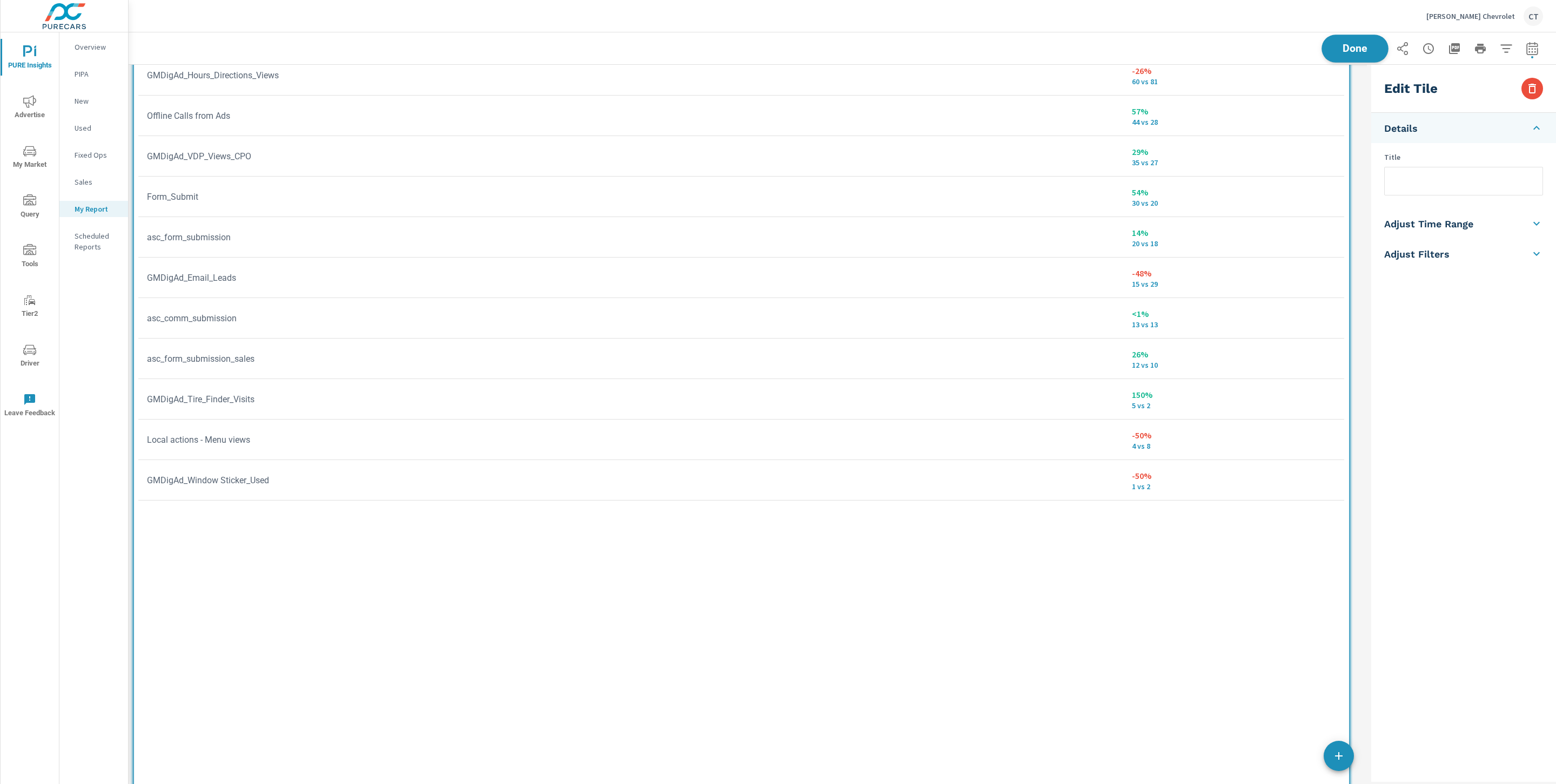
click at [1347, 52] on span "Done" at bounding box center [1355, 48] width 44 height 10
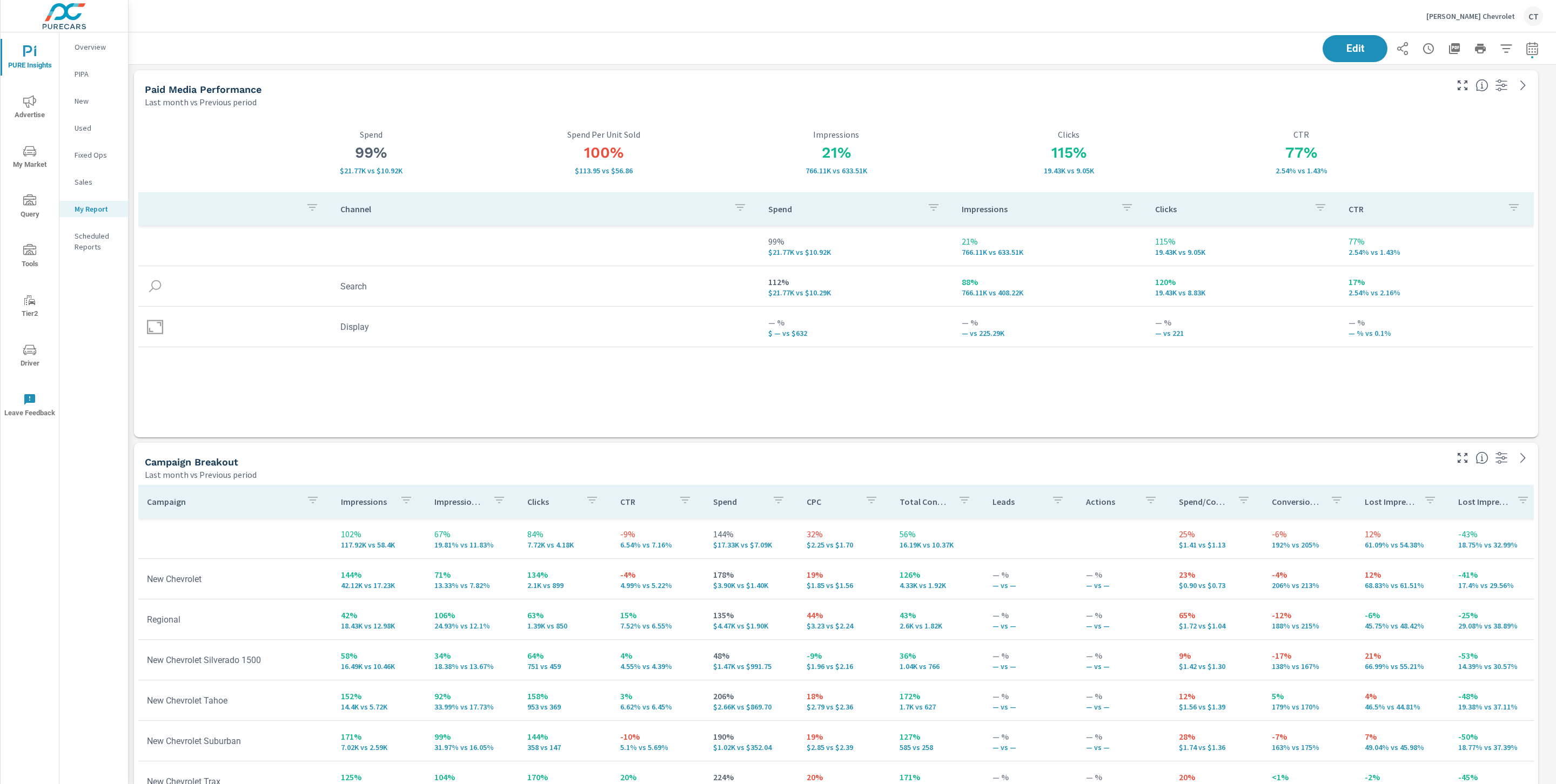
click at [828, 103] on div "Last month vs Previous period" at bounding box center [795, 102] width 1301 height 13
click at [1450, 50] on button "button" at bounding box center [1454, 49] width 21 height 21
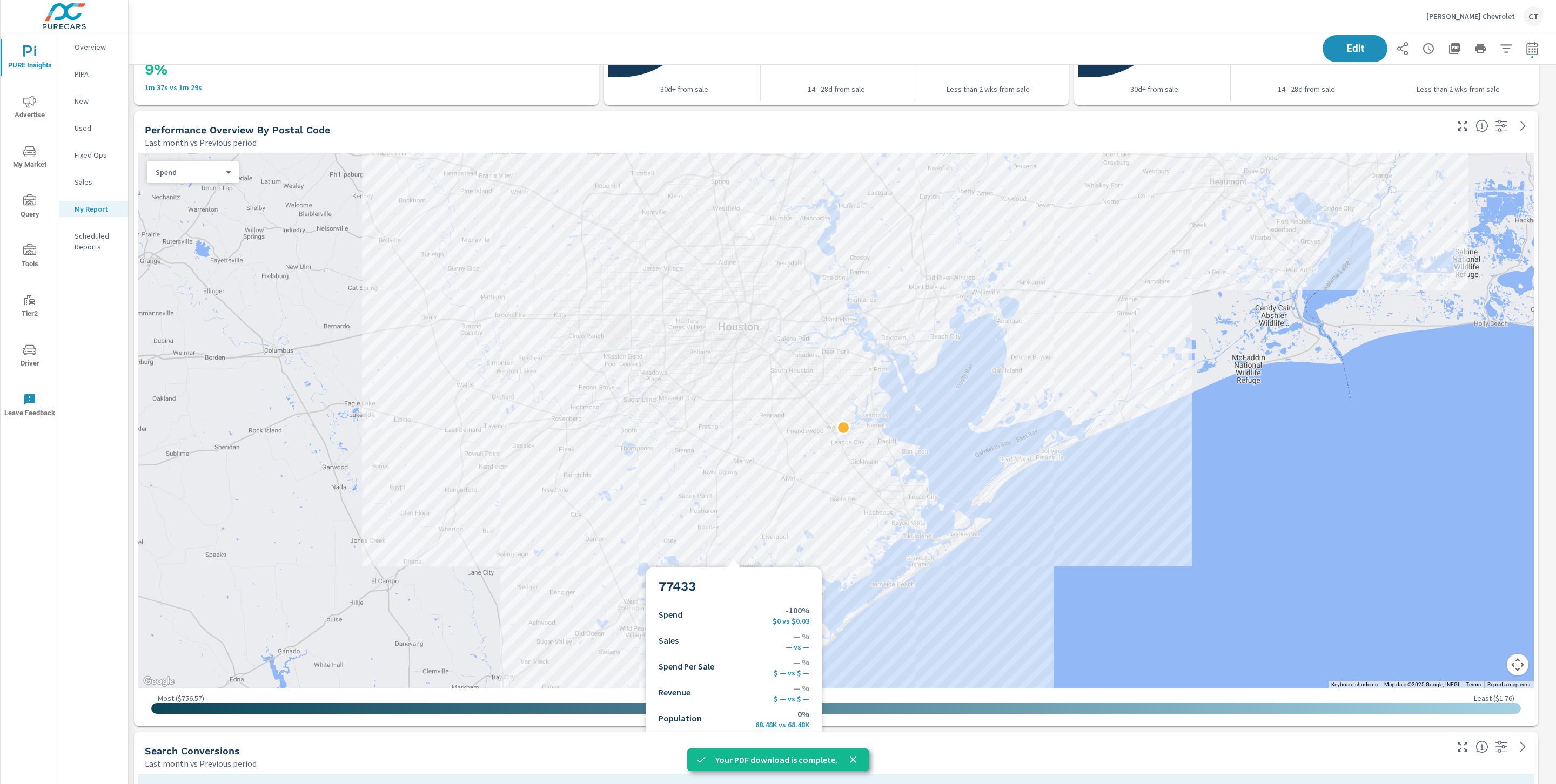
scroll to position [2745, 0]
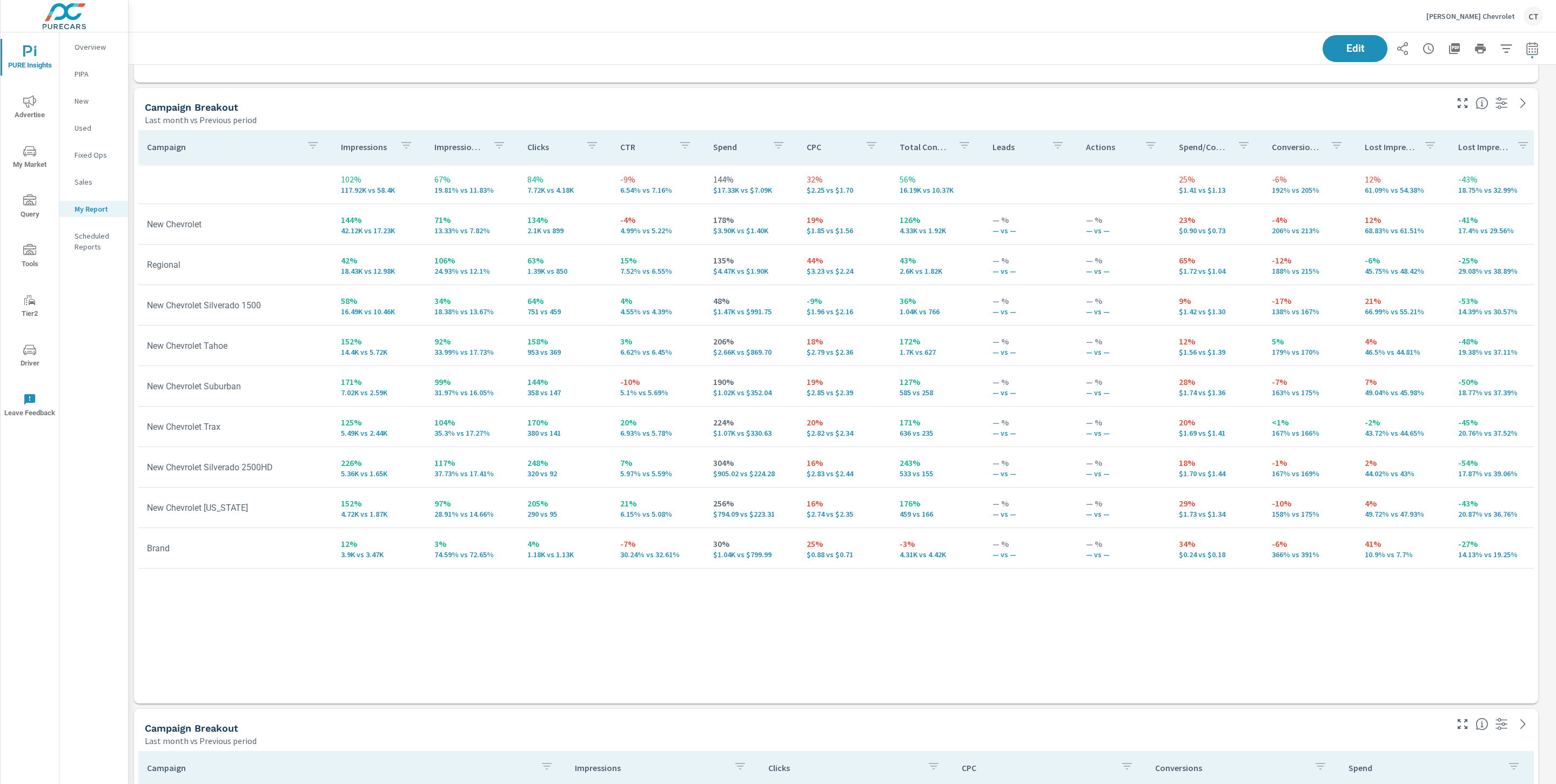
scroll to position [4750, 1440]
click at [1526, 49] on icon "button" at bounding box center [1532, 48] width 13 height 13
select select "Last month"
select select "Previous period"
click at [1463, 94] on select "Custom [DATE] Last week Last 7 days Last 14 days Last 30 days Last 45 days Last…" at bounding box center [1434, 94] width 108 height 21
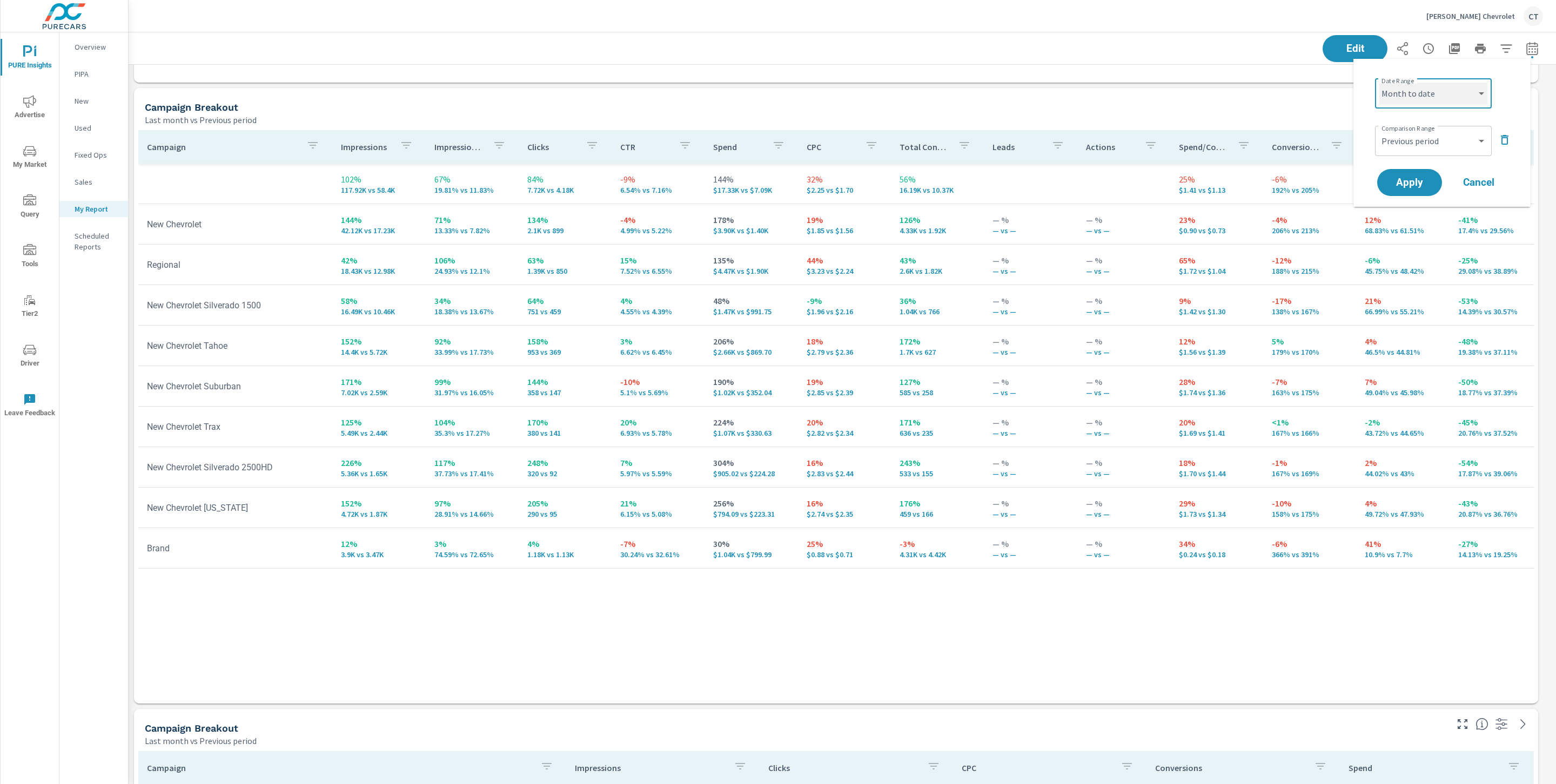
click at [1379, 83] on select "Custom [DATE] Last week Last 7 days Last 14 days Last 30 days Last 45 days Last…" at bounding box center [1434, 94] width 108 height 21
select select "Month to date"
click at [1418, 189] on button "Apply" at bounding box center [1410, 182] width 67 height 28
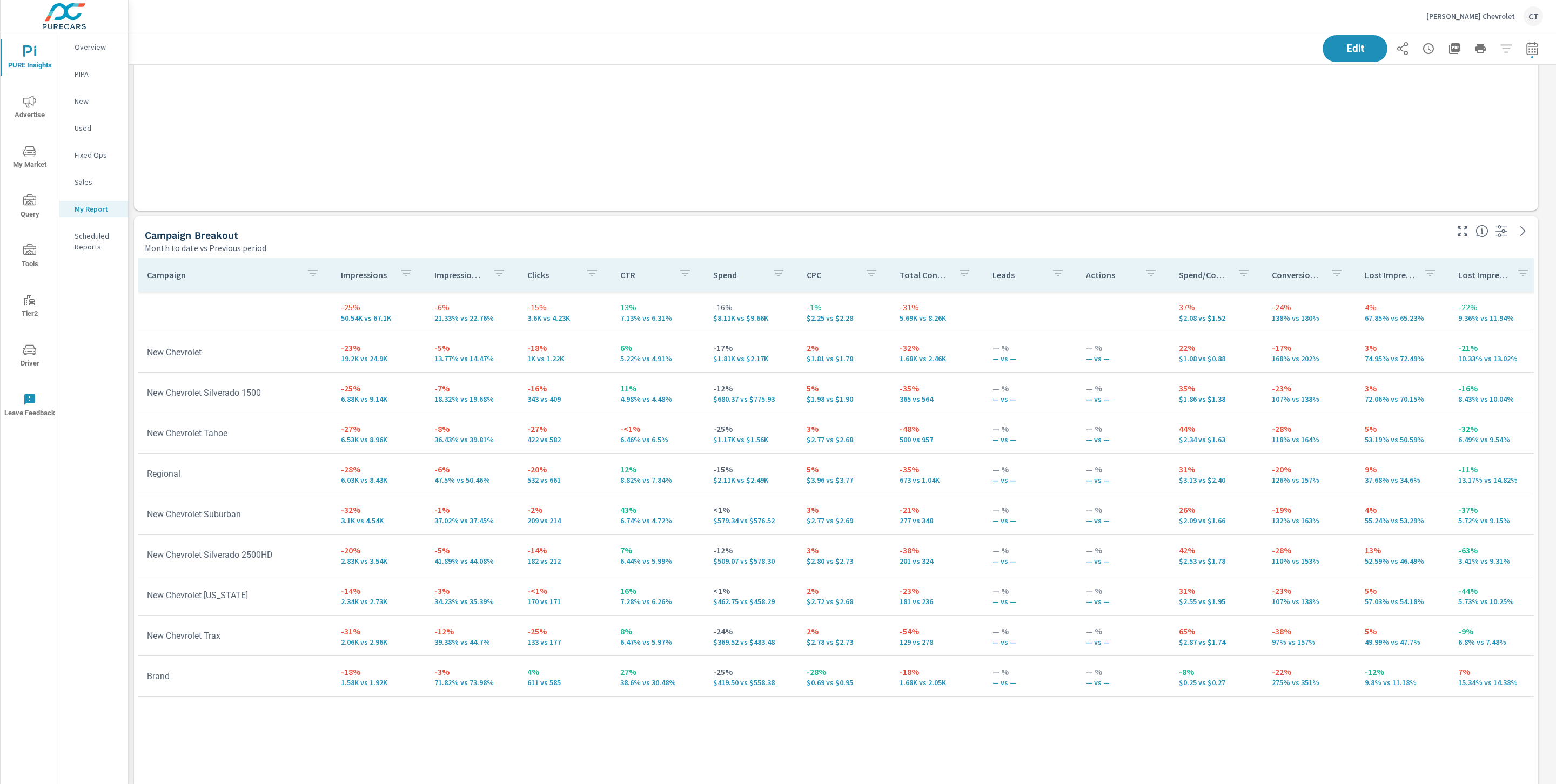
scroll to position [379, 0]
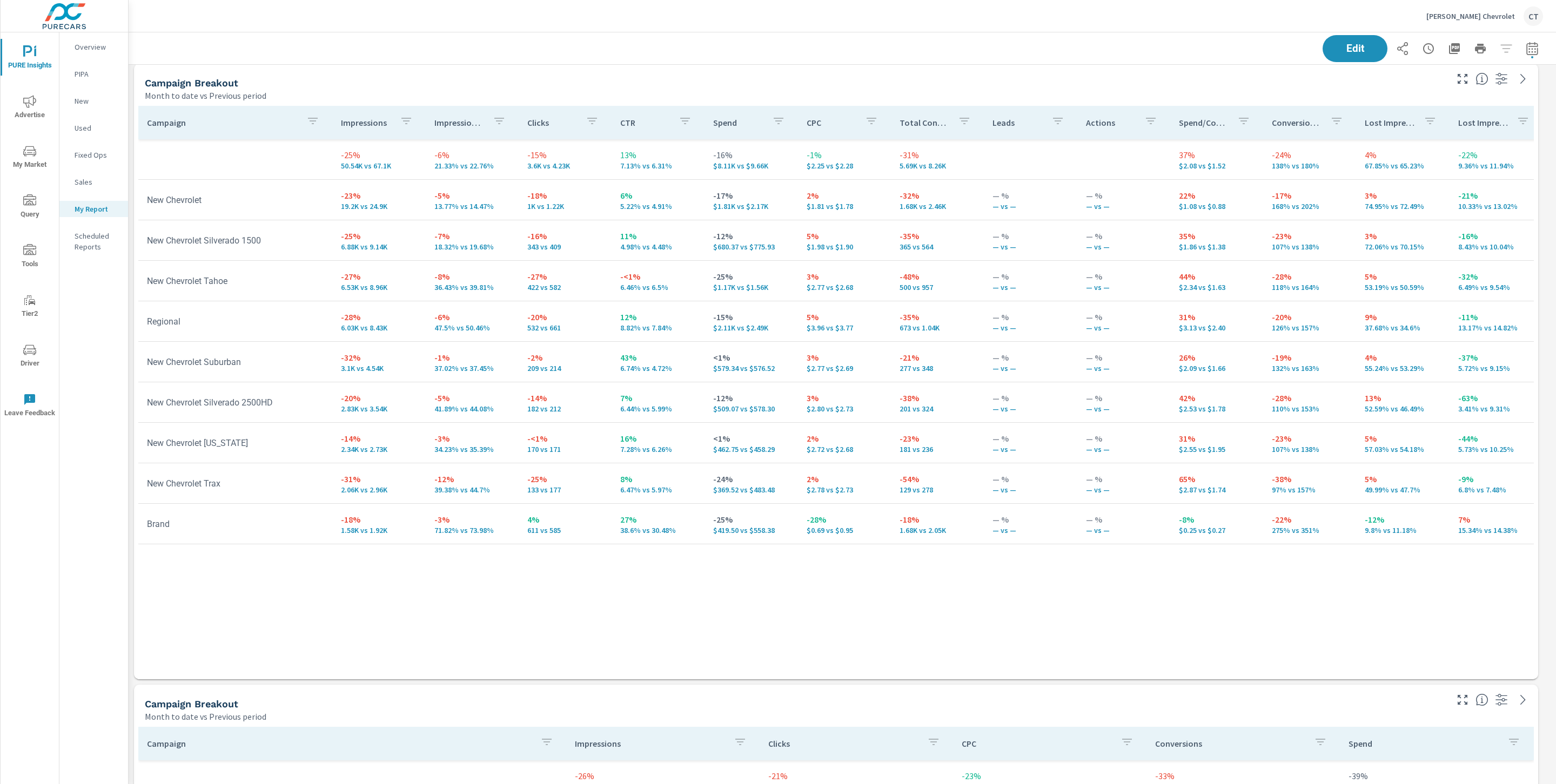
click at [459, 122] on p "Impression Share" at bounding box center [459, 122] width 49 height 11
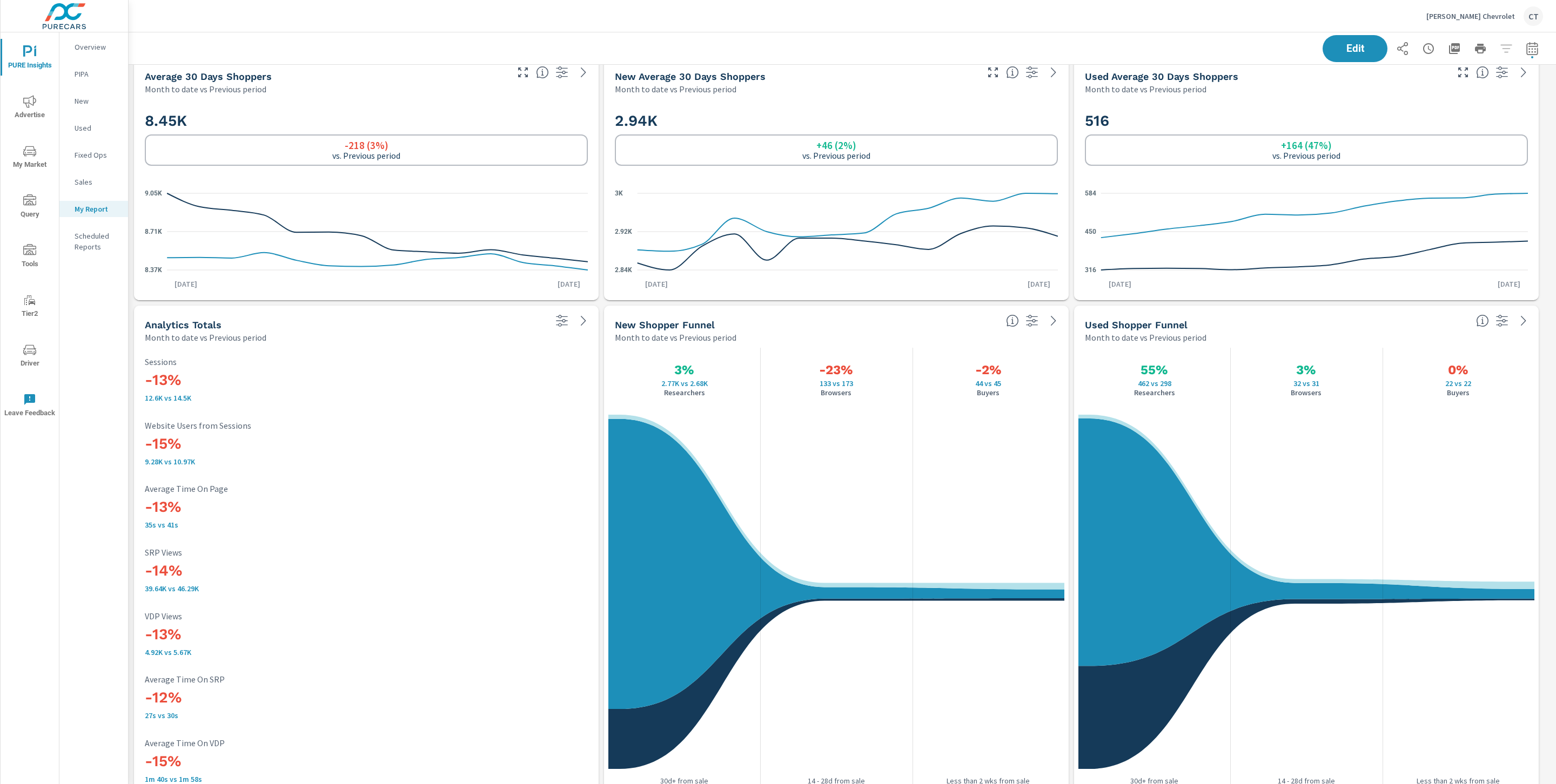
scroll to position [1873, 0]
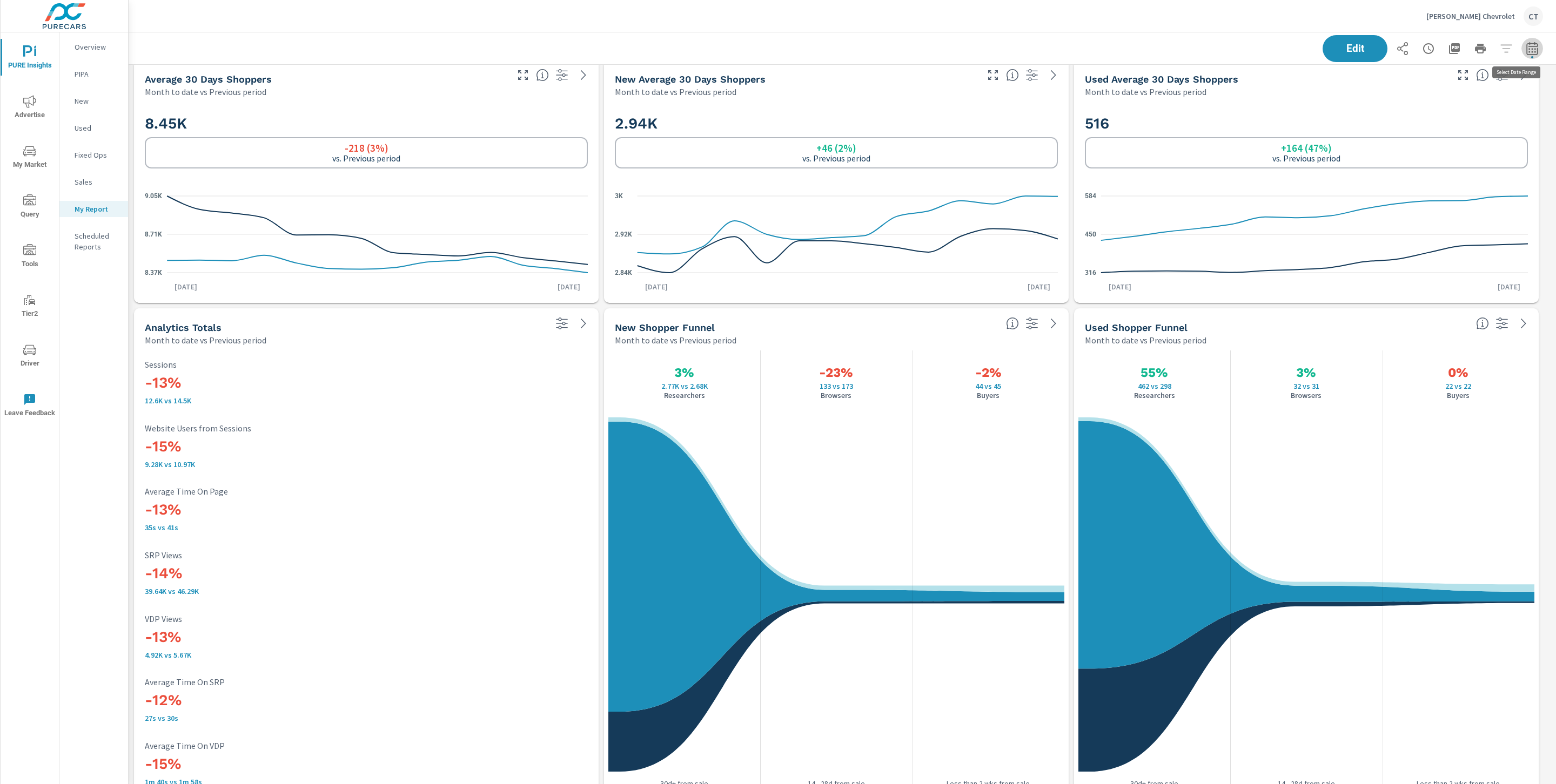
click at [1526, 49] on button "button" at bounding box center [1532, 49] width 21 height 21
select select "Month to date"
click at [1478, 136] on select "Custom Previous period Previous month Previous year" at bounding box center [1434, 141] width 108 height 21
click at [1379, 130] on select "Custom Previous period Previous month Previous year" at bounding box center [1434, 141] width 108 height 21
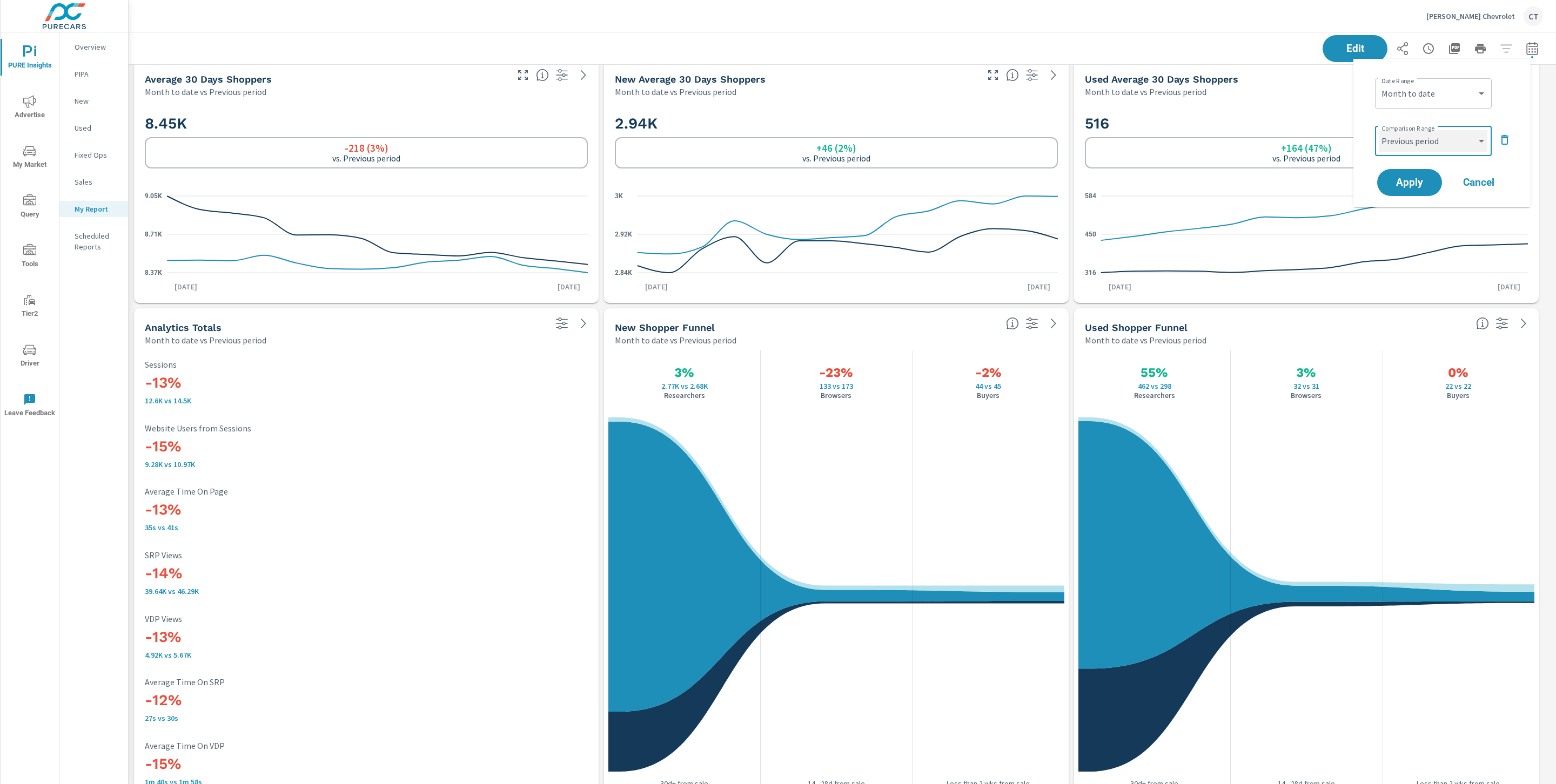
select select "Previous month"
click at [1398, 186] on span "Apply" at bounding box center [1410, 182] width 44 height 10
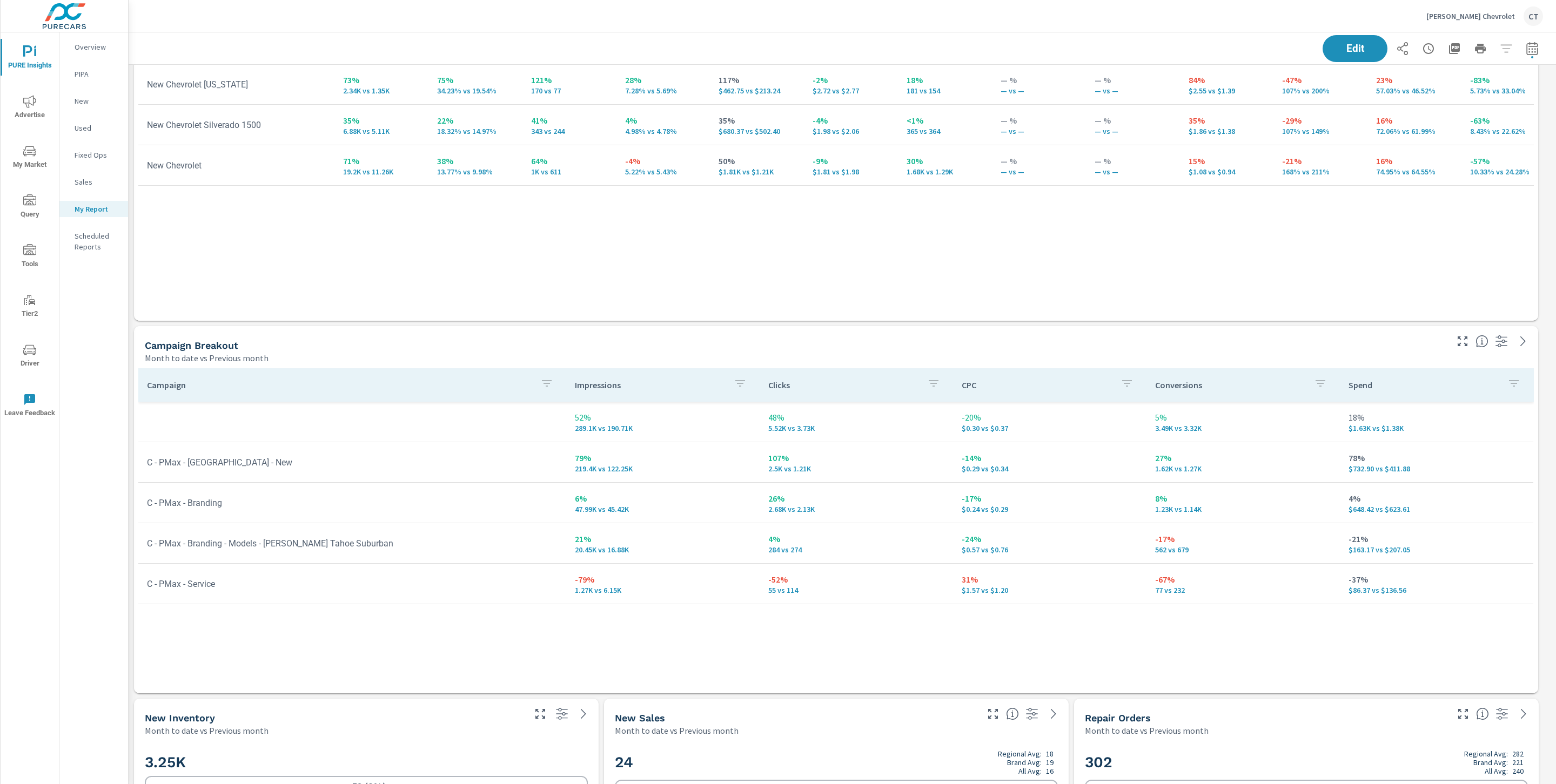
scroll to position [736, 0]
click at [754, 642] on div "Campaign Impressions Clicks CPC Conversions Spend 52% 289.1K vs 190.71K 48% 5.5…" at bounding box center [836, 522] width 1396 height 305
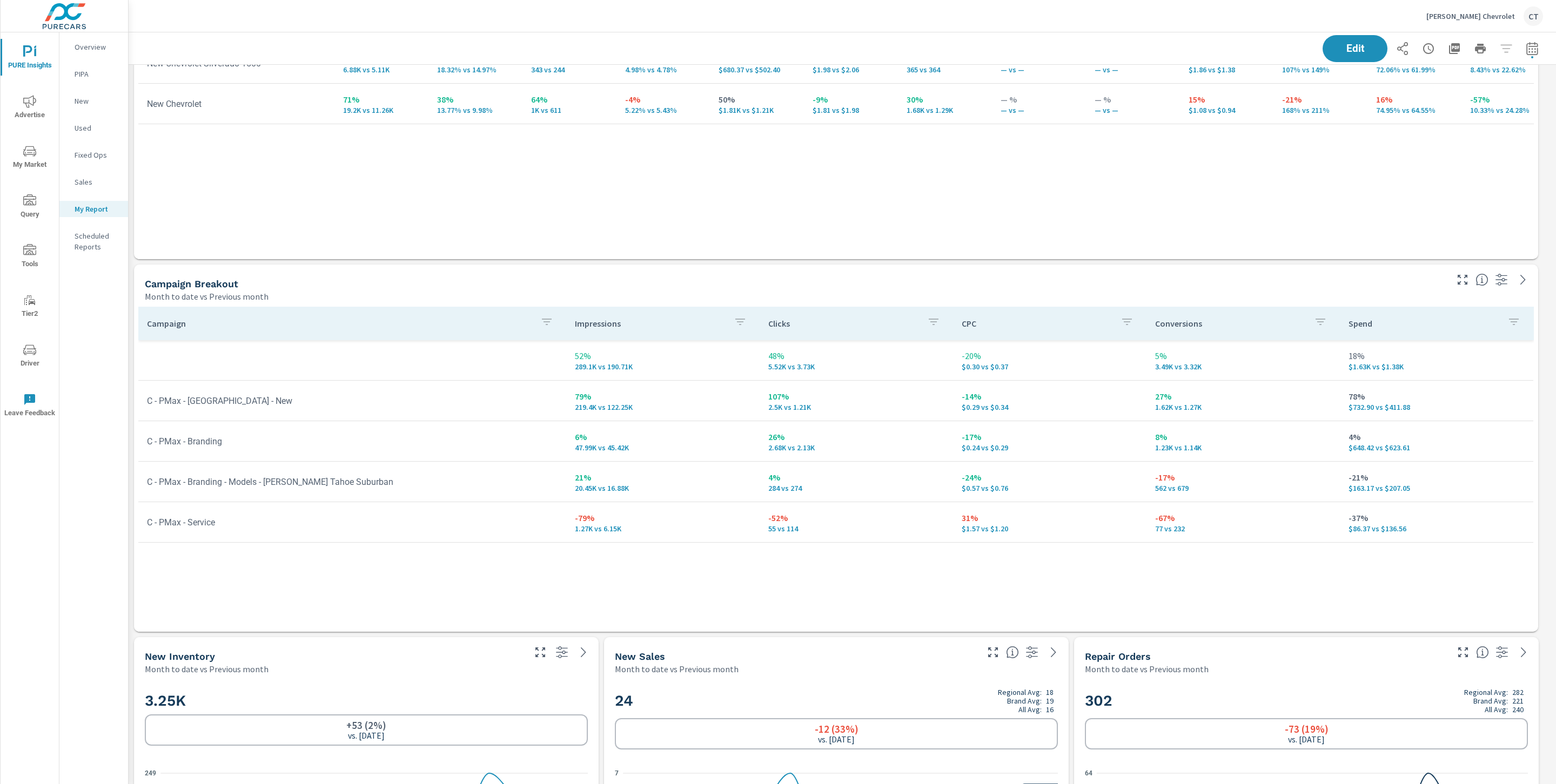
scroll to position [808, 0]
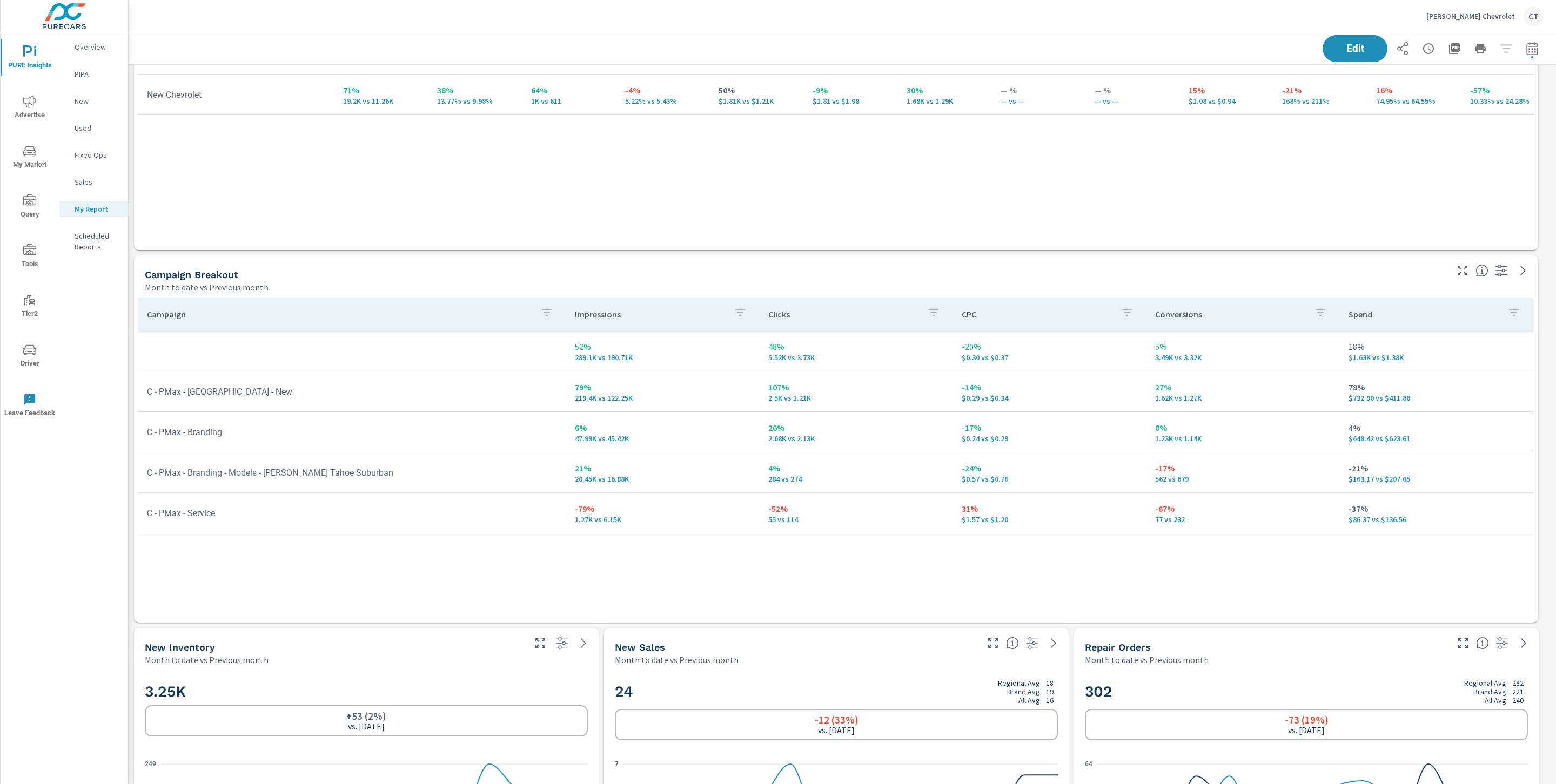
click at [676, 595] on div "Campaign Impressions Clicks CPC Conversions Spend 52% 289.1K vs 190.71K 48% 5.5…" at bounding box center [836, 450] width 1396 height 305
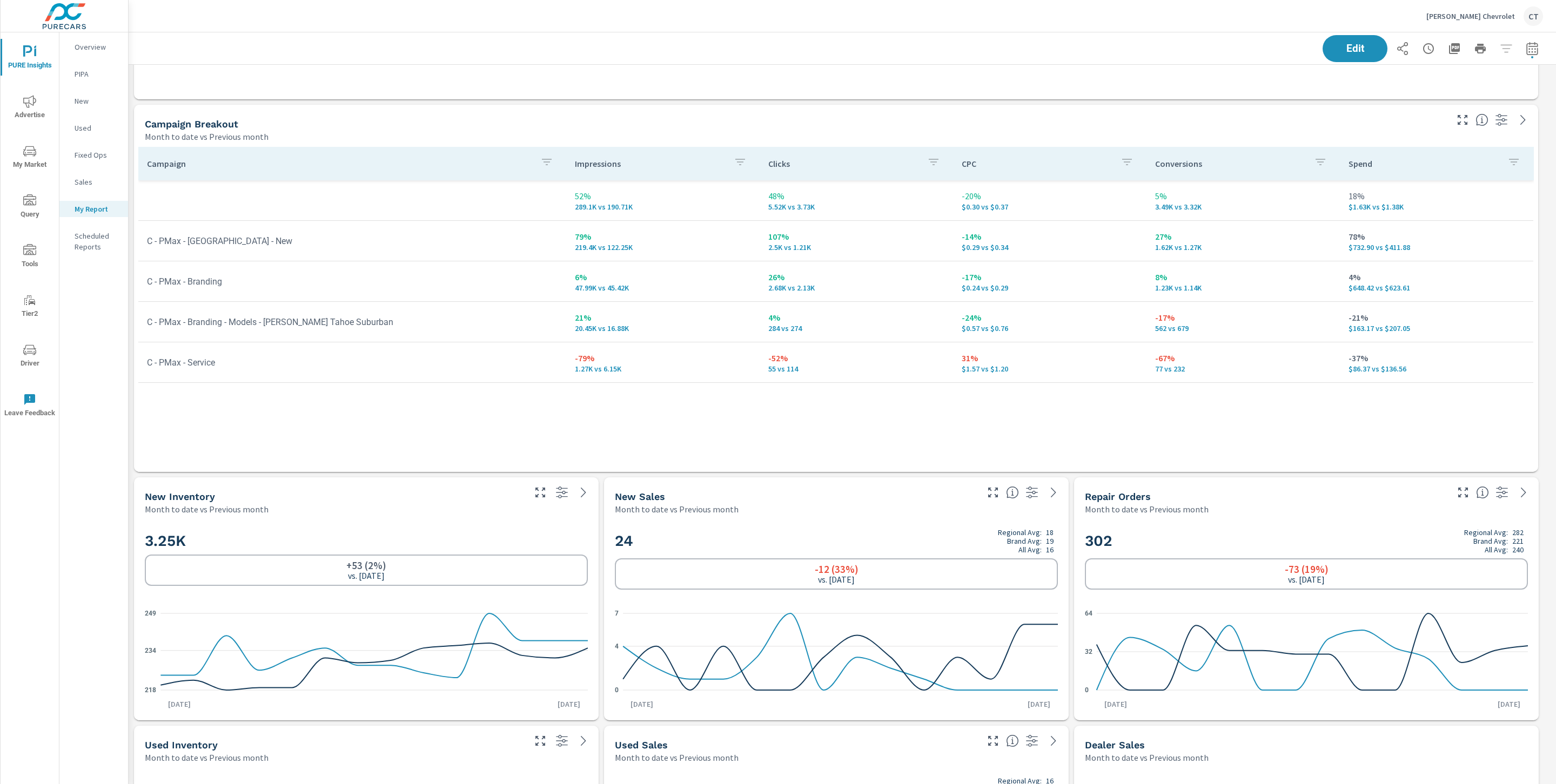
scroll to position [954, 0]
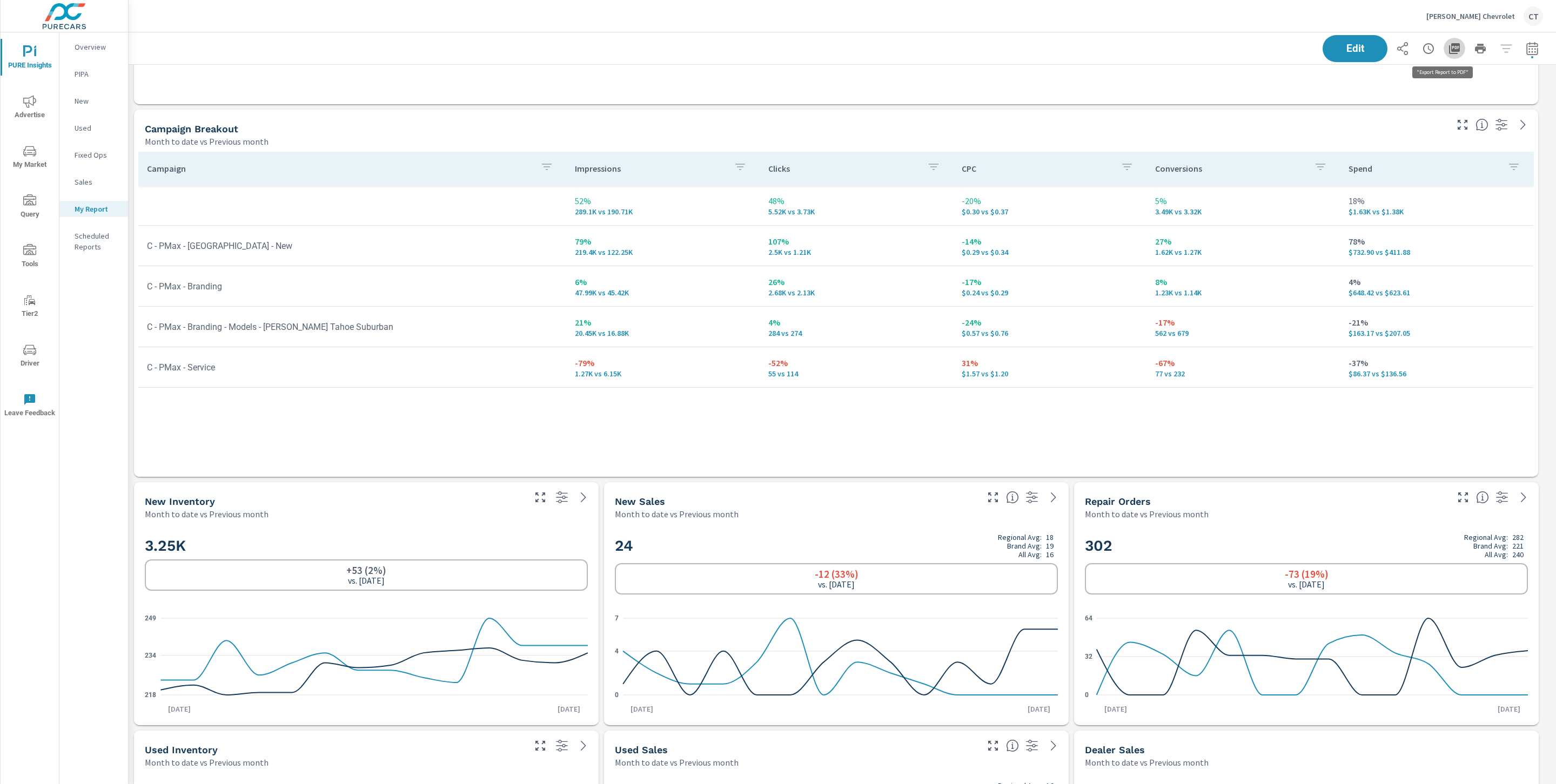
click at [1449, 45] on icon "button" at bounding box center [1454, 49] width 11 height 11
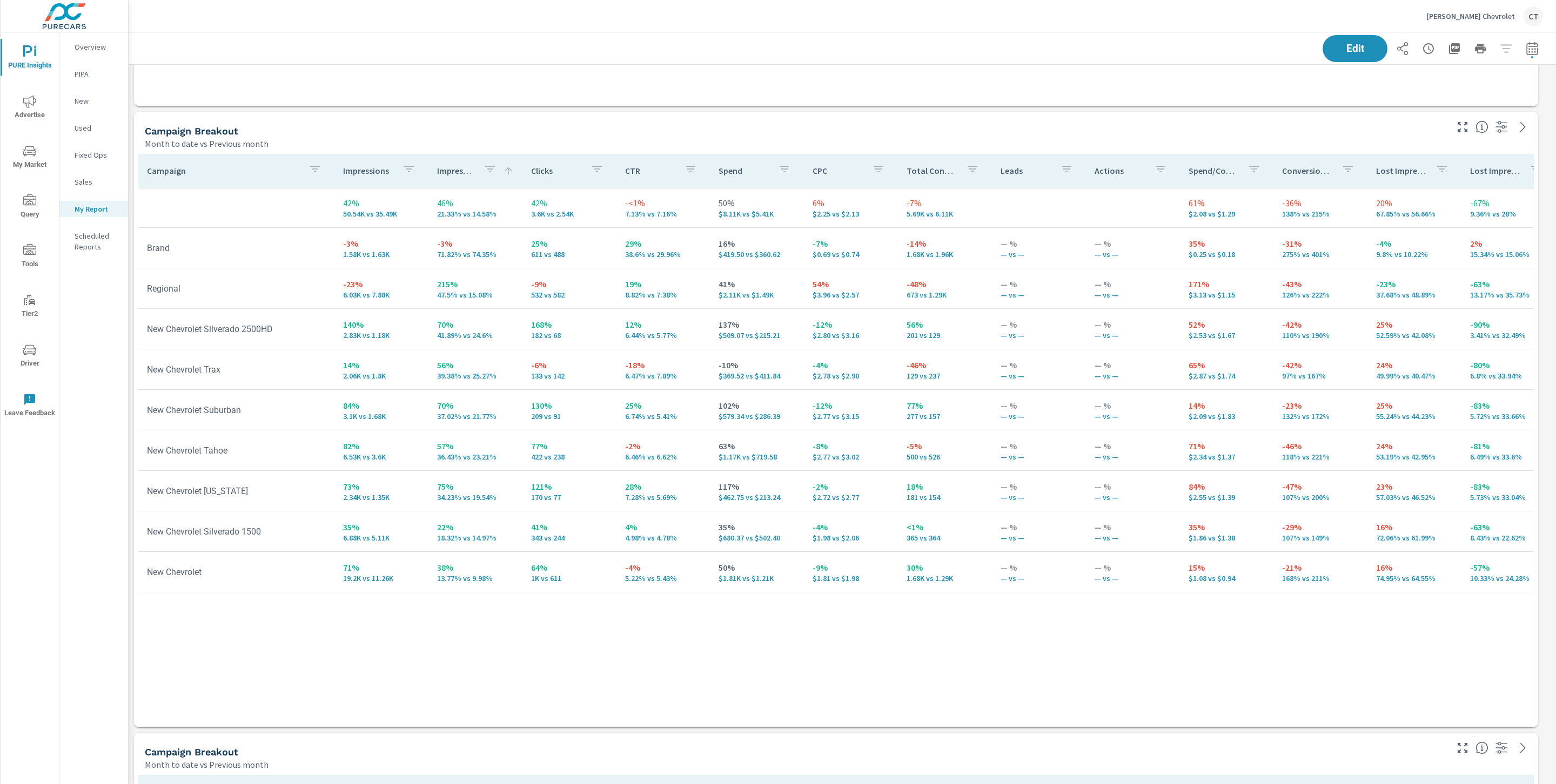
scroll to position [4750, 1440]
click at [35, 153] on icon "nav menu" at bounding box center [29, 151] width 13 height 13
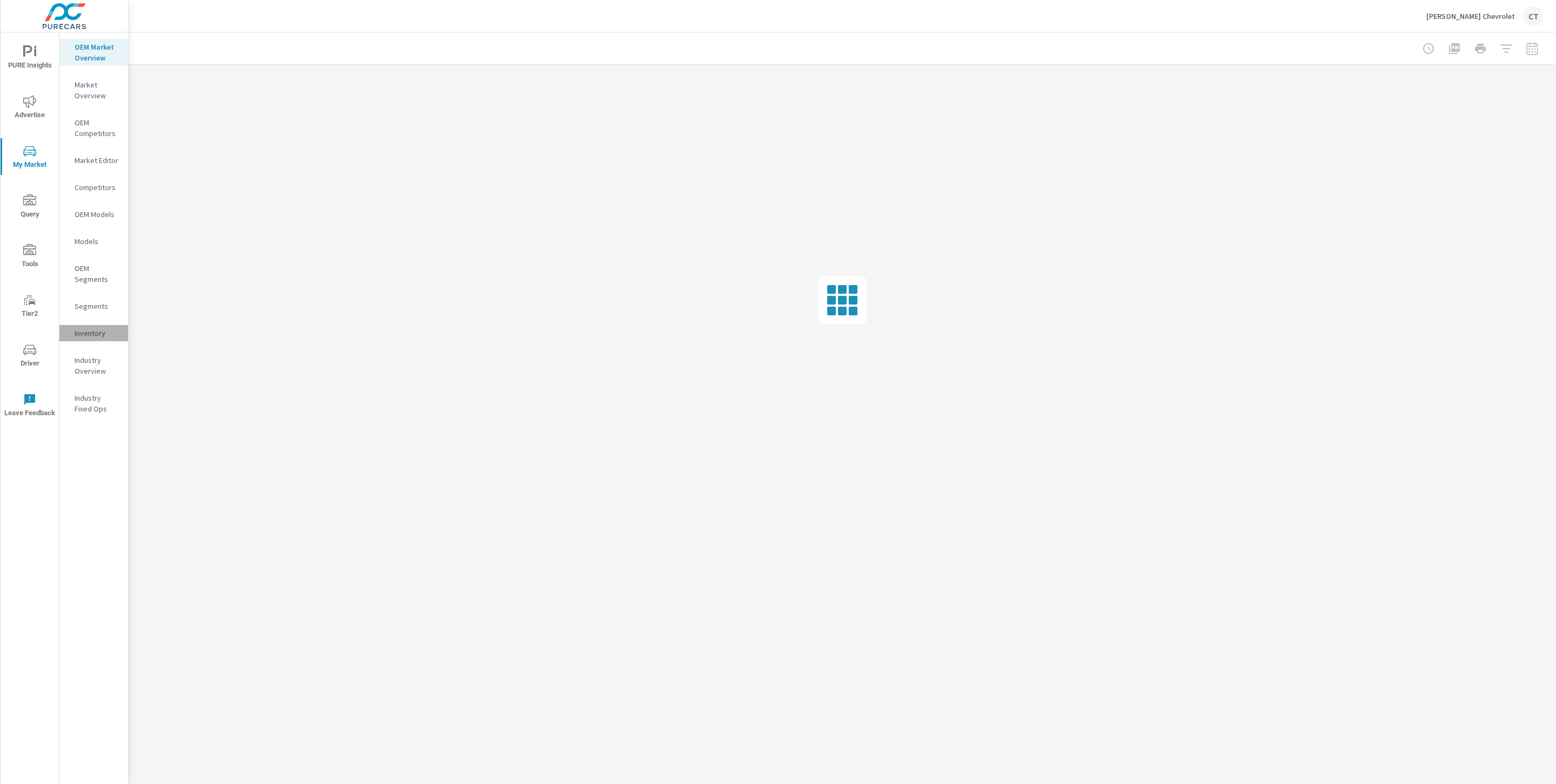
click at [92, 332] on p "Inventory" at bounding box center [96, 333] width 45 height 11
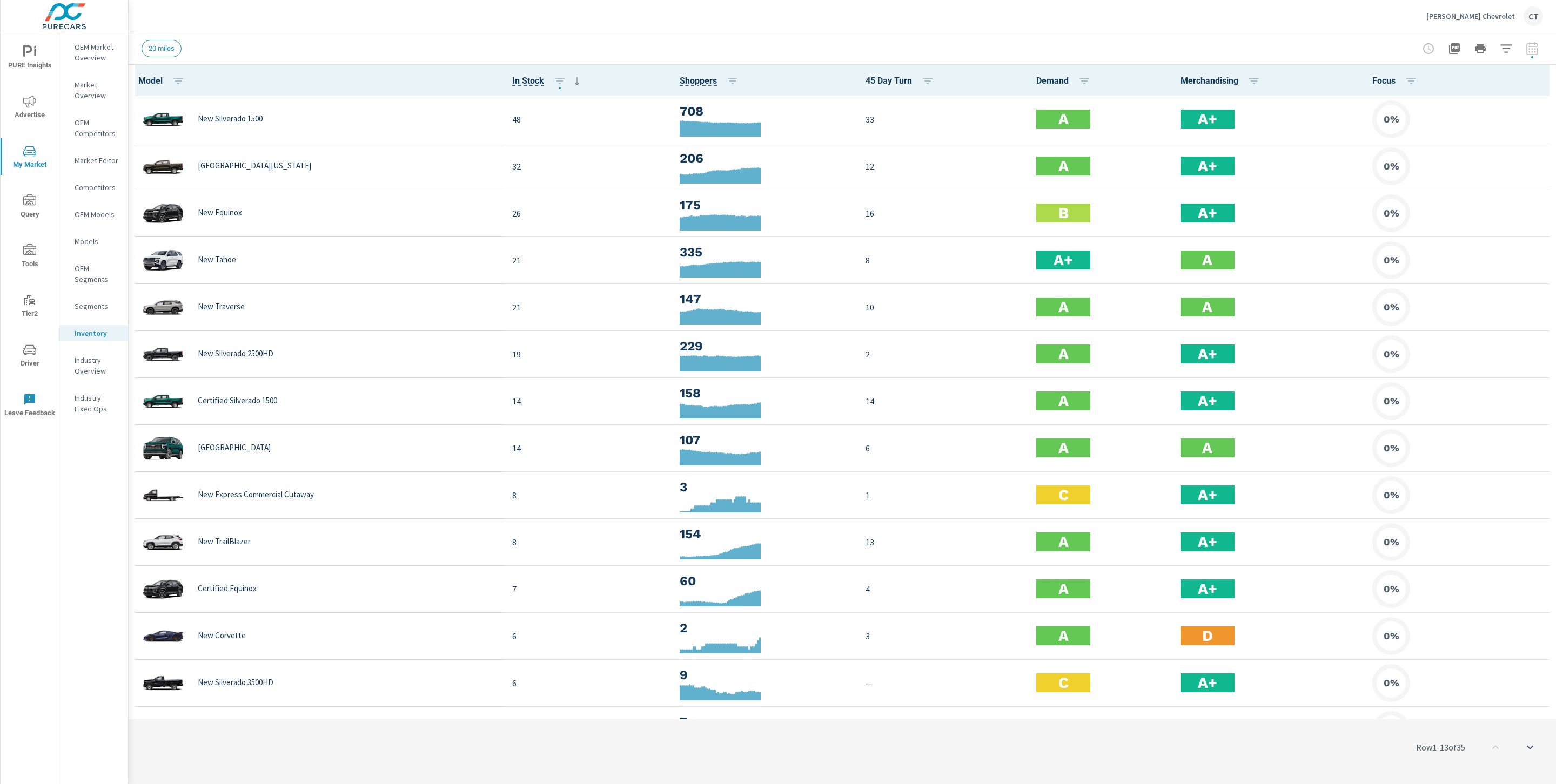
scroll to position [1, 0]
click at [1530, 79] on button "button" at bounding box center [1541, 80] width 21 height 22
click at [1508, 141] on span "Audience" at bounding box center [1506, 144] width 68 height 11
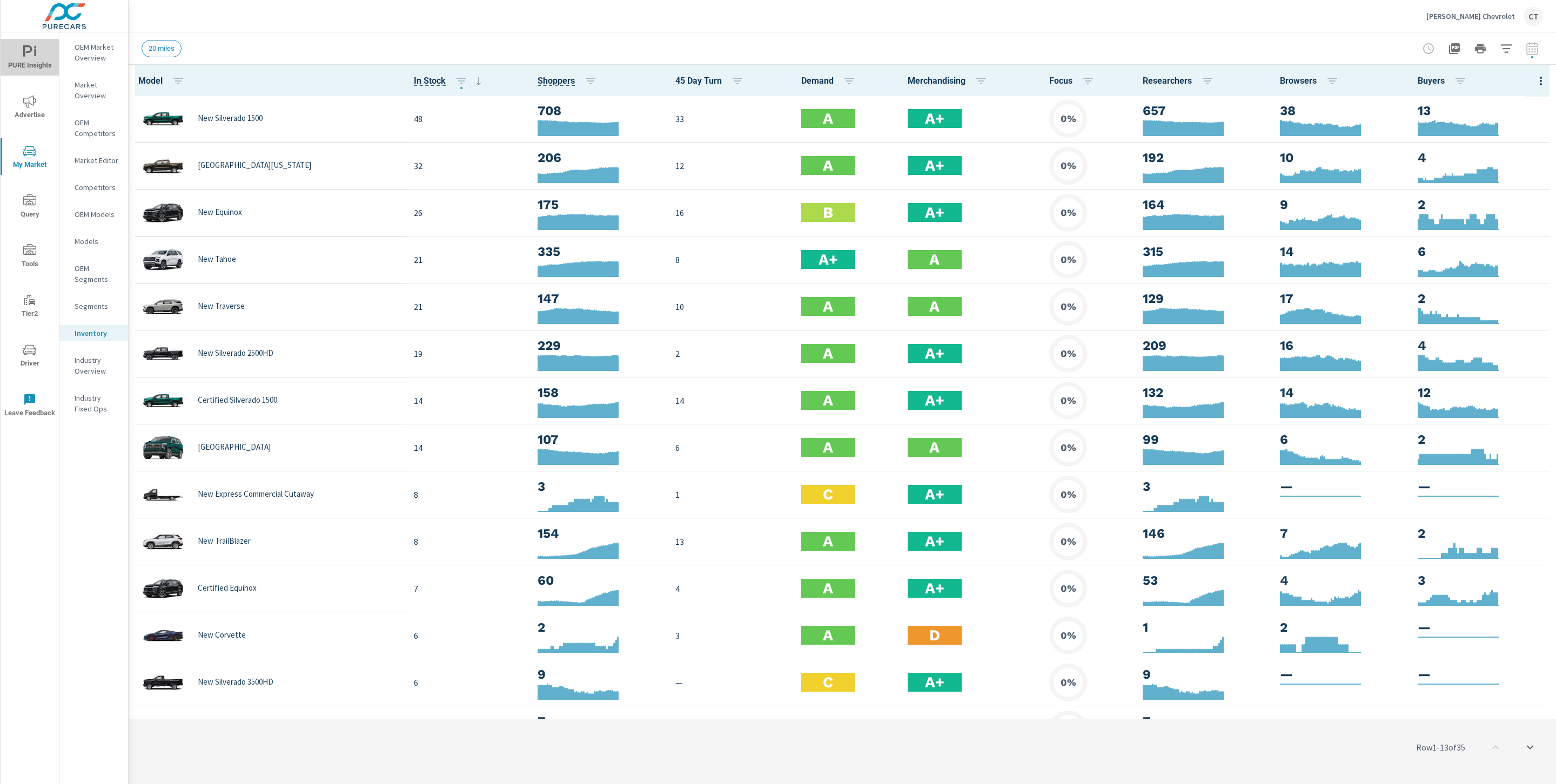
click at [16, 47] on span "PURE Insights" at bounding box center [30, 59] width 52 height 27
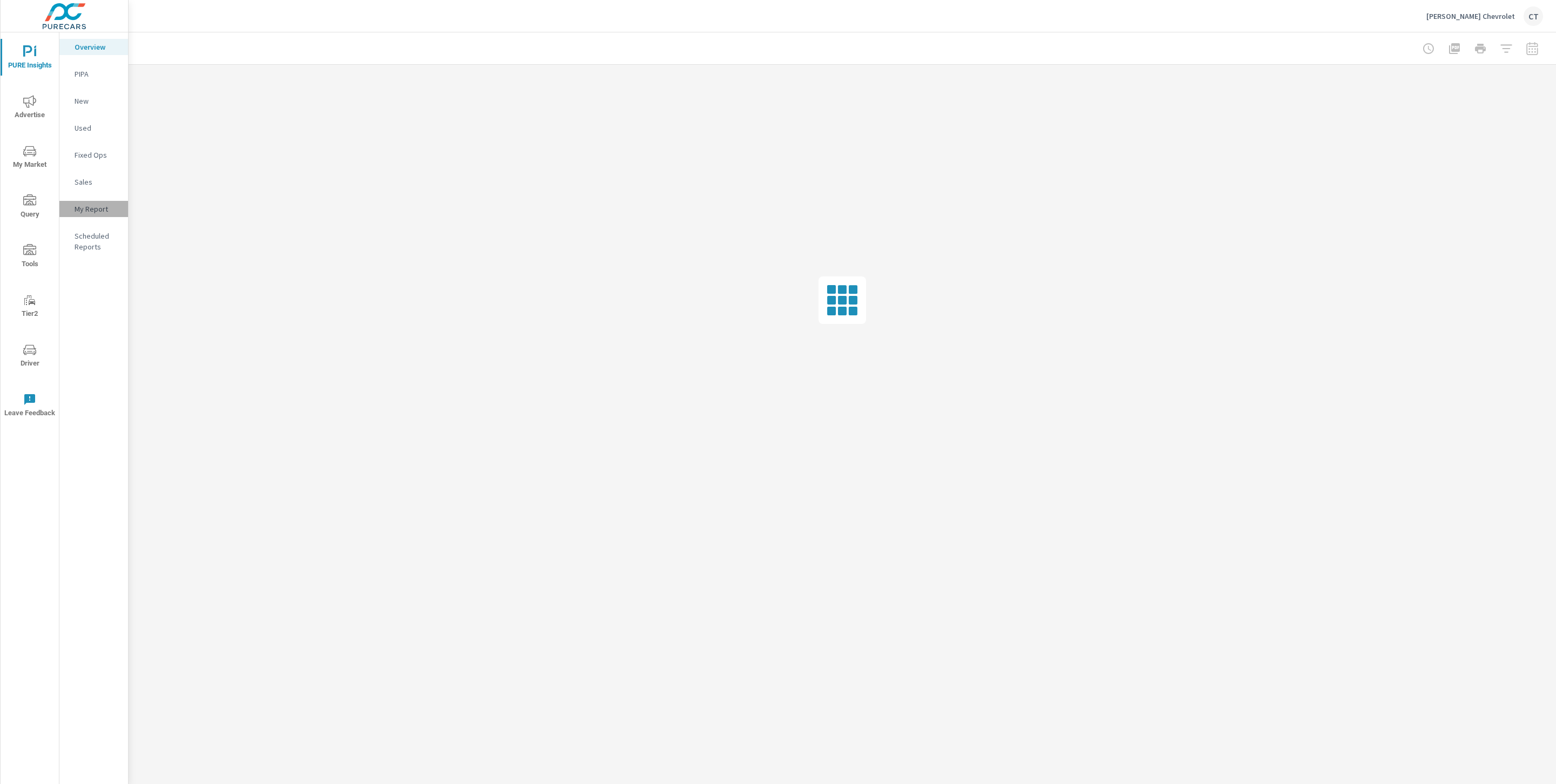
click at [83, 208] on p "My Report" at bounding box center [96, 209] width 45 height 11
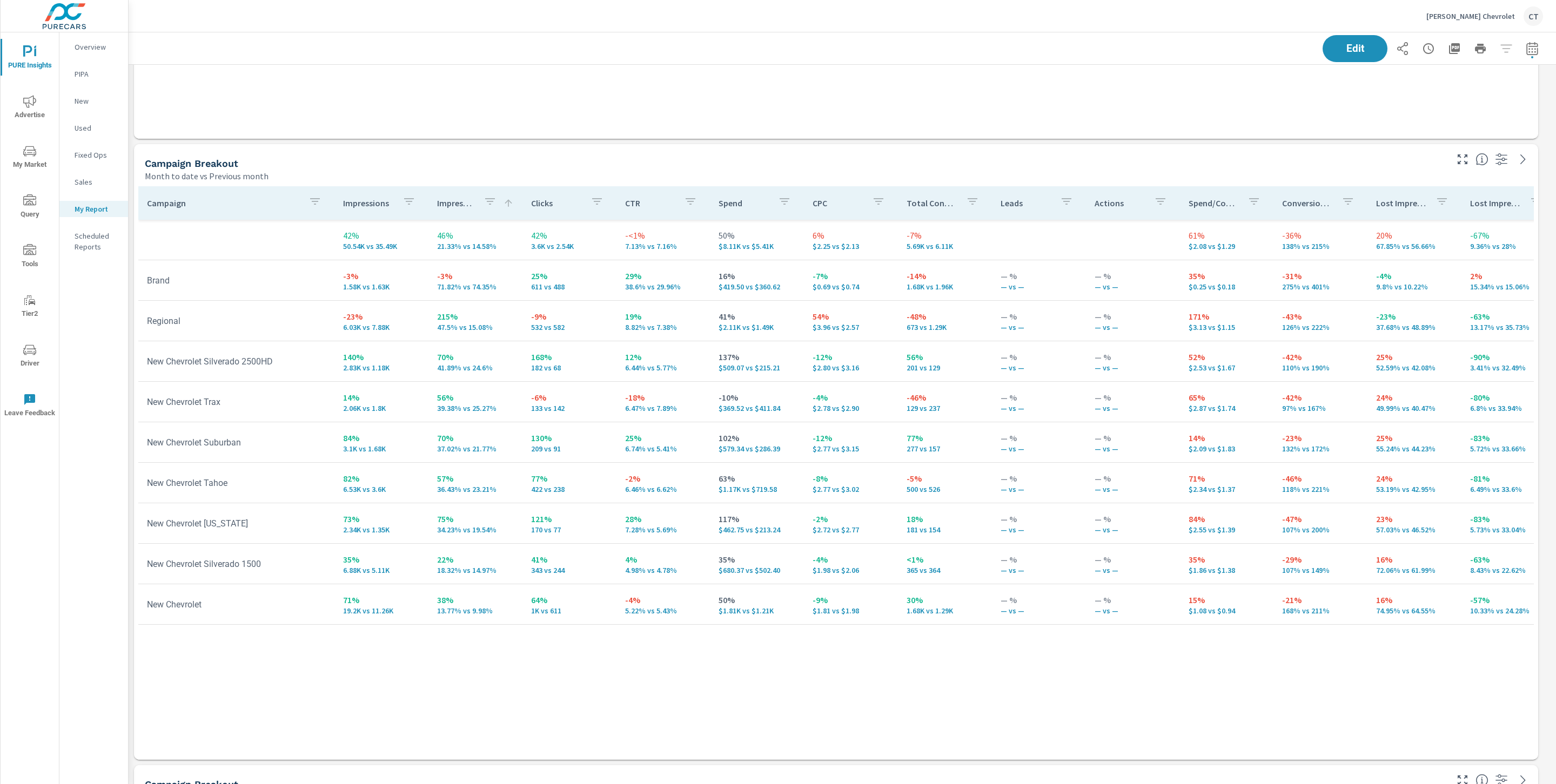
scroll to position [295, 0]
click at [37, 260] on span "Tools" at bounding box center [30, 257] width 52 height 27
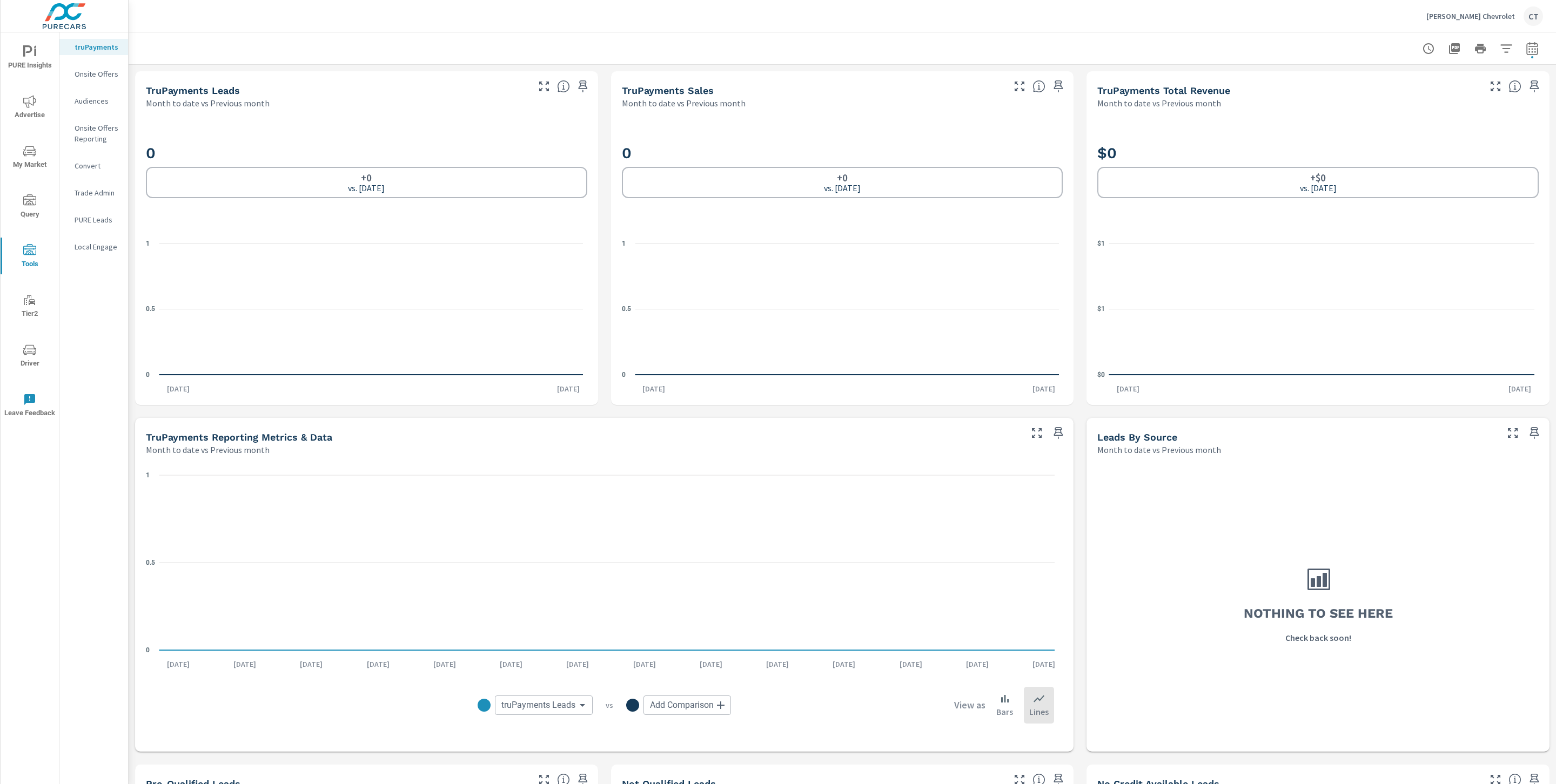
click at [41, 350] on span "Driver" at bounding box center [30, 357] width 52 height 27
